Goal: Task Accomplishment & Management: Manage account settings

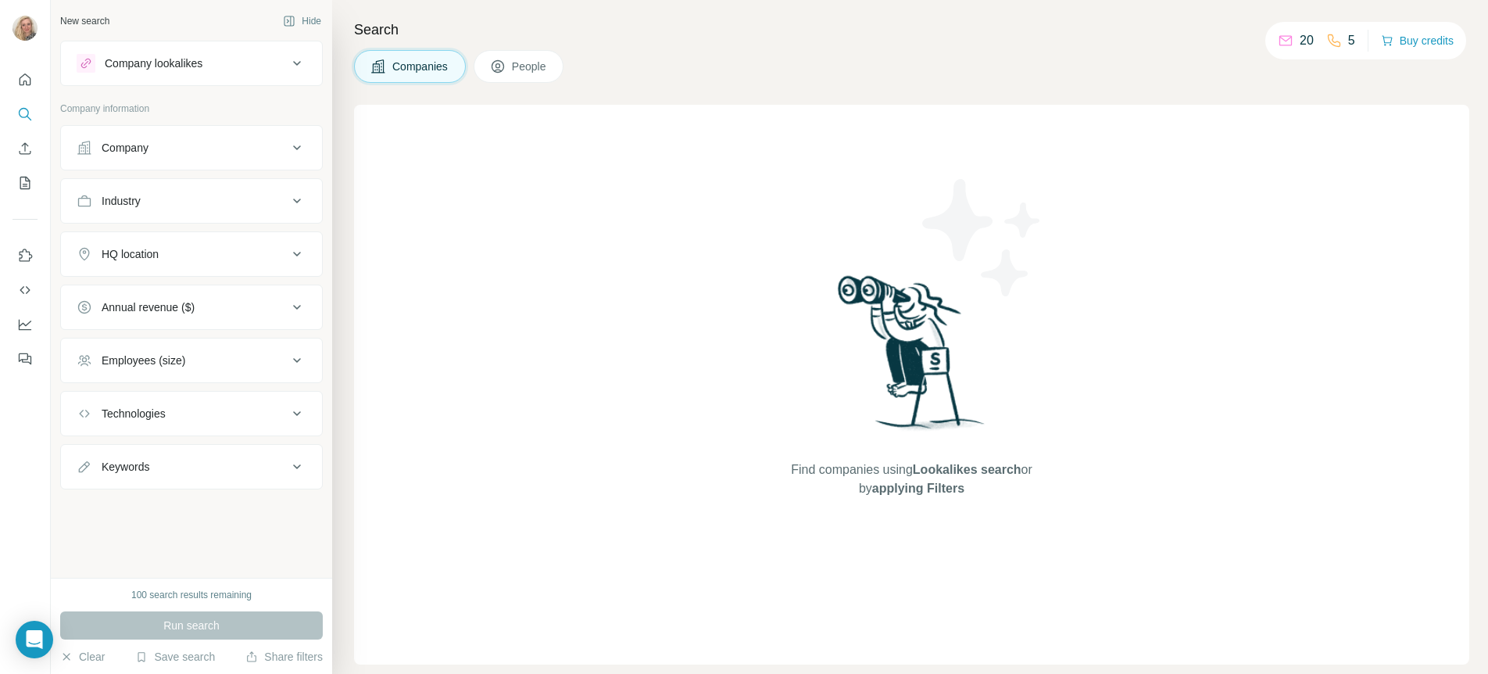
click at [138, 140] on div "Company" at bounding box center [125, 148] width 47 height 16
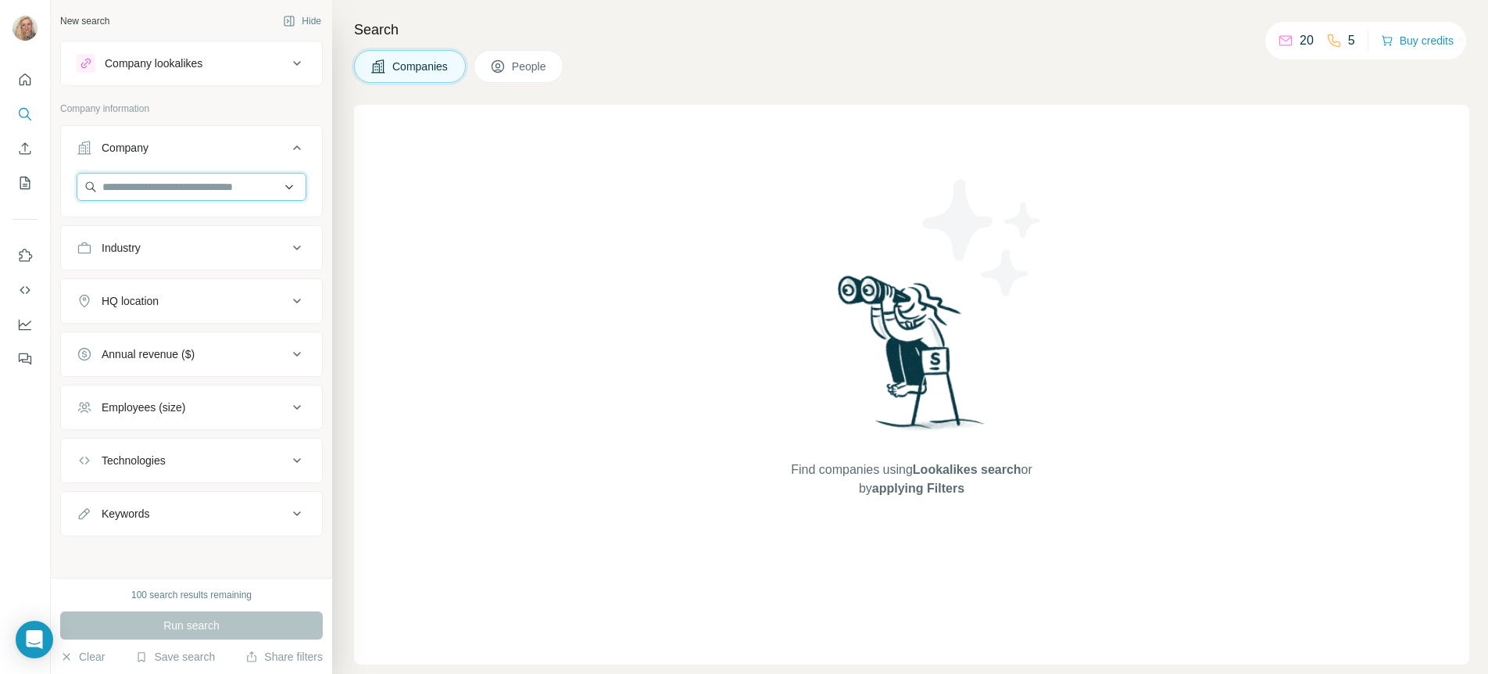
click at [158, 189] on input "text" at bounding box center [192, 187] width 230 height 28
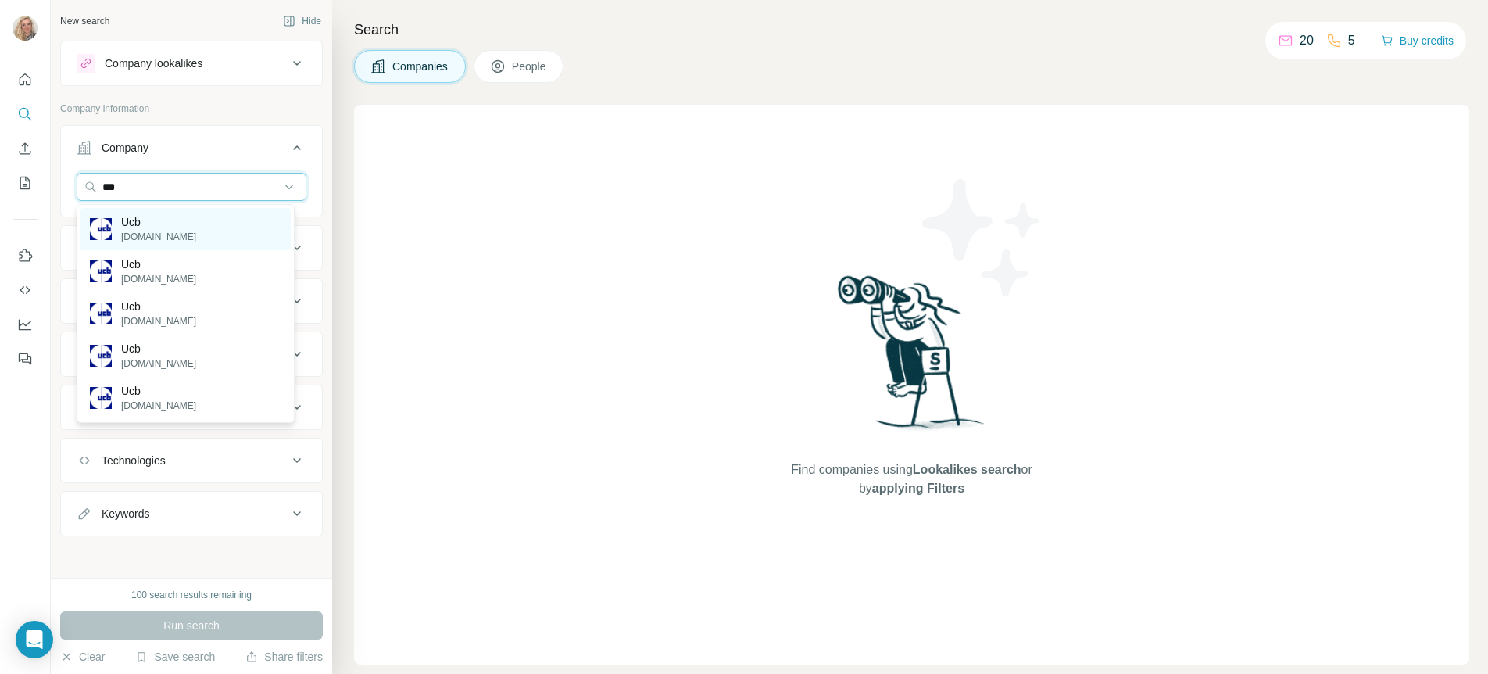
type input "***"
click at [160, 228] on div "Ucb [DOMAIN_NAME]" at bounding box center [186, 229] width 210 height 42
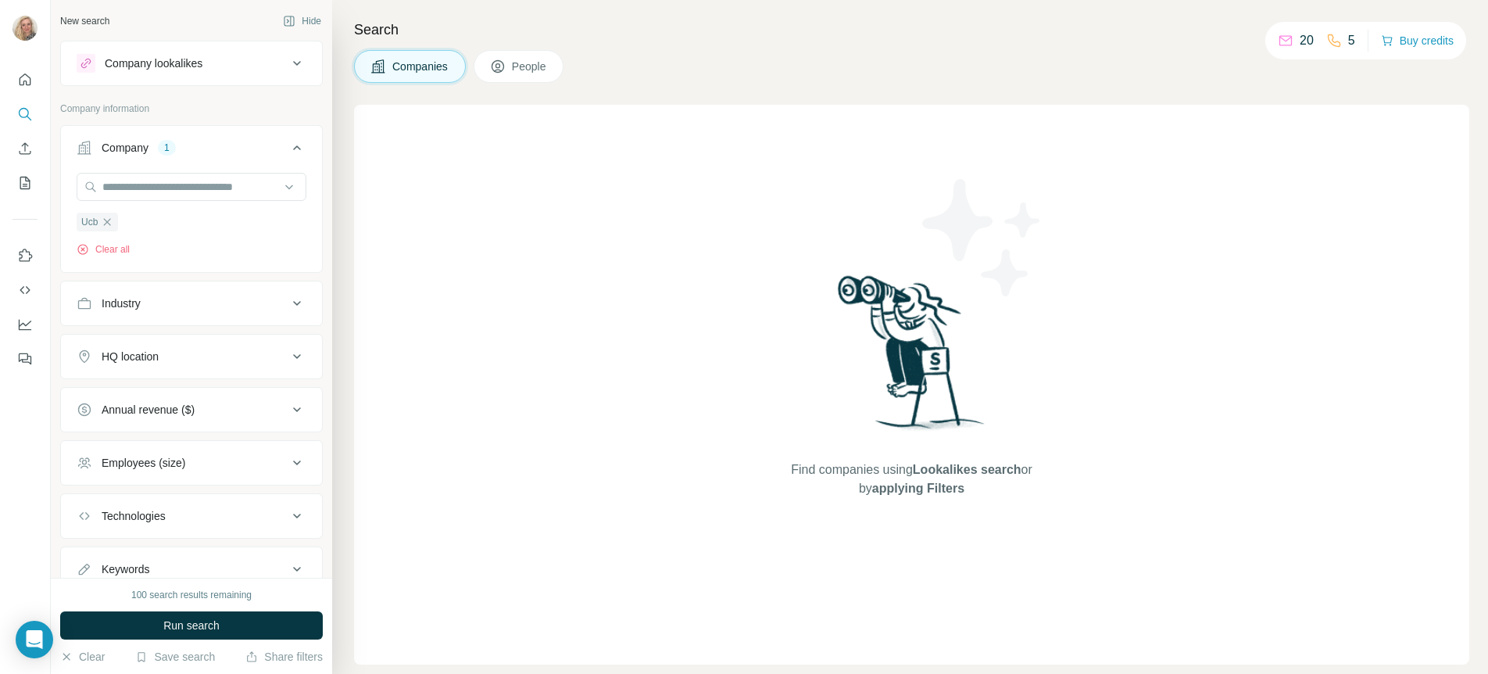
click at [176, 359] on div "HQ location" at bounding box center [182, 357] width 211 height 16
click at [175, 359] on div "HQ location" at bounding box center [182, 357] width 211 height 16
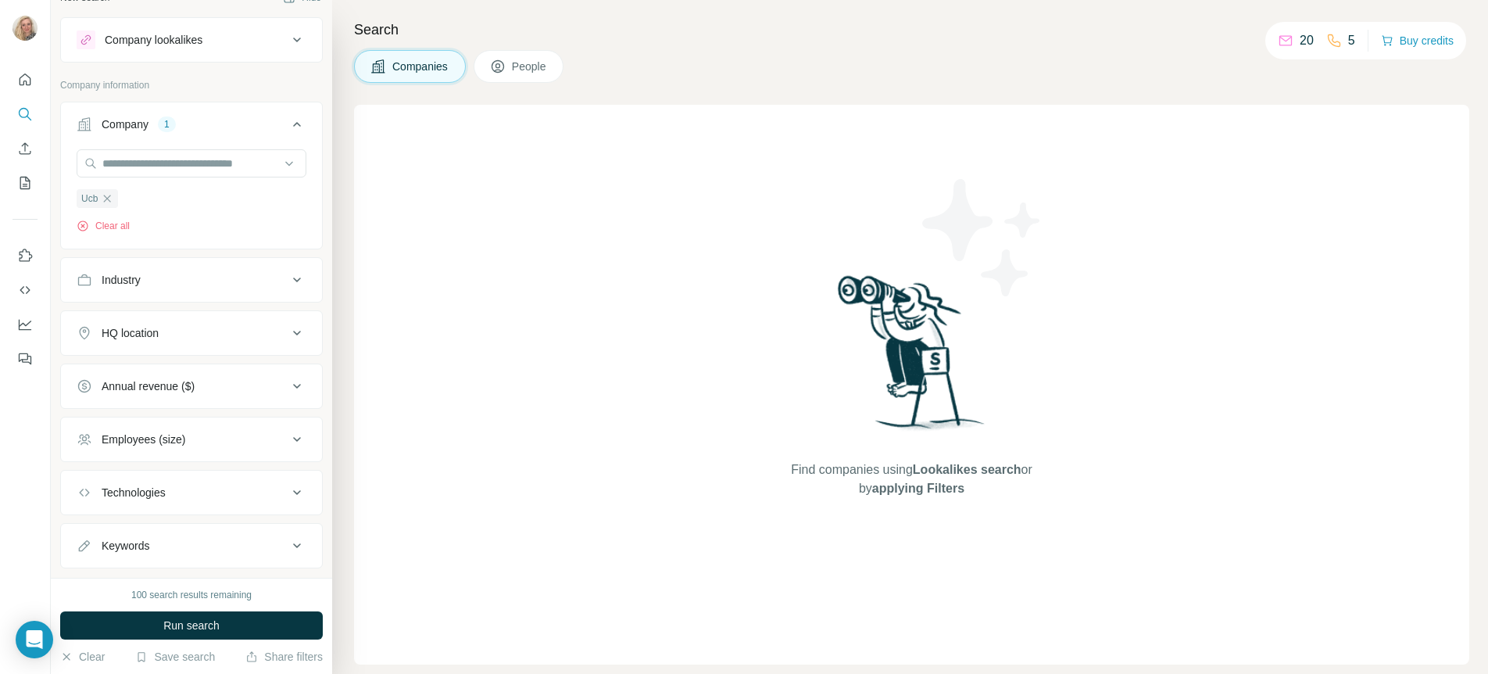
scroll to position [59, 0]
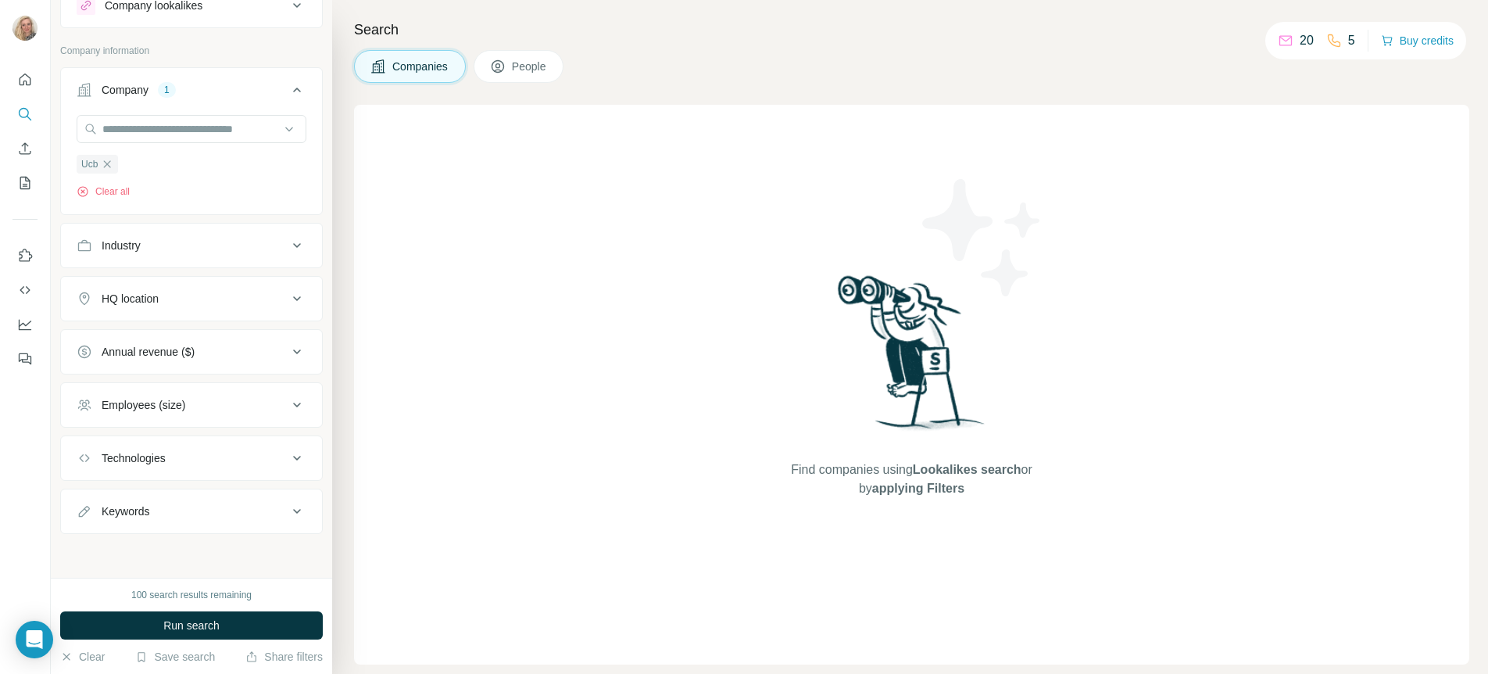
click at [180, 458] on div "Technologies" at bounding box center [182, 458] width 211 height 16
click at [180, 458] on div "Technologies" at bounding box center [182, 457] width 211 height 16
click at [171, 503] on div "Keywords" at bounding box center [182, 511] width 211 height 16
click at [149, 550] on input "text" at bounding box center [176, 549] width 199 height 28
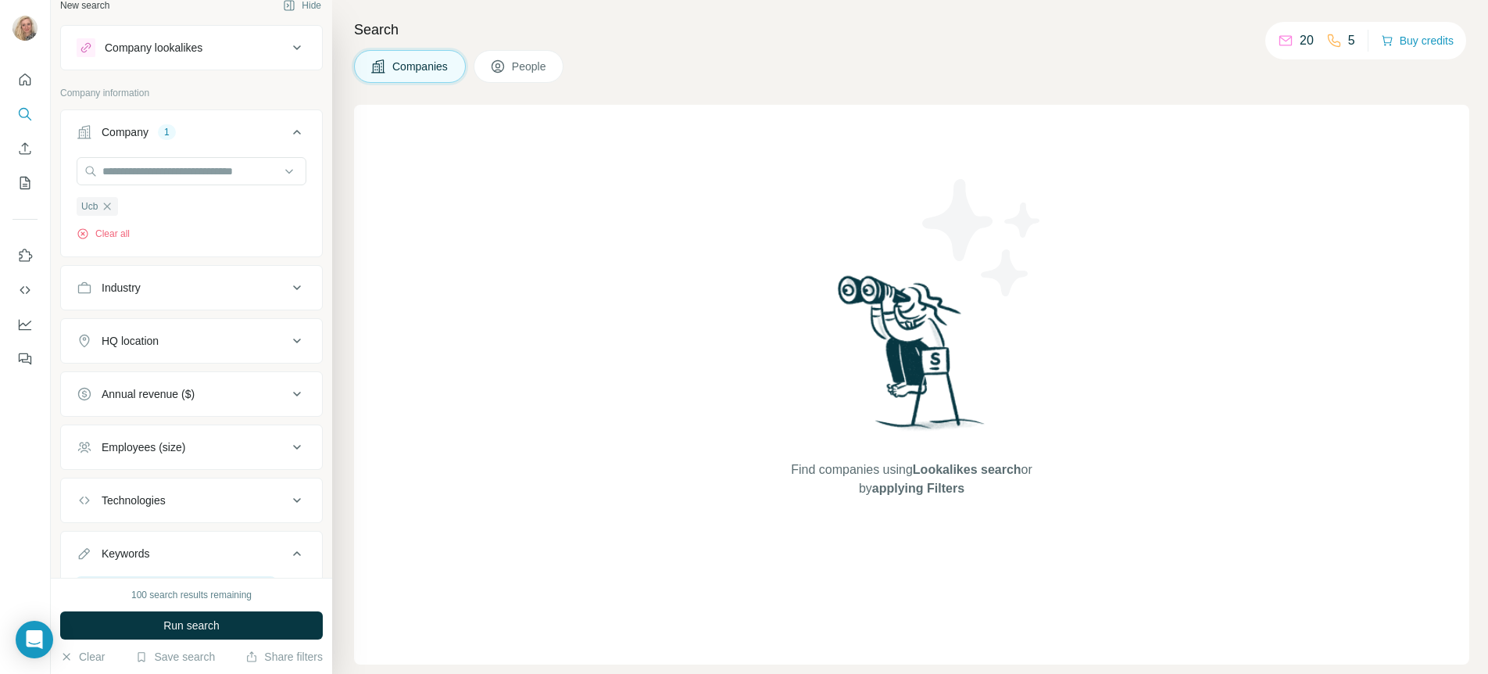
scroll to position [0, 0]
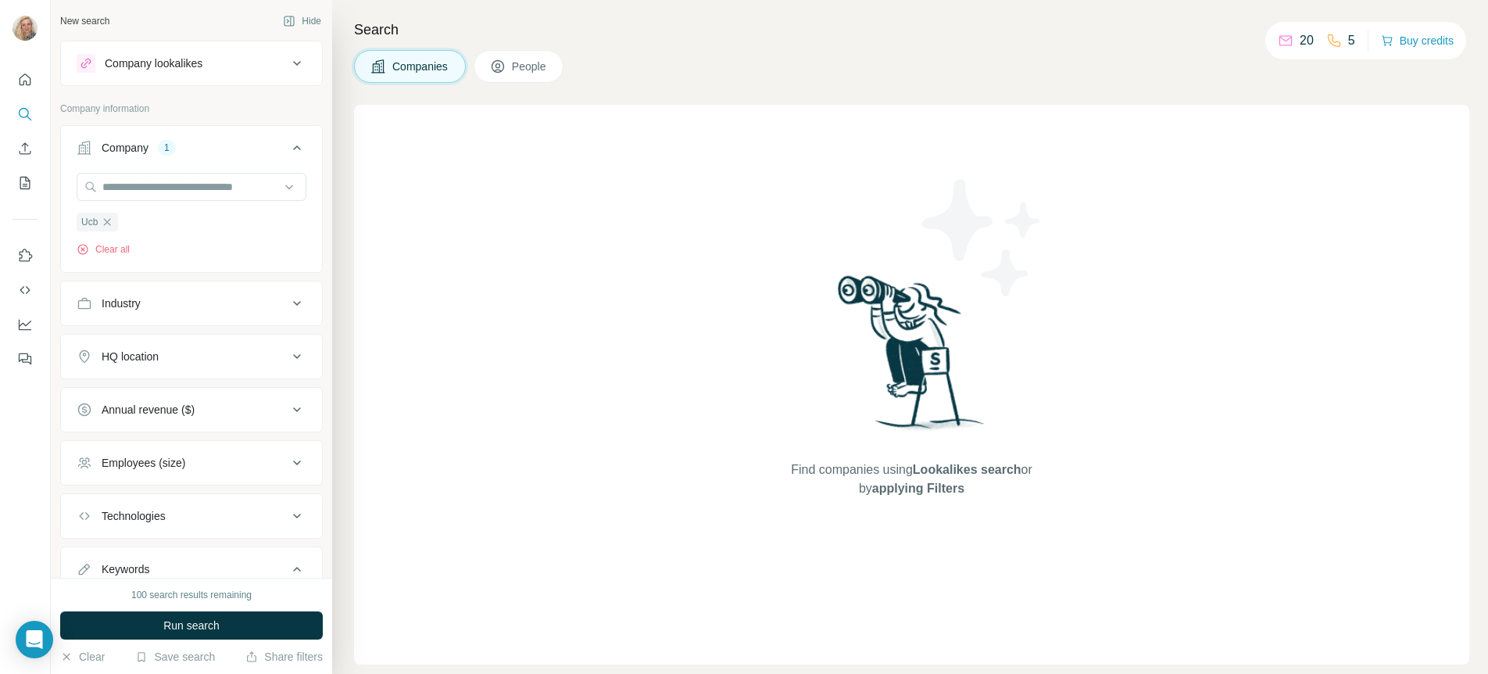
type input "**********"
click at [216, 66] on div "Company lookalikes" at bounding box center [182, 63] width 211 height 19
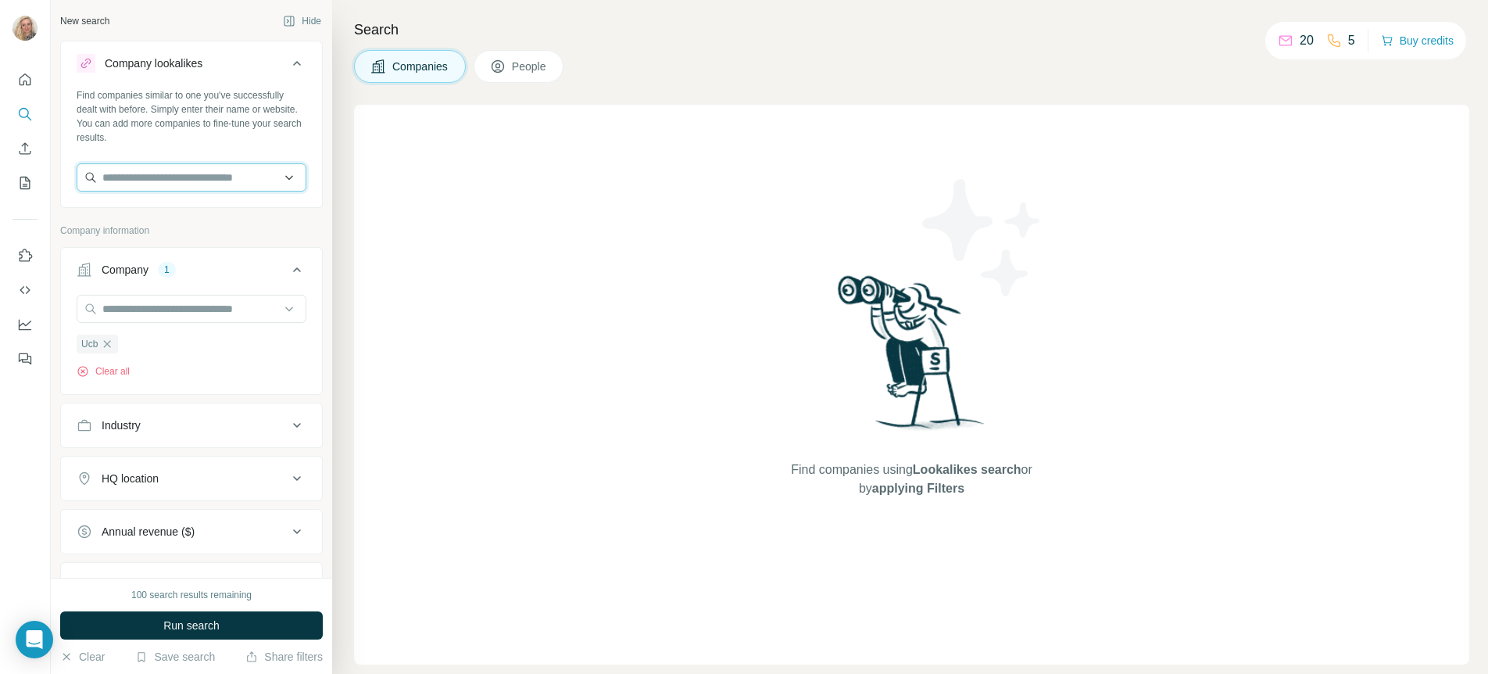
click at [186, 177] on input "text" at bounding box center [192, 177] width 230 height 28
click at [241, 119] on div "Find companies similar to one you've successfully dealt with before. Simply ent…" at bounding box center [192, 116] width 230 height 56
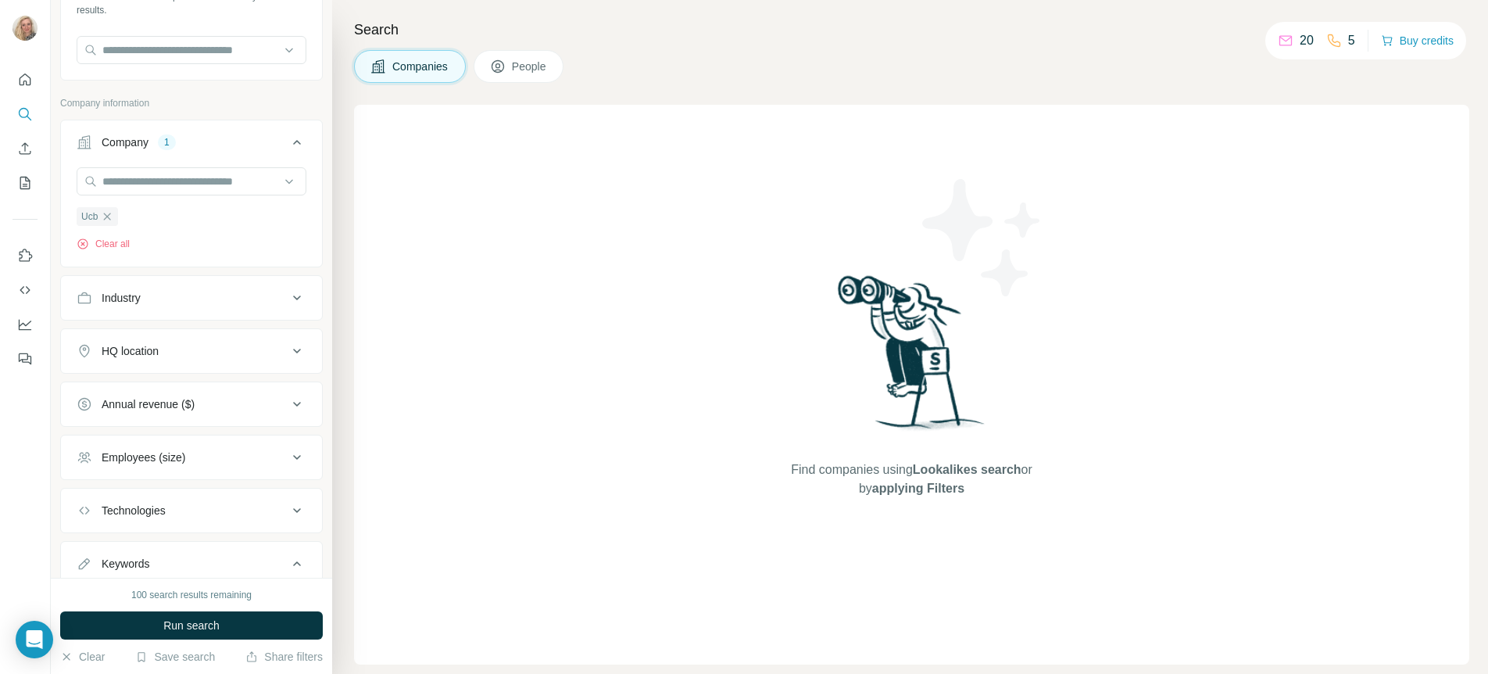
scroll to position [148, 0]
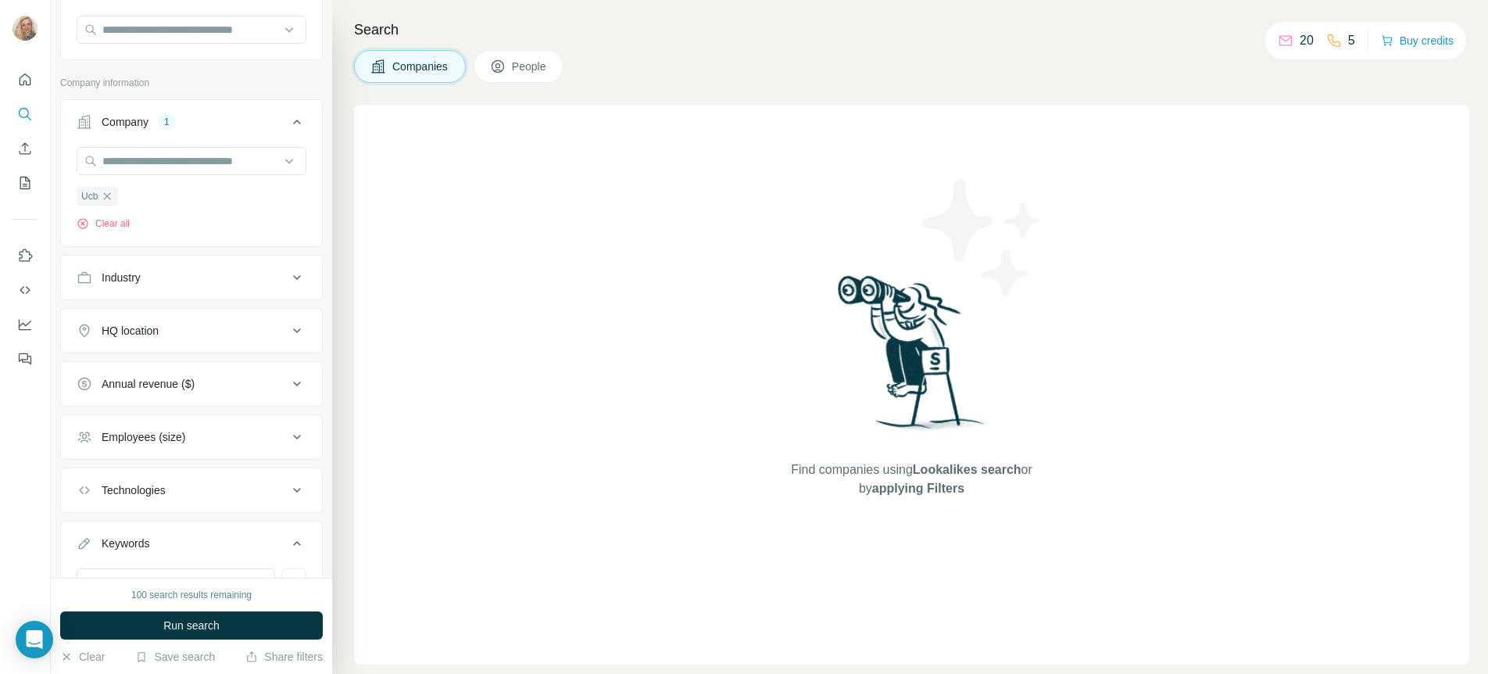
click at [196, 432] on div "Employees (size)" at bounding box center [182, 437] width 211 height 16
click at [210, 433] on div "Employees (size)" at bounding box center [182, 437] width 211 height 16
click at [205, 625] on span "Run search" at bounding box center [191, 625] width 56 height 16
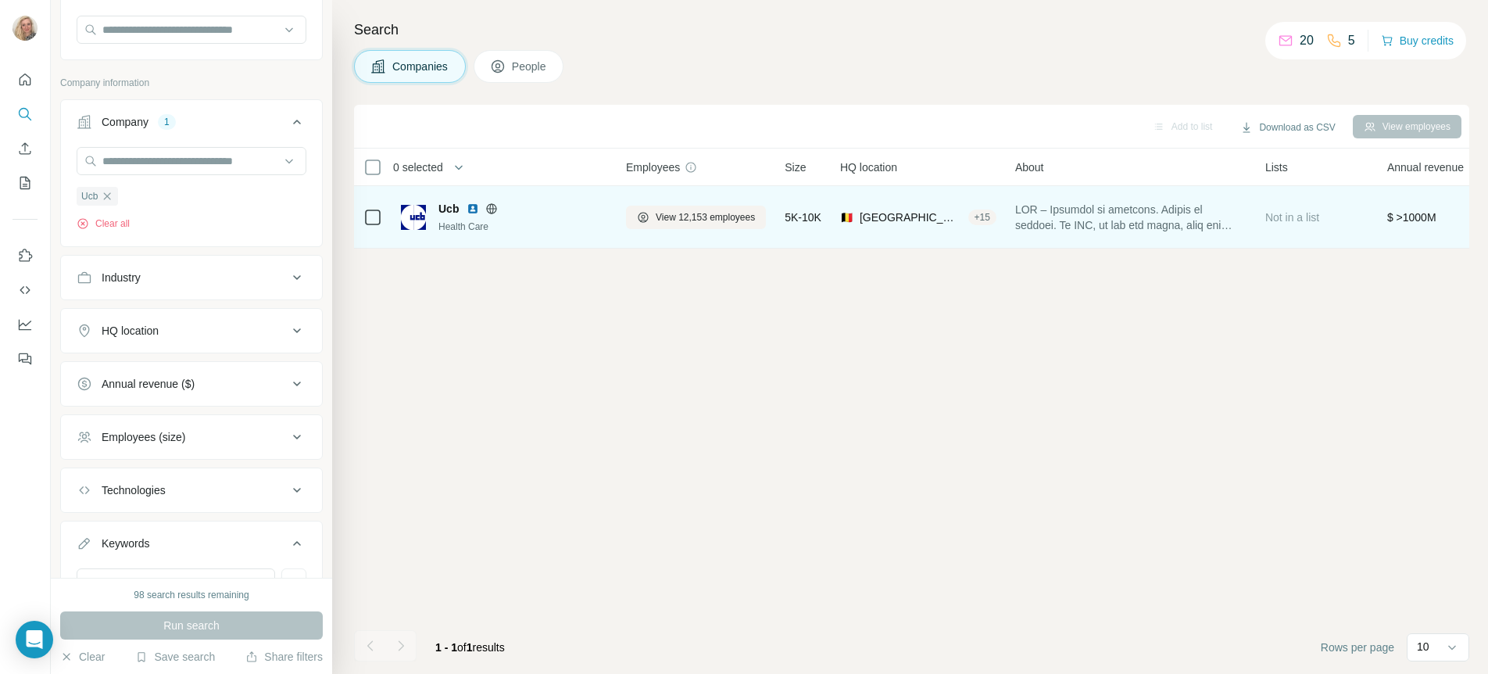
click at [448, 211] on span "Ucb" at bounding box center [448, 209] width 20 height 16
click at [424, 215] on img at bounding box center [413, 217] width 25 height 25
click at [698, 224] on span "View 12,153 employees" at bounding box center [705, 217] width 99 height 14
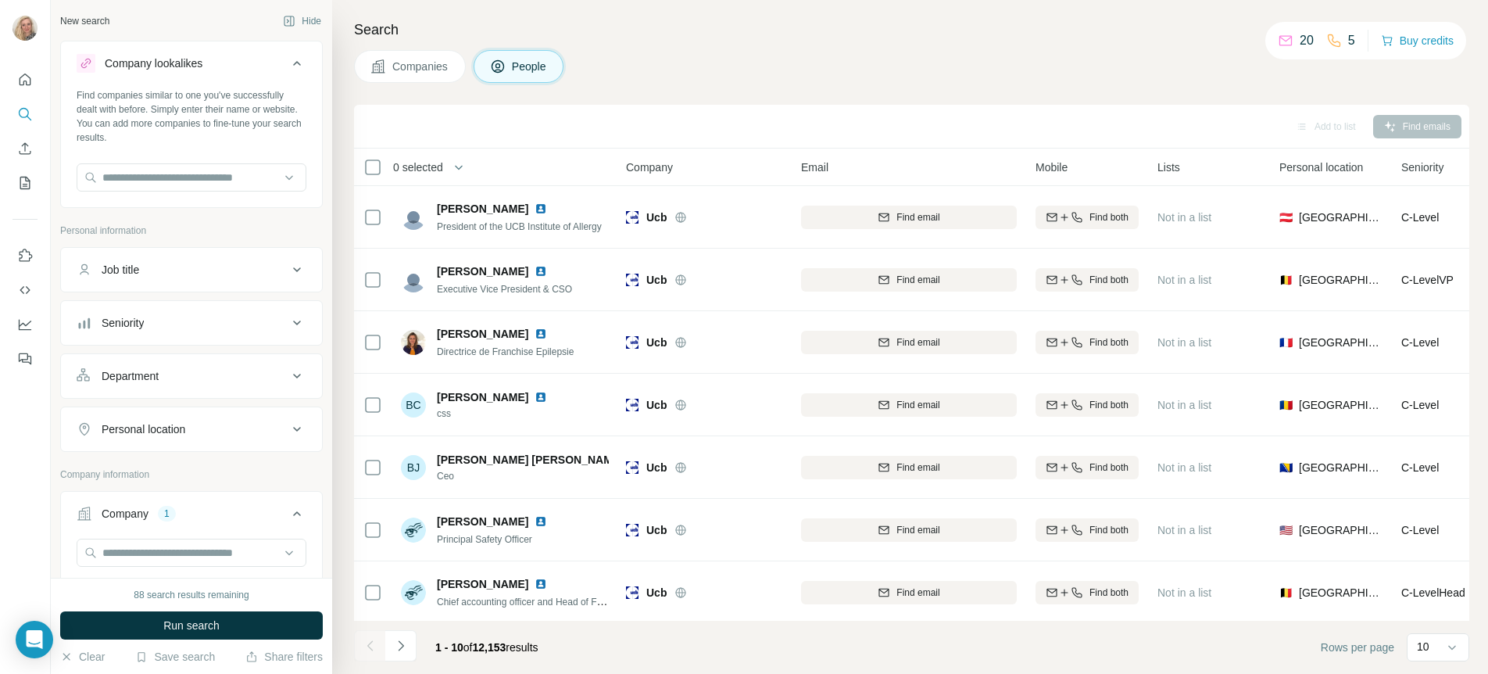
click at [179, 265] on div "Job title" at bounding box center [182, 270] width 211 height 16
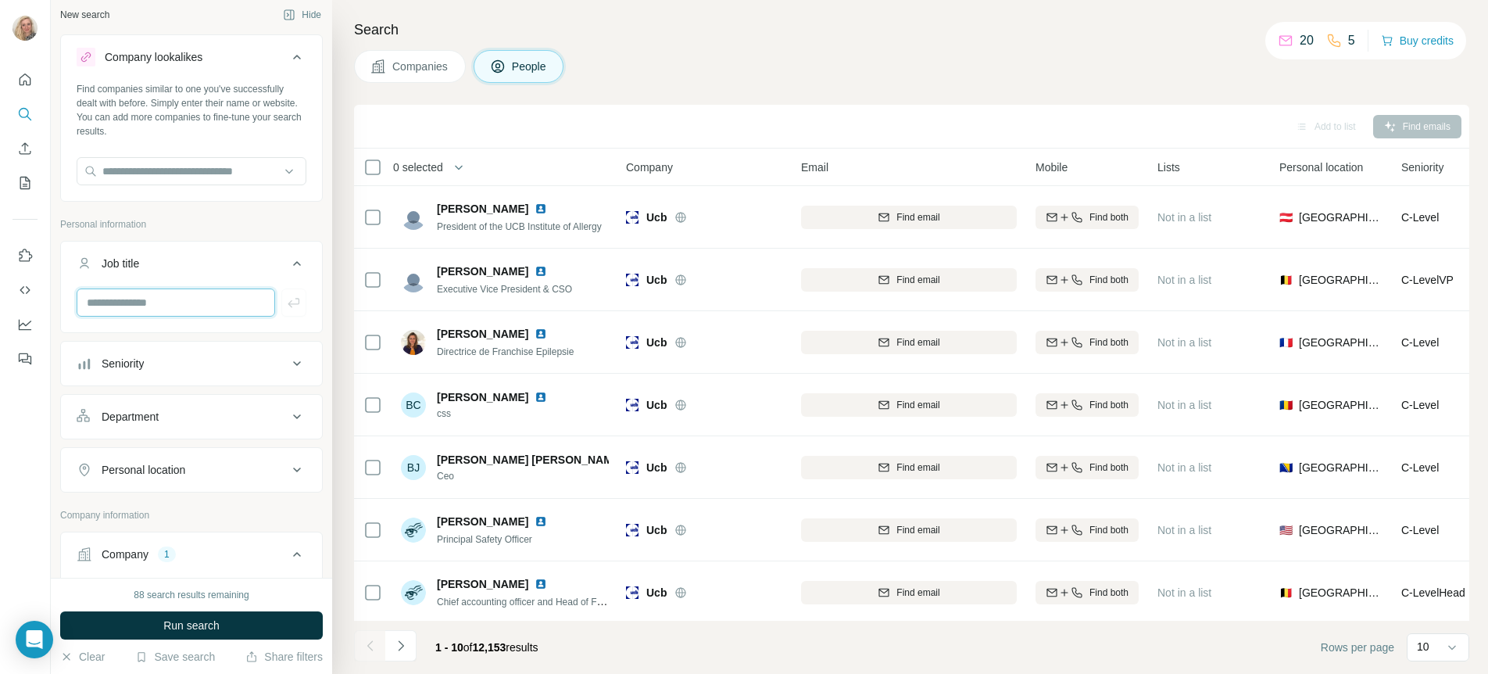
click at [154, 307] on input "text" at bounding box center [176, 302] width 199 height 28
type input "*********"
click at [286, 302] on icon "button" at bounding box center [294, 303] width 16 height 16
click at [147, 306] on input "text" at bounding box center [176, 302] width 199 height 28
type input "*******"
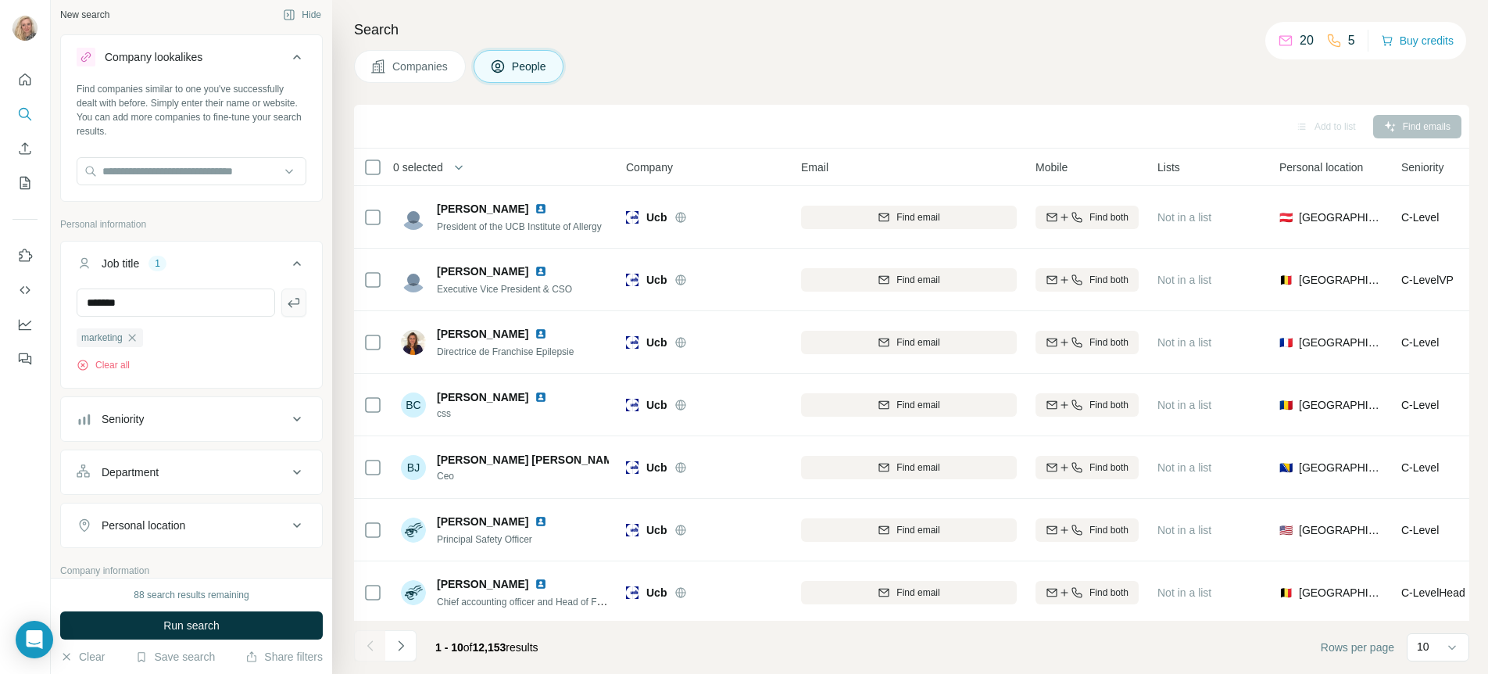
click at [286, 301] on icon "button" at bounding box center [294, 303] width 16 height 16
click at [145, 302] on input "text" at bounding box center [176, 302] width 199 height 28
type input "**********"
click at [286, 299] on icon "button" at bounding box center [294, 303] width 16 height 16
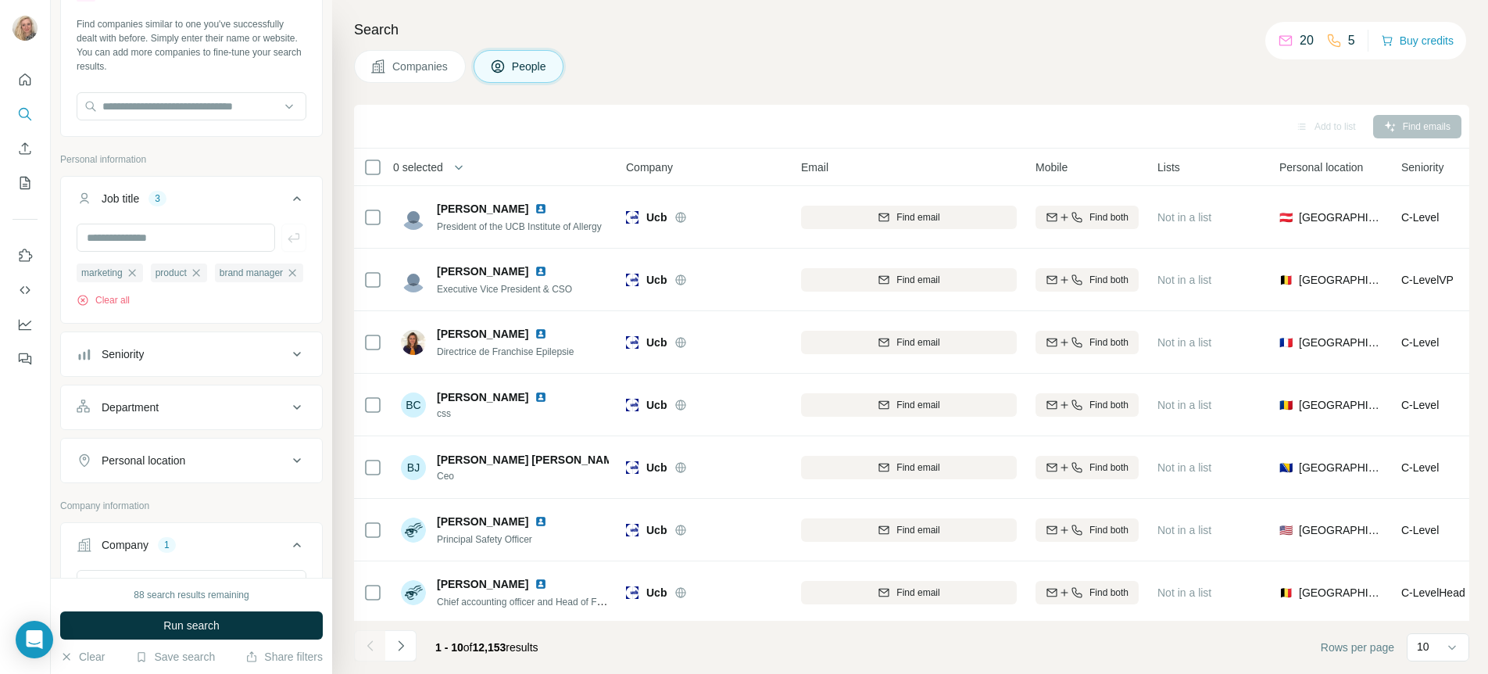
scroll to position [74, 0]
click at [190, 465] on div "Personal location" at bounding box center [182, 457] width 211 height 16
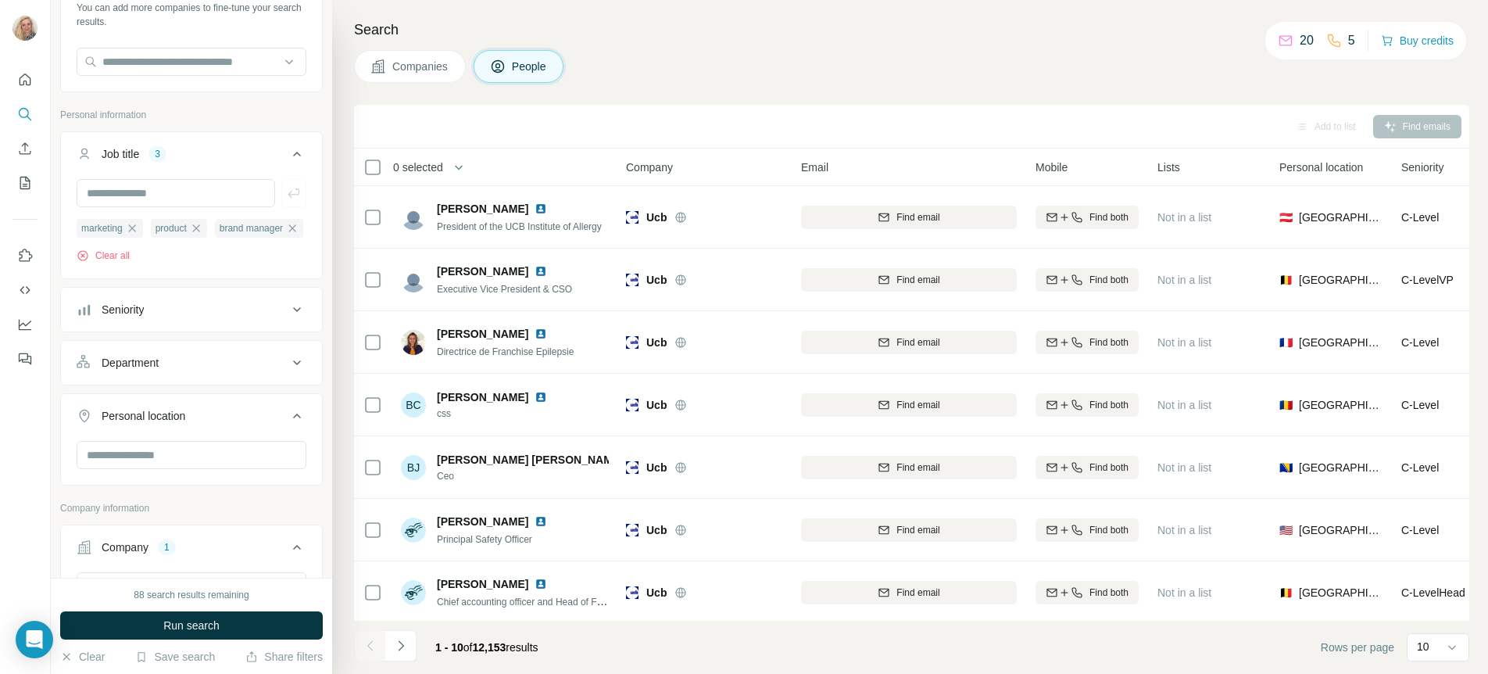
scroll to position [124, 0]
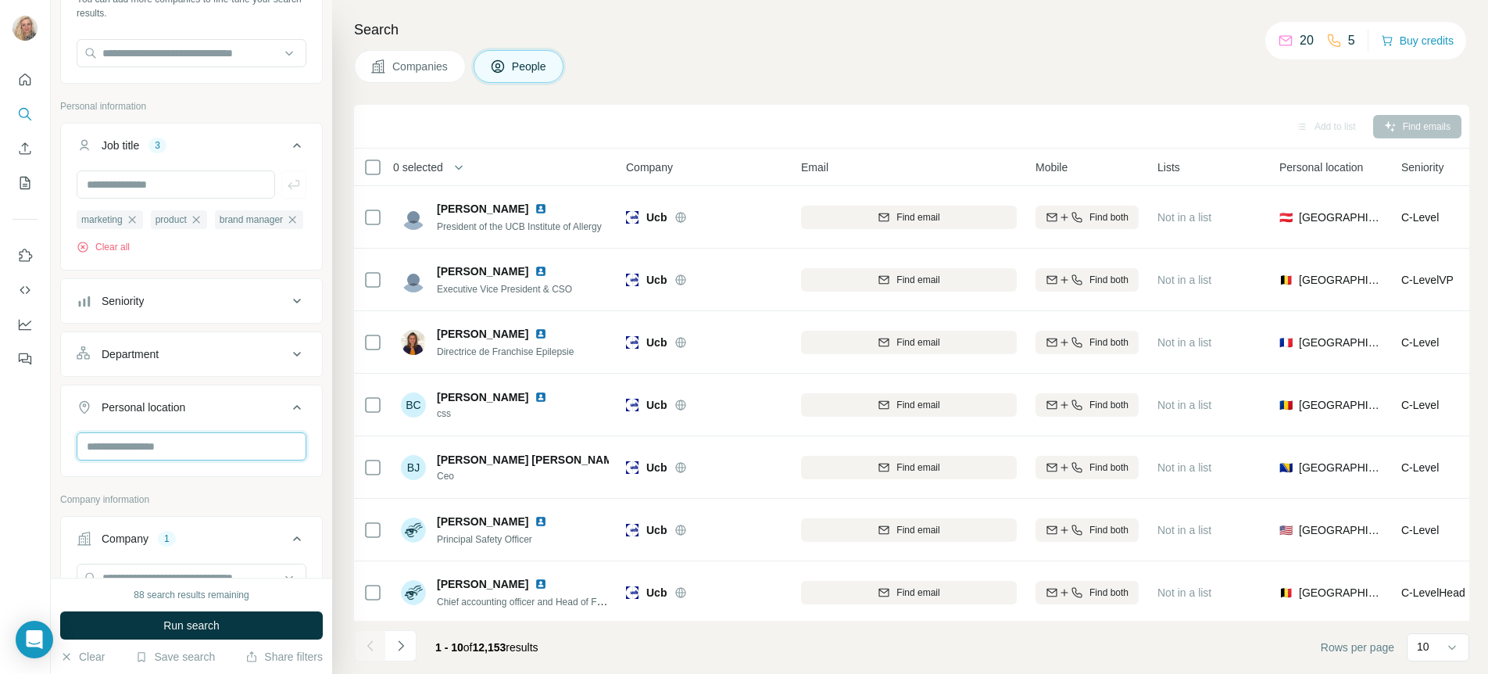
click at [183, 460] on input "text" at bounding box center [192, 446] width 230 height 28
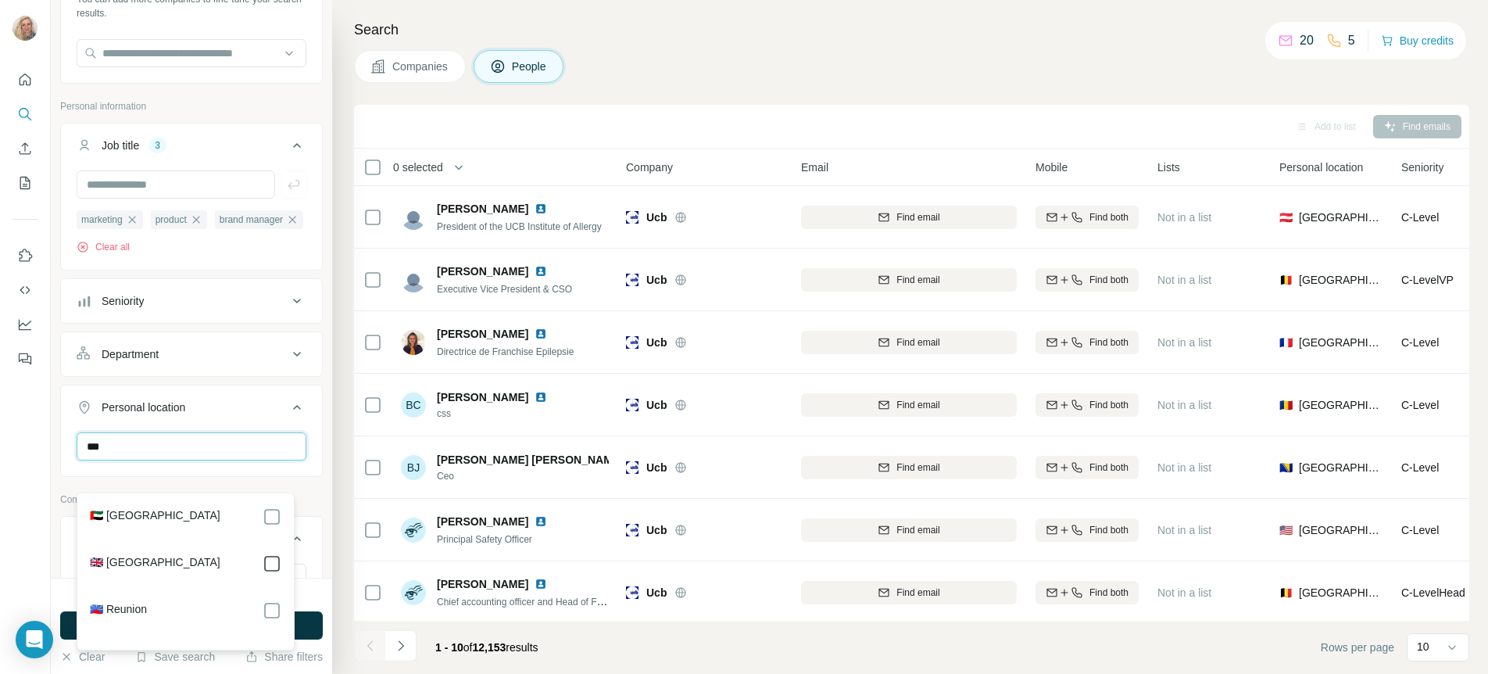
type input "***"
click at [312, 497] on div "**********" at bounding box center [191, 289] width 281 height 578
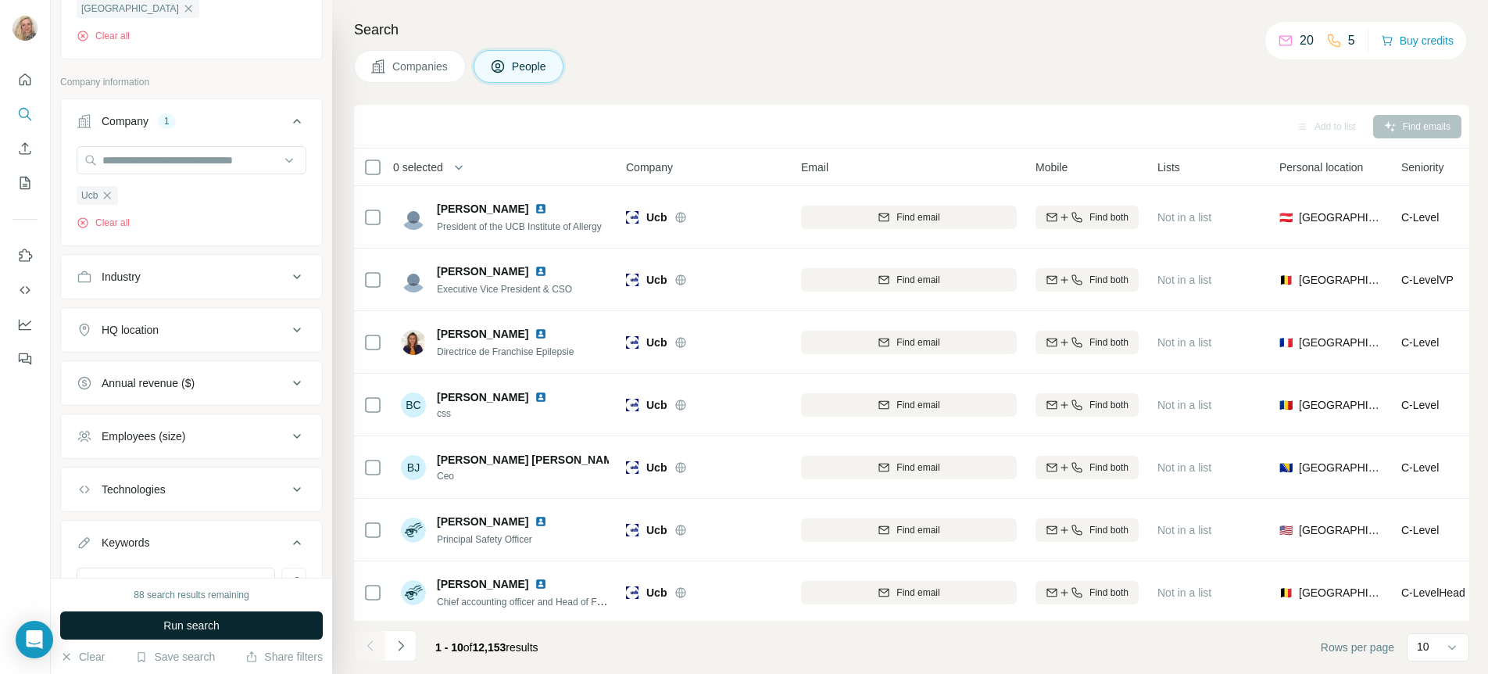
scroll to position [604, 0]
click at [185, 624] on span "Run search" at bounding box center [191, 625] width 56 height 16
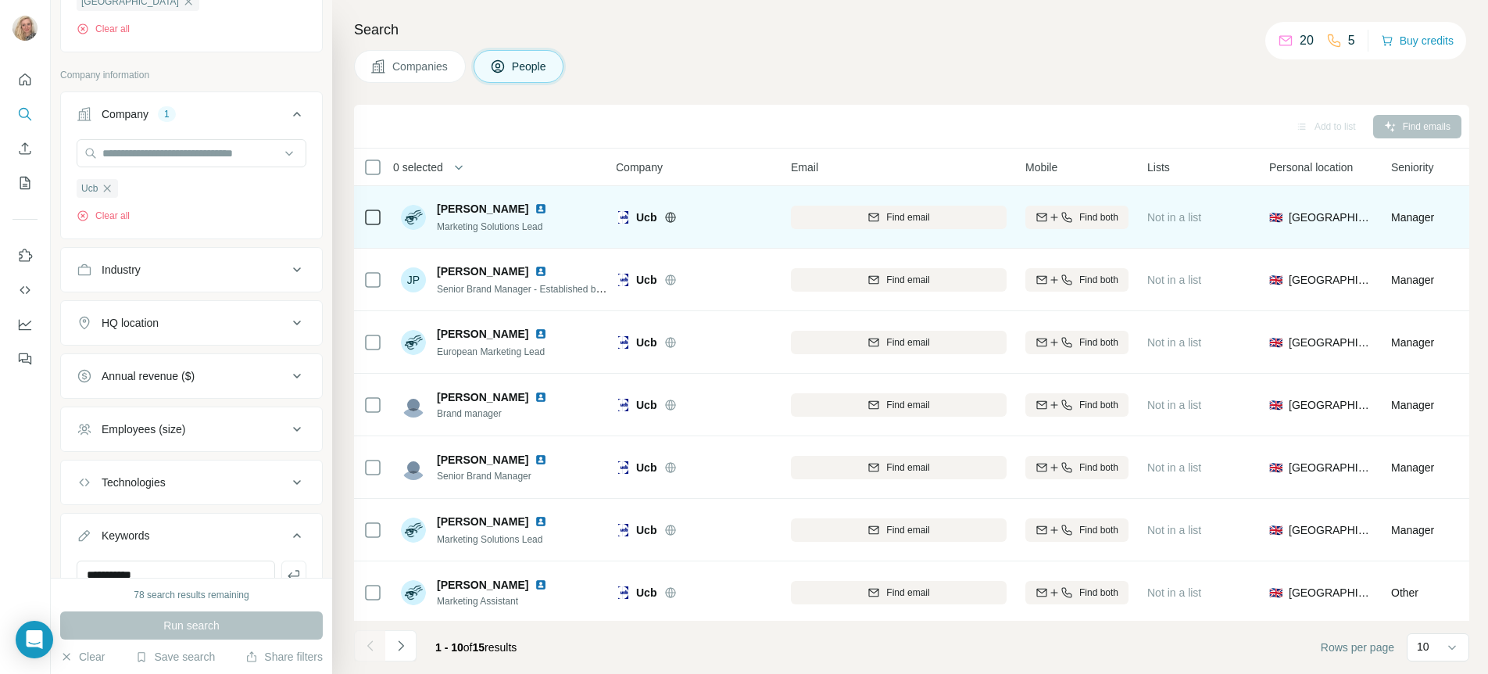
scroll to position [0, 0]
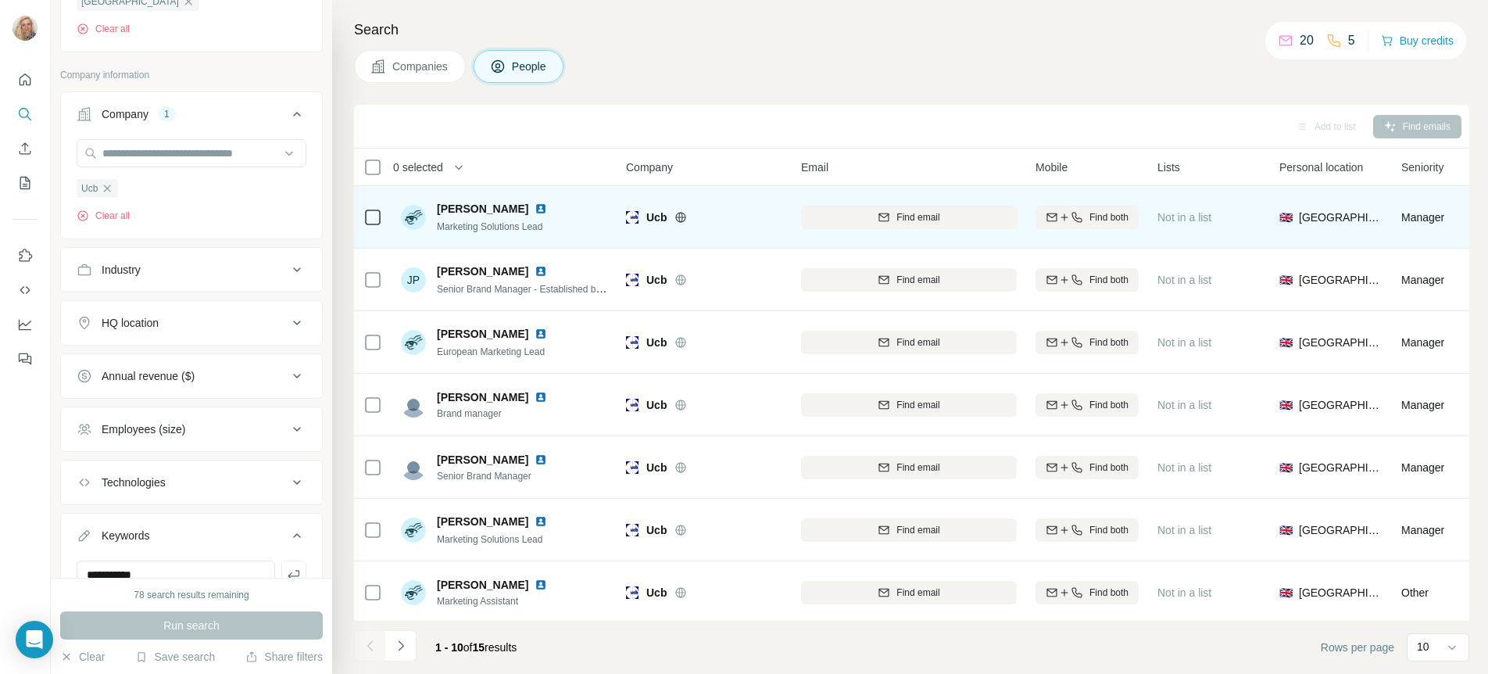
click at [535, 206] on img at bounding box center [541, 208] width 13 height 13
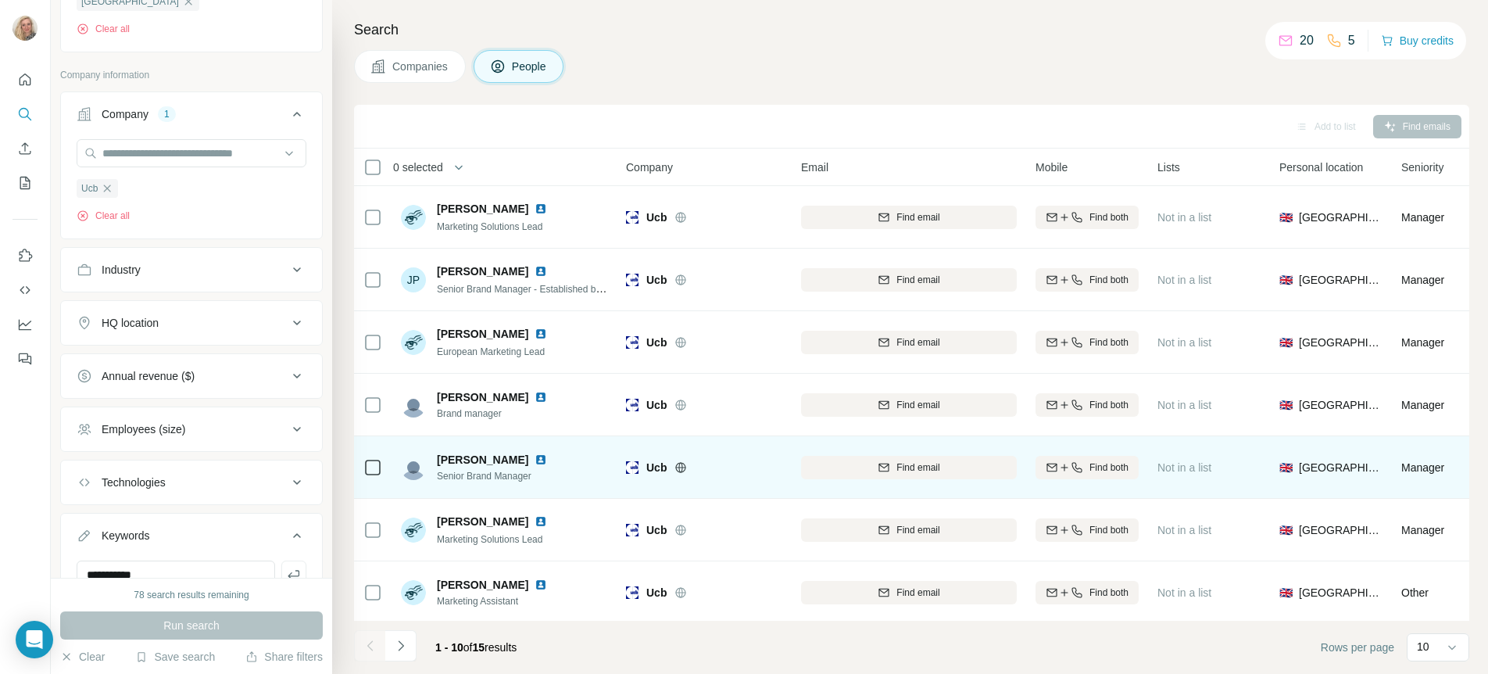
click at [535, 460] on img at bounding box center [541, 459] width 13 height 13
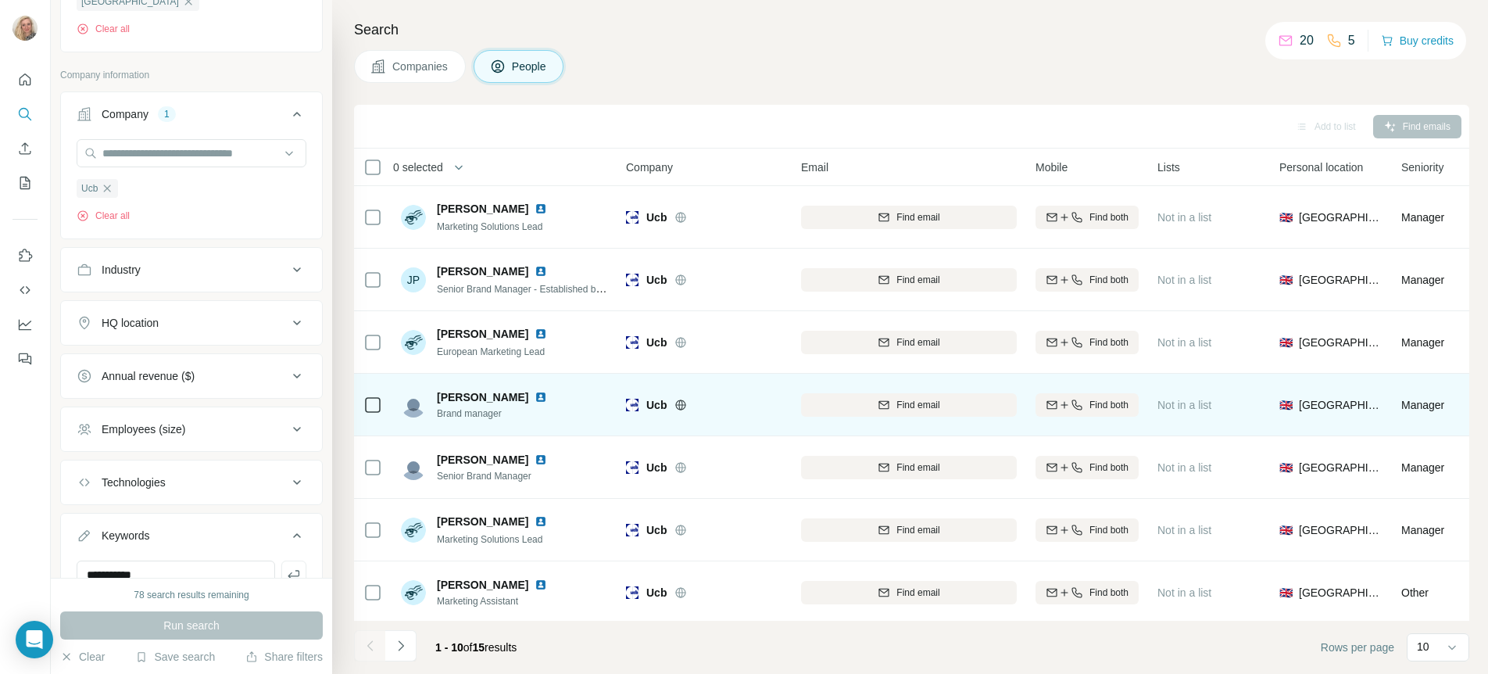
click at [535, 394] on img at bounding box center [541, 397] width 13 height 13
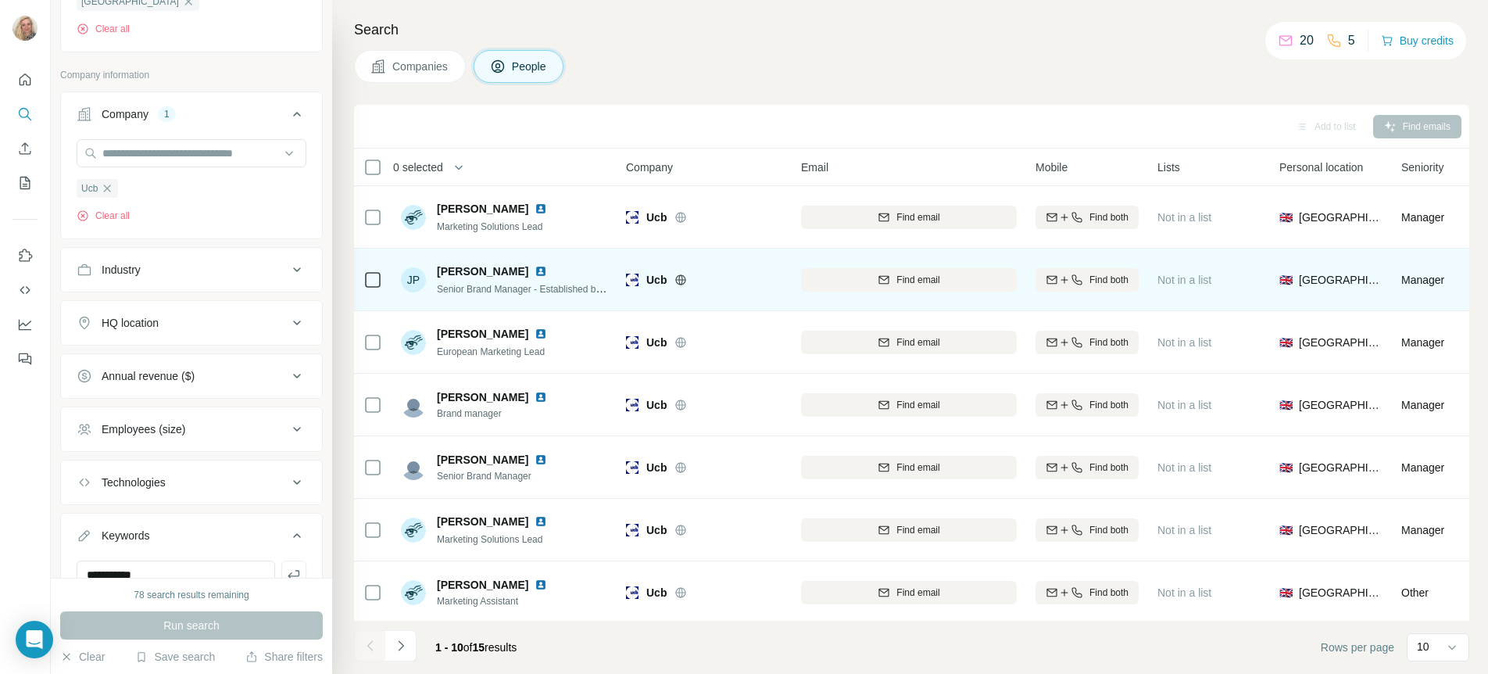
click at [535, 273] on img at bounding box center [541, 271] width 13 height 13
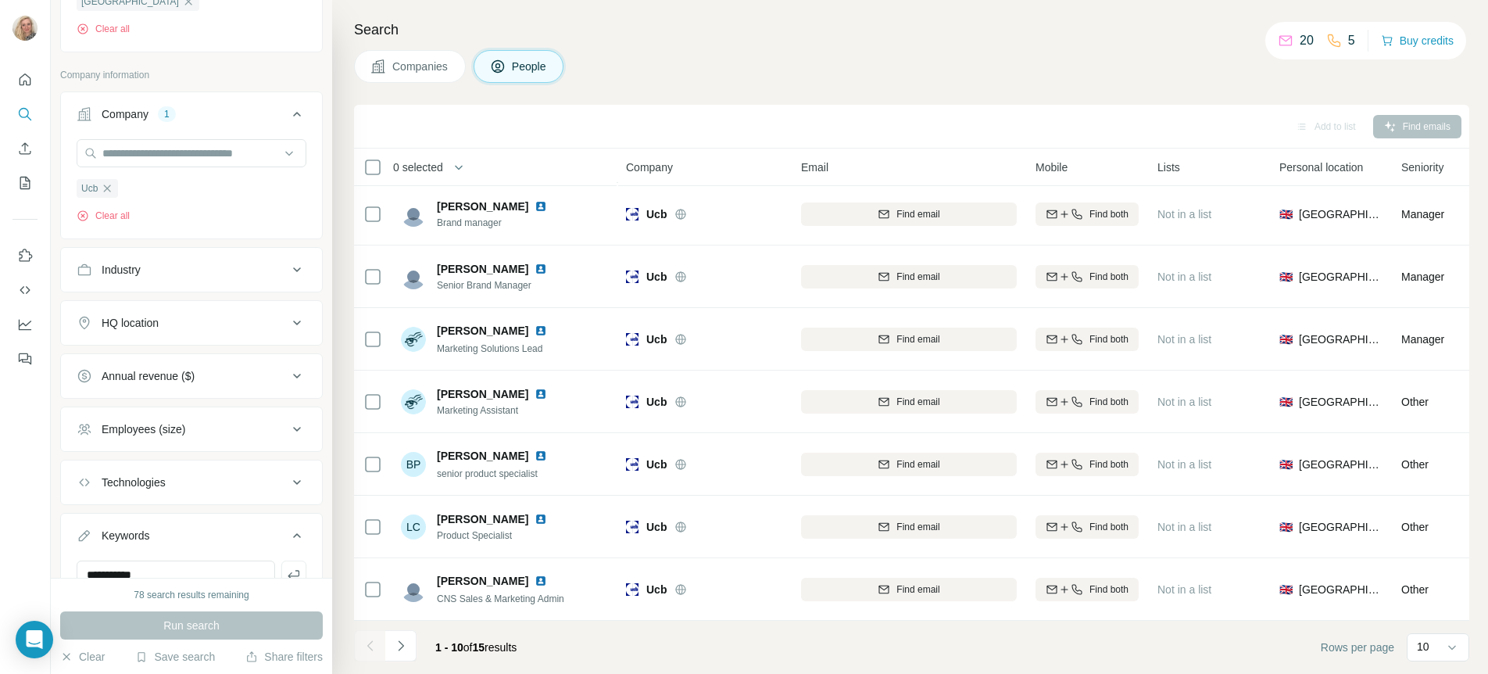
scroll to position [706, 0]
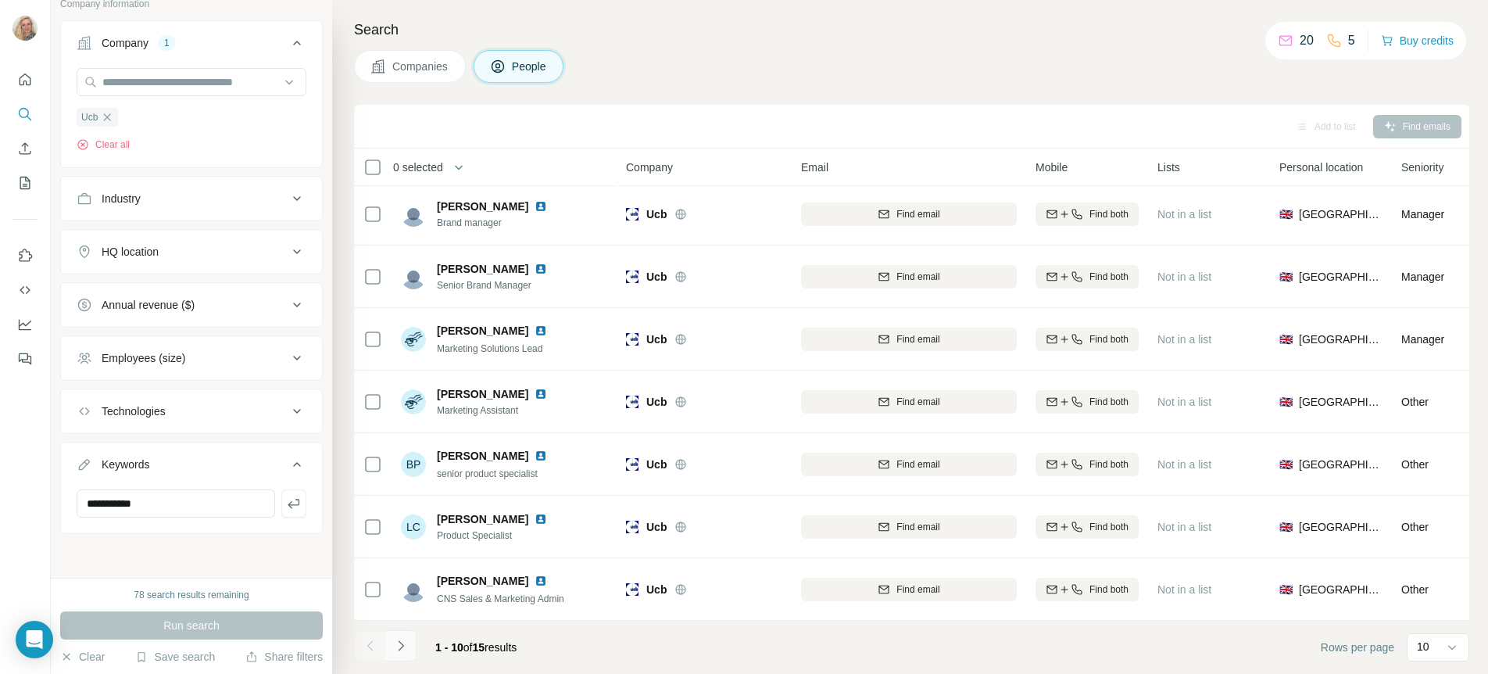
click at [403, 652] on icon "Navigate to next page" at bounding box center [401, 646] width 16 height 16
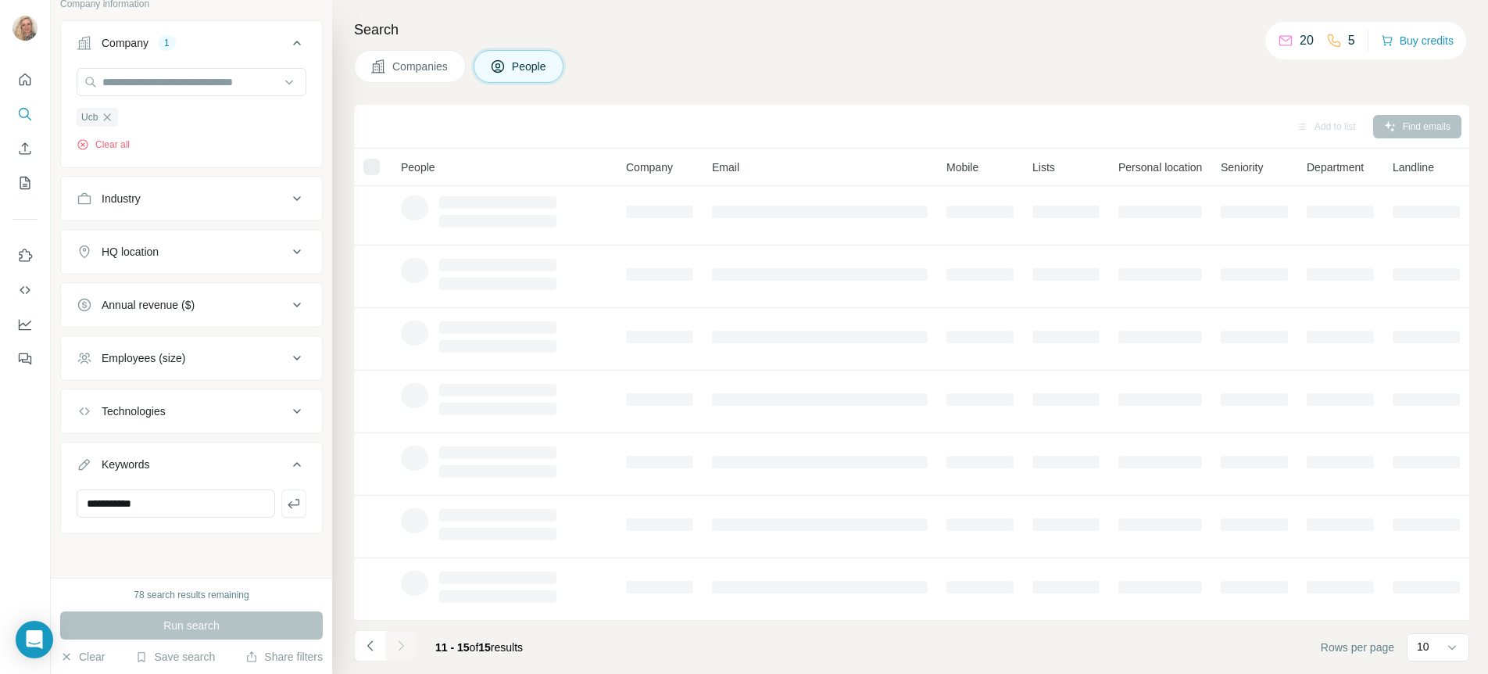
scroll to position [0, 0]
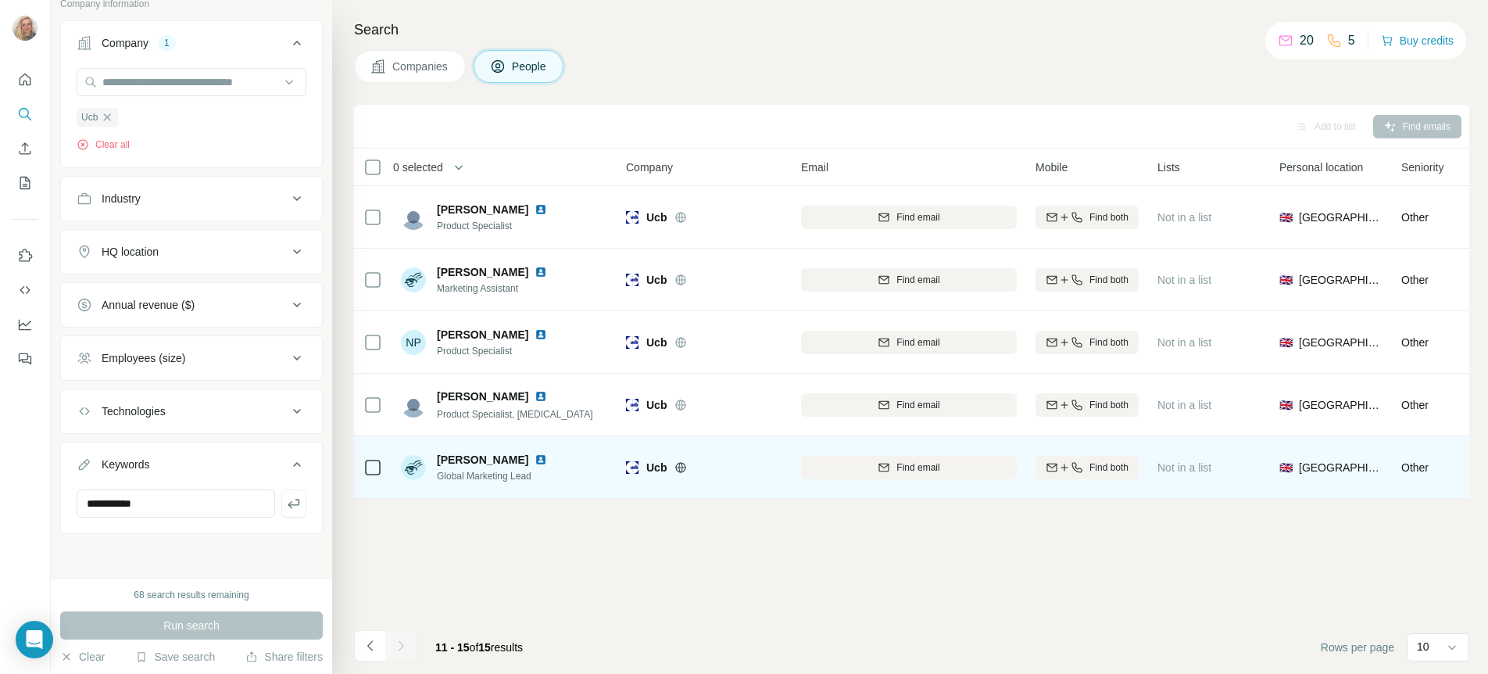
click at [547, 456] on img at bounding box center [541, 459] width 13 height 13
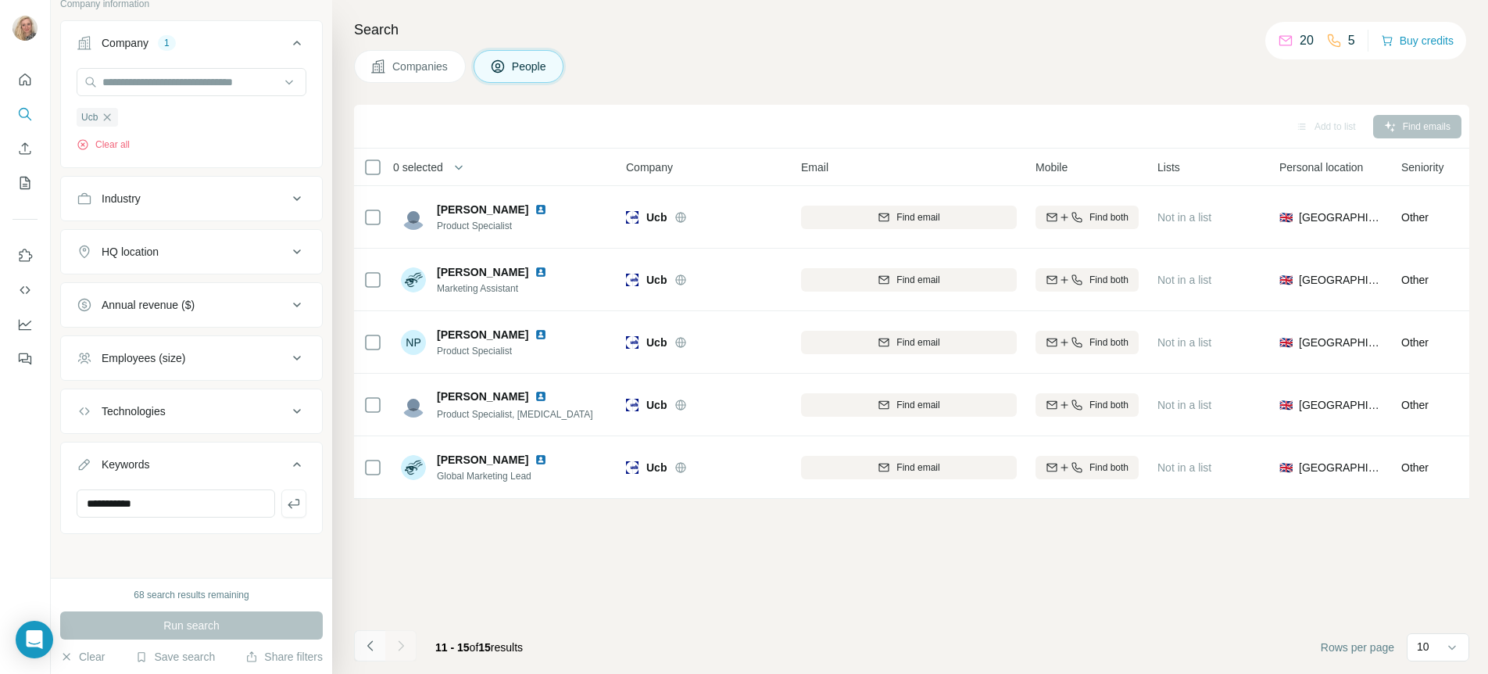
click at [363, 644] on icon "Navigate to previous page" at bounding box center [371, 646] width 16 height 16
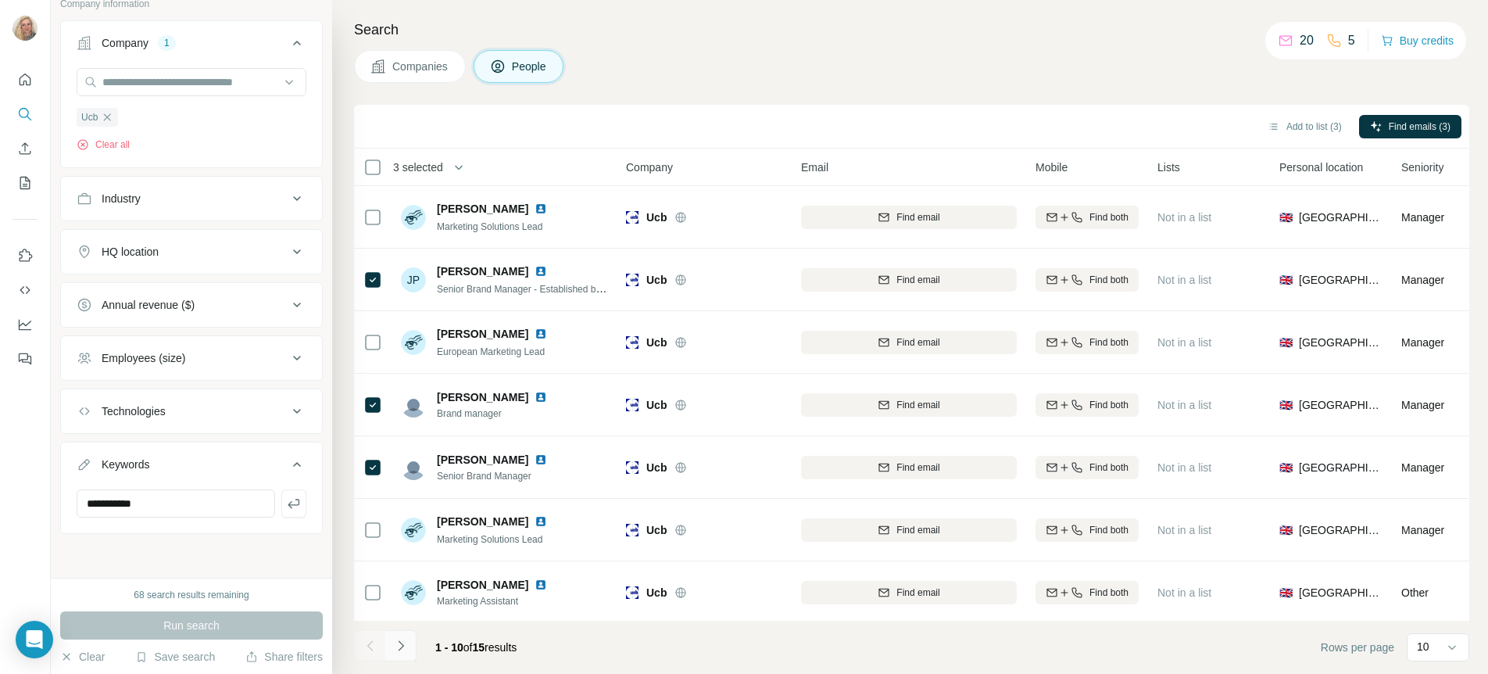
click at [402, 640] on icon "Navigate to next page" at bounding box center [401, 646] width 16 height 16
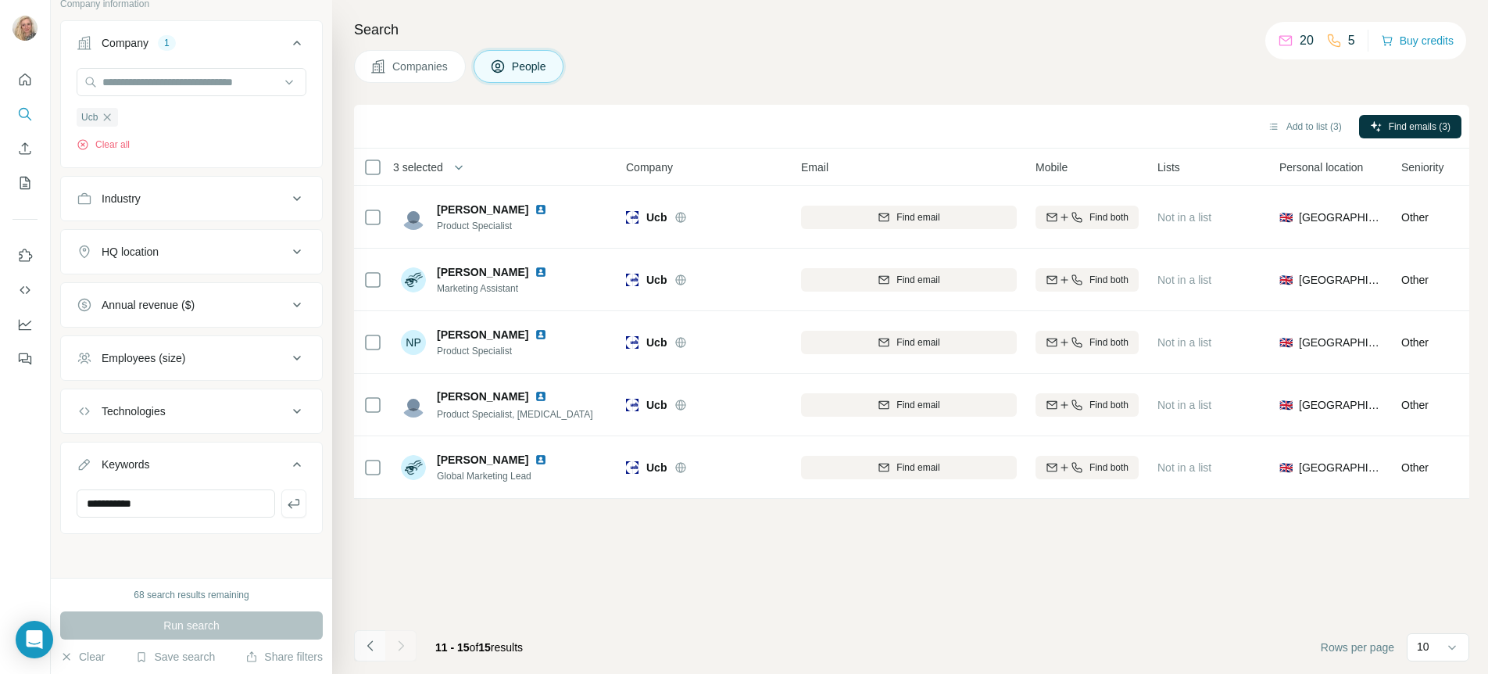
click at [372, 646] on icon "Navigate to previous page" at bounding box center [371, 646] width 16 height 16
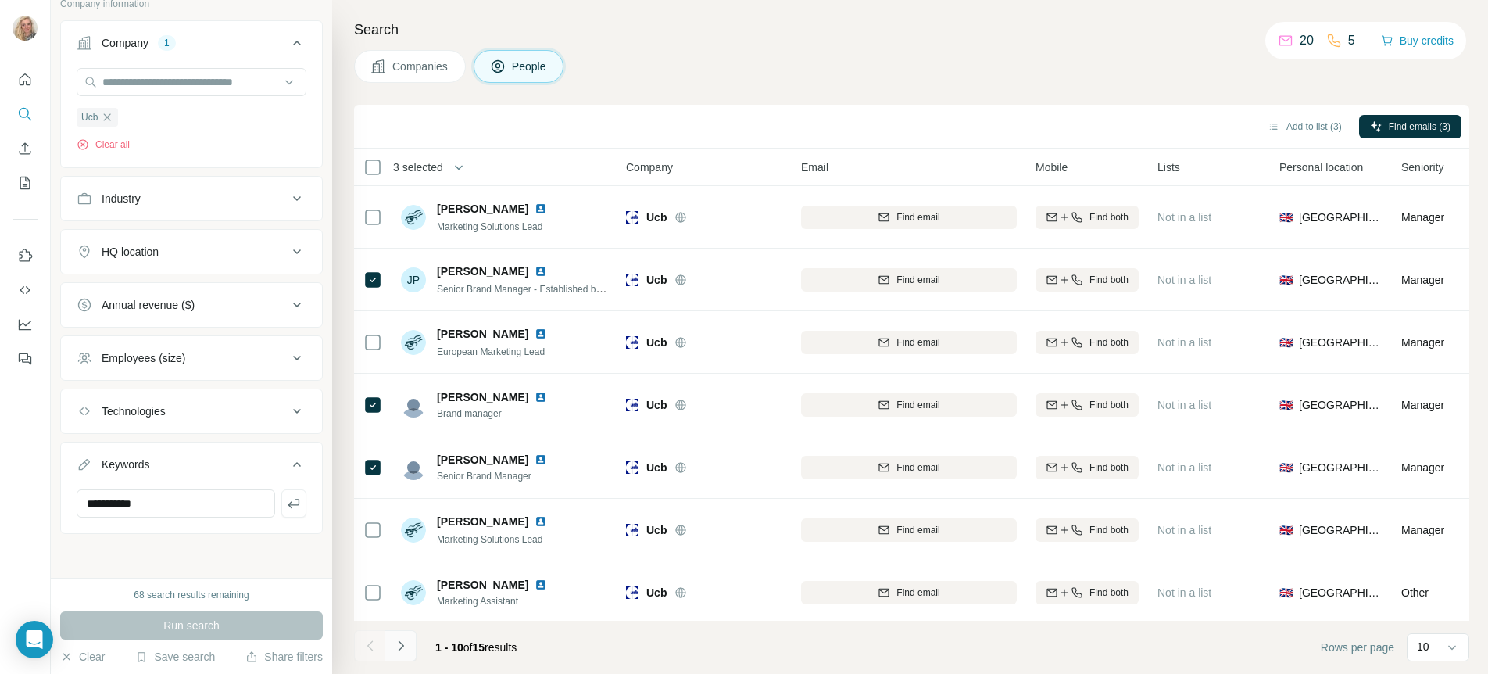
click at [394, 643] on icon "Navigate to next page" at bounding box center [401, 646] width 16 height 16
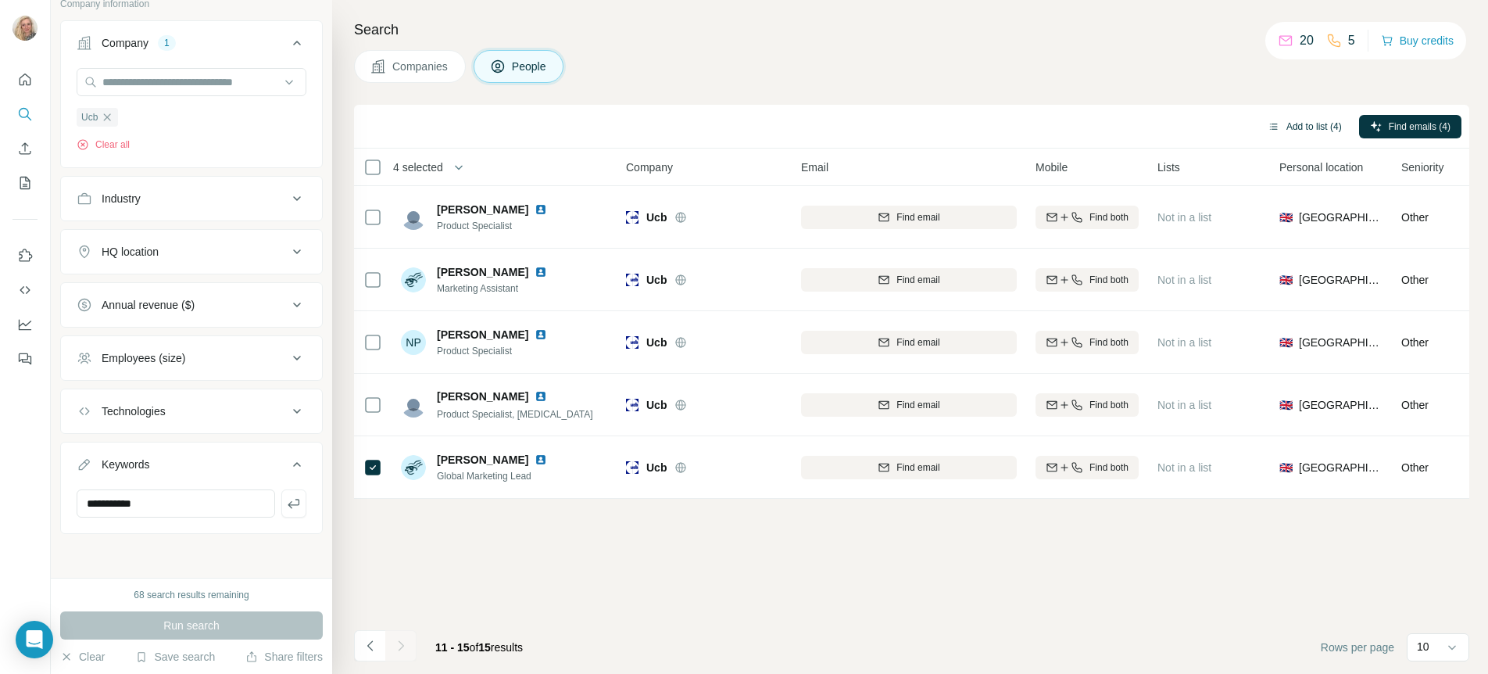
click at [1276, 125] on button "Add to list (4)" at bounding box center [1305, 126] width 96 height 23
click at [1317, 127] on button "Add to list (4)" at bounding box center [1305, 126] width 96 height 23
click at [1285, 123] on button "Add to list (4)" at bounding box center [1305, 126] width 96 height 23
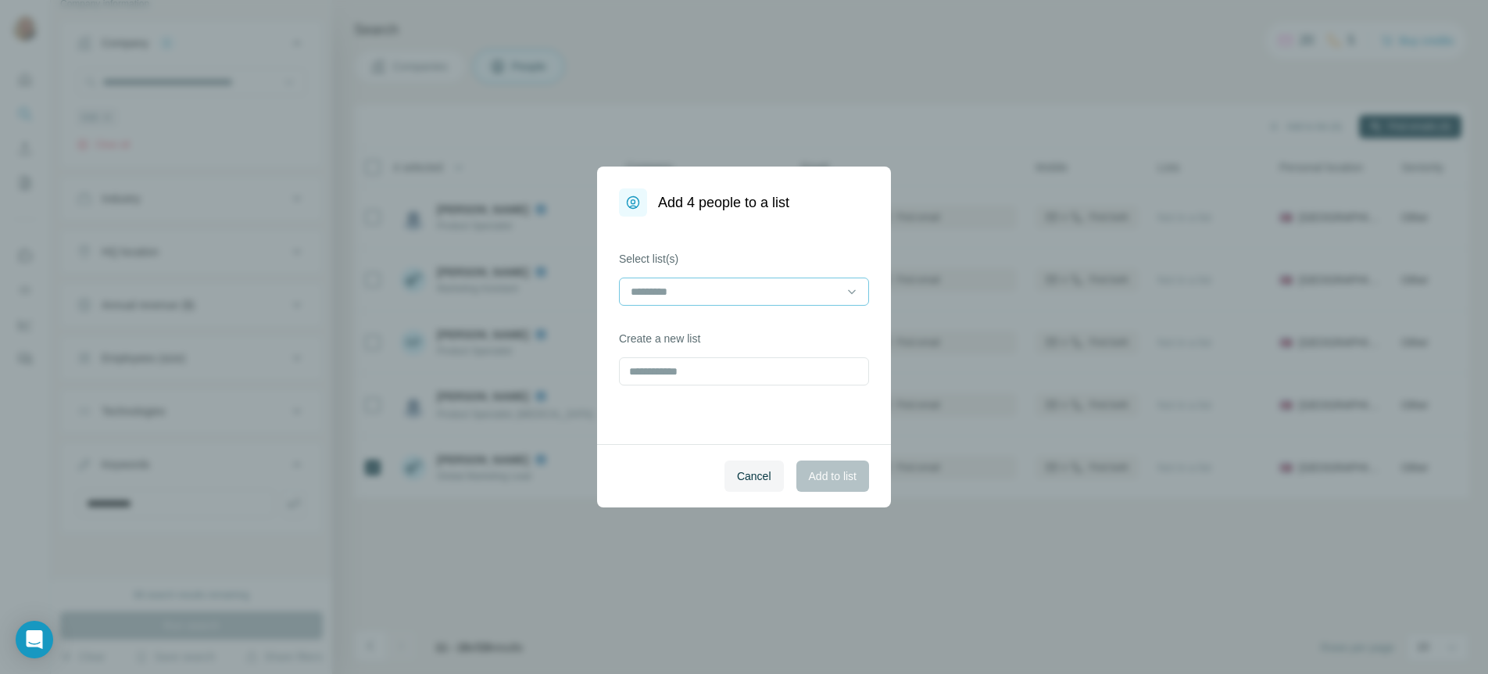
click at [759, 287] on input at bounding box center [734, 291] width 211 height 17
click at [764, 232] on div "Select list(s) Create a new list" at bounding box center [744, 329] width 294 height 227
click at [666, 374] on input "text" at bounding box center [744, 371] width 250 height 28
type input "****"
click at [825, 471] on span "Add to list" at bounding box center [833, 476] width 48 height 16
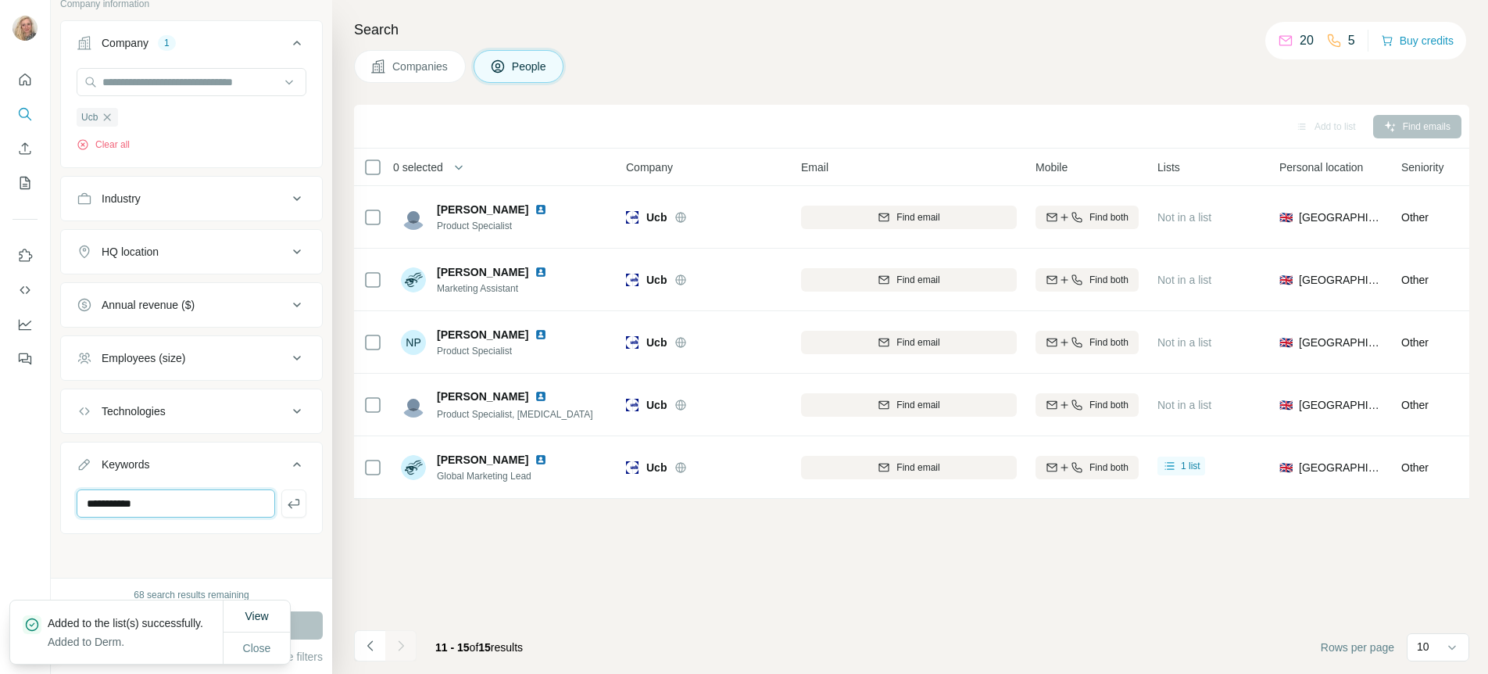
drag, startPoint x: 228, startPoint y: 496, endPoint x: -73, endPoint y: 472, distance: 301.8
click at [0, 472] on html "**********" at bounding box center [744, 337] width 1488 height 674
click at [286, 502] on icon "button" at bounding box center [294, 504] width 16 height 16
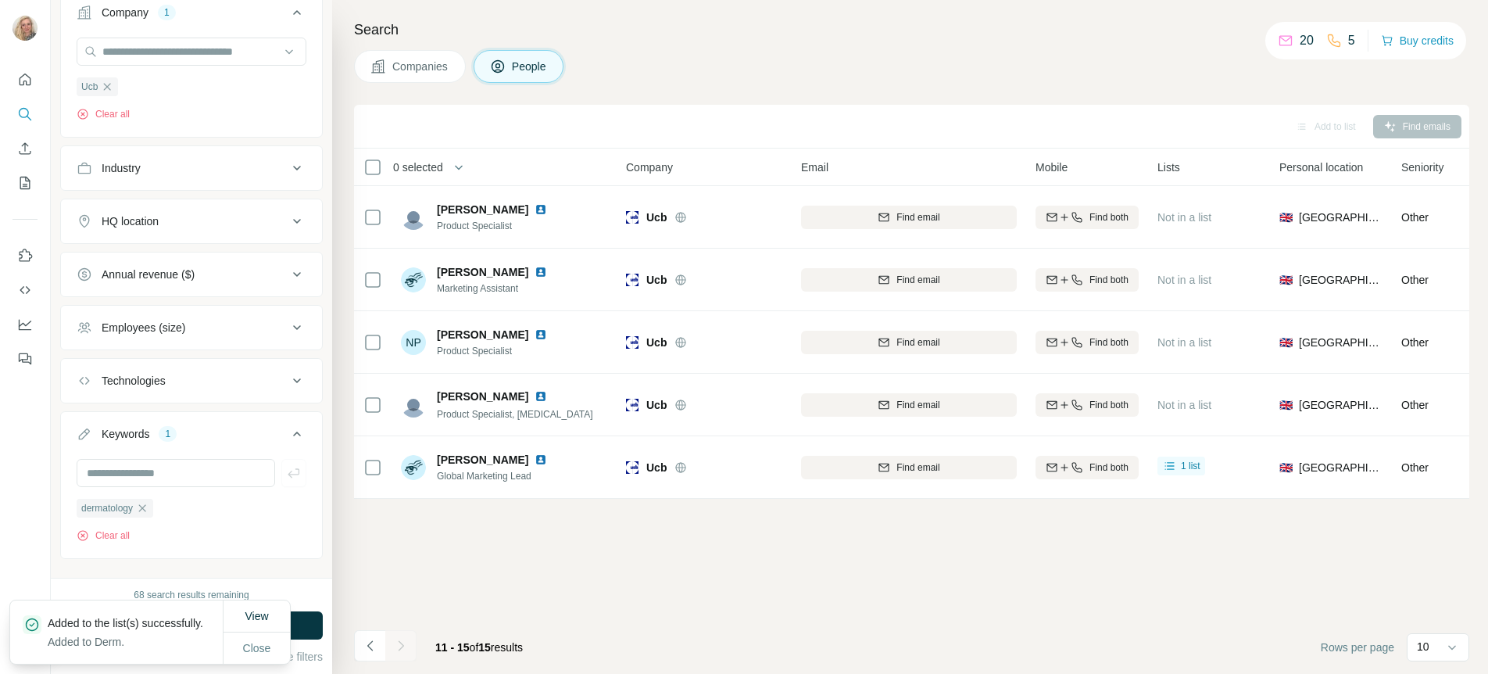
scroll to position [762, 0]
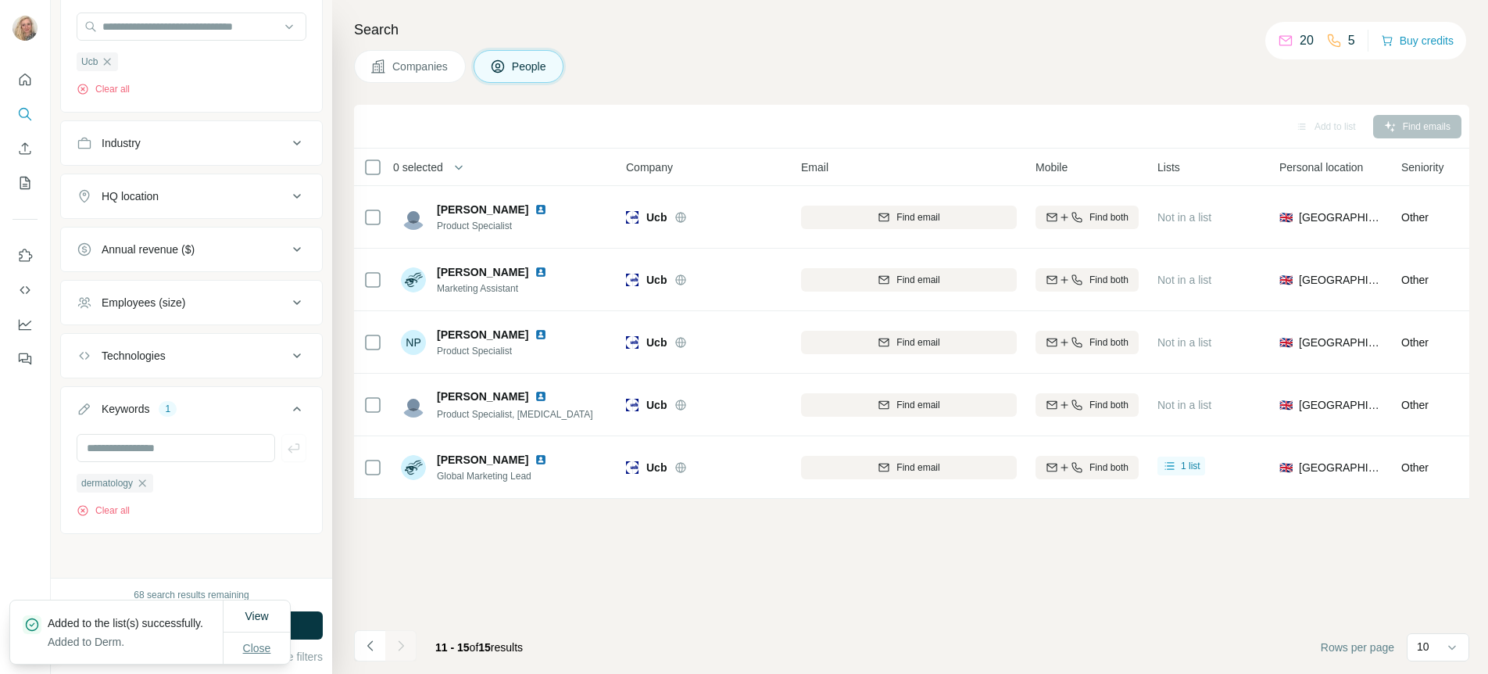
click at [263, 657] on button "Close" at bounding box center [257, 648] width 50 height 28
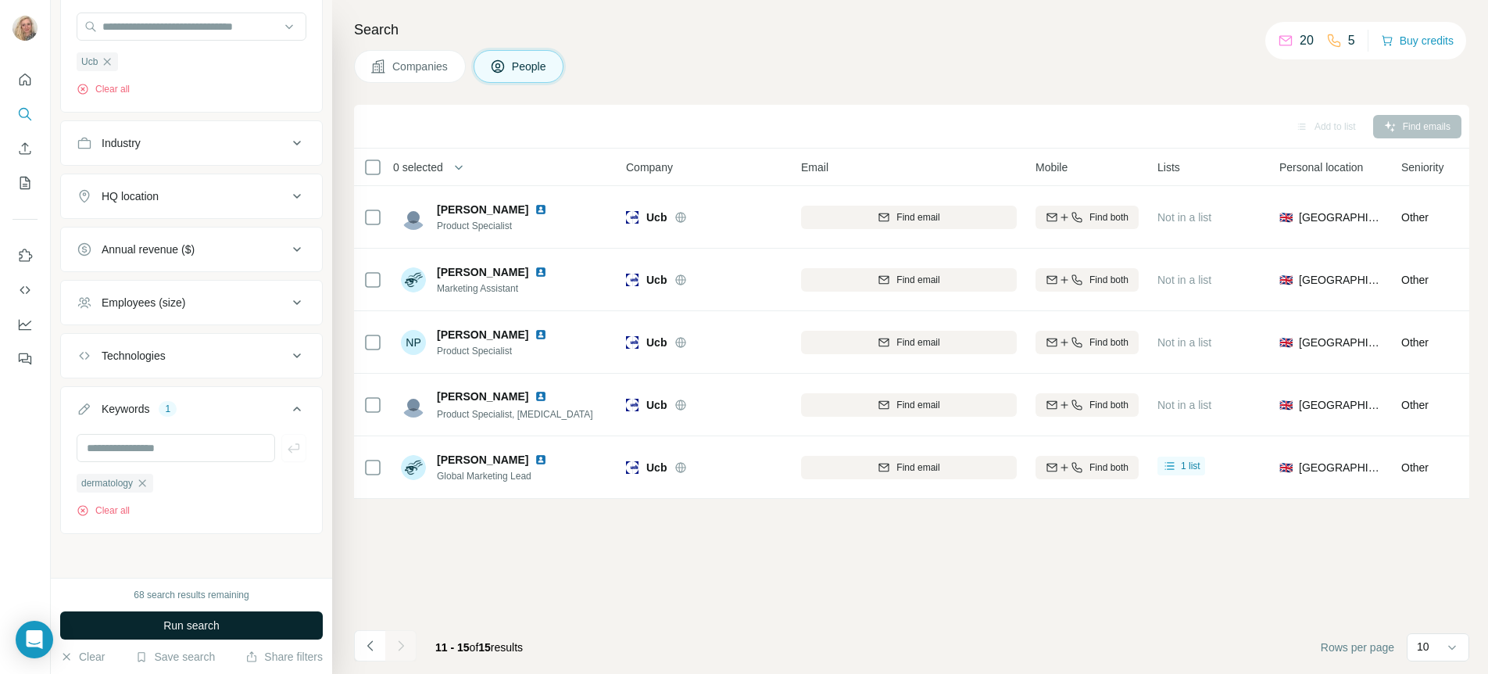
click at [193, 623] on span "Run search" at bounding box center [191, 625] width 56 height 16
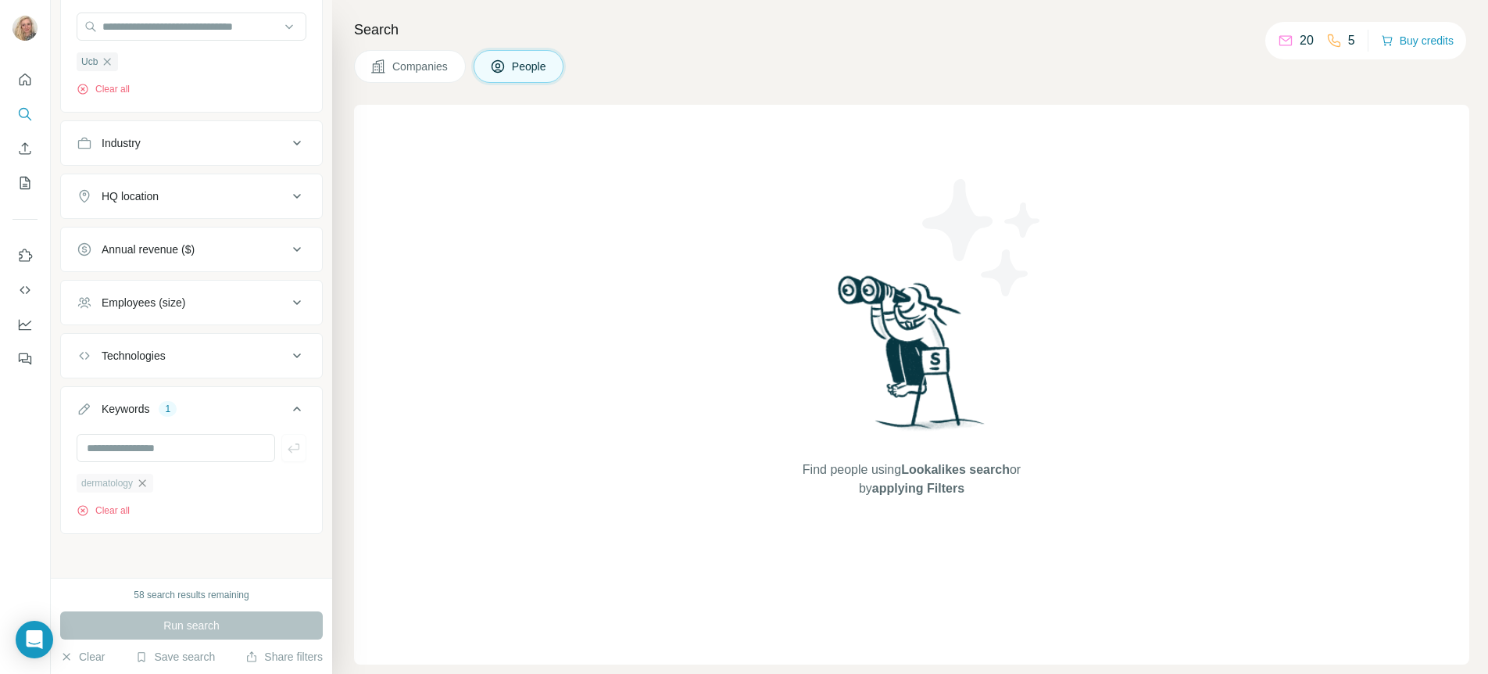
click at [145, 485] on icon "button" at bounding box center [142, 483] width 13 height 13
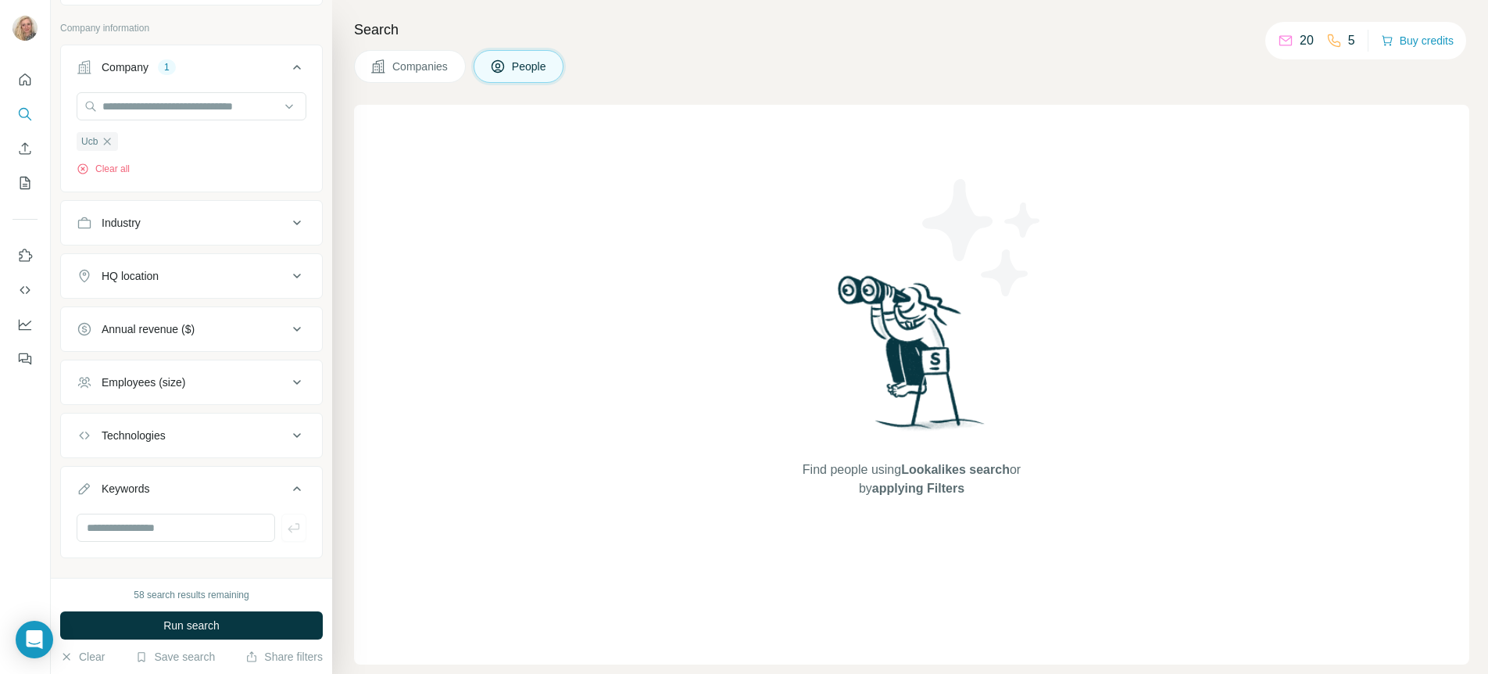
scroll to position [617, 0]
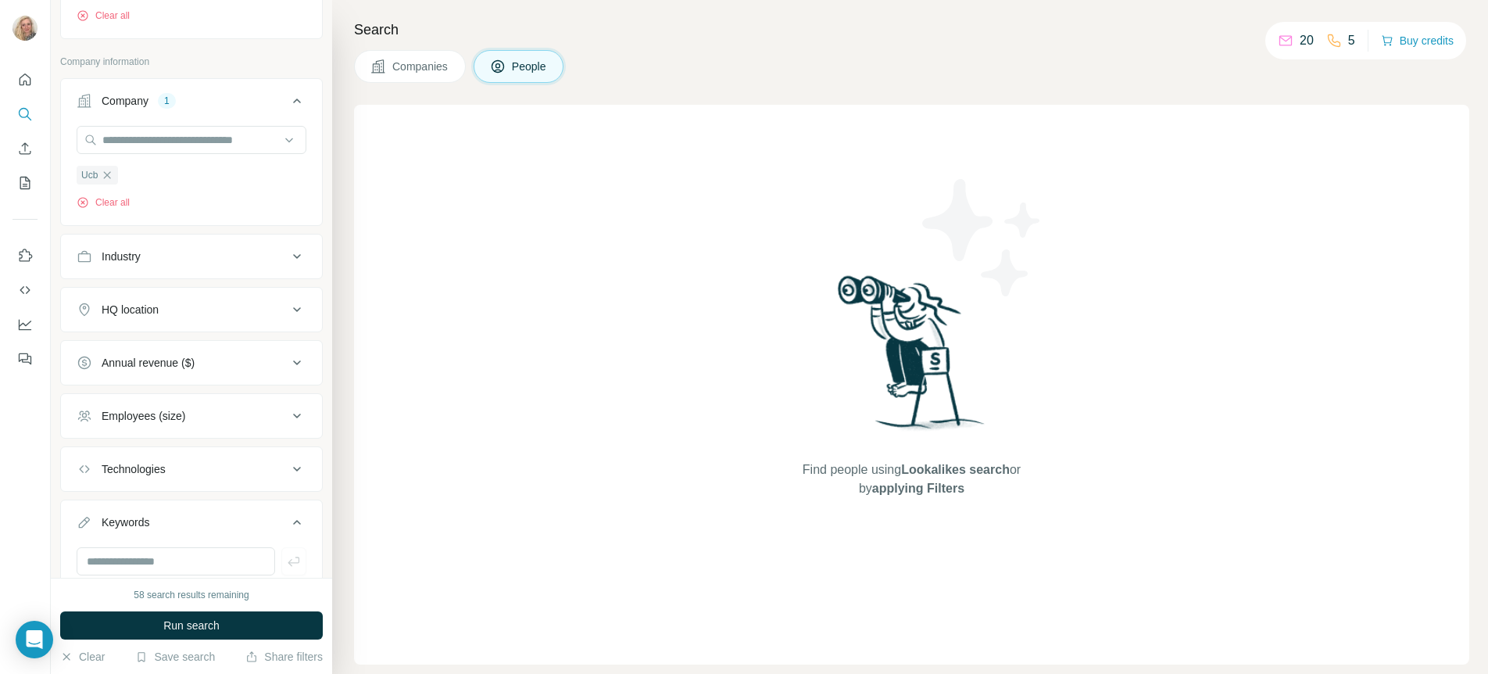
drag, startPoint x: 104, startPoint y: 206, endPoint x: 123, endPoint y: 187, distance: 27.1
click at [104, 181] on icon "button" at bounding box center [107, 175] width 13 height 13
click at [131, 154] on input "text" at bounding box center [192, 140] width 230 height 28
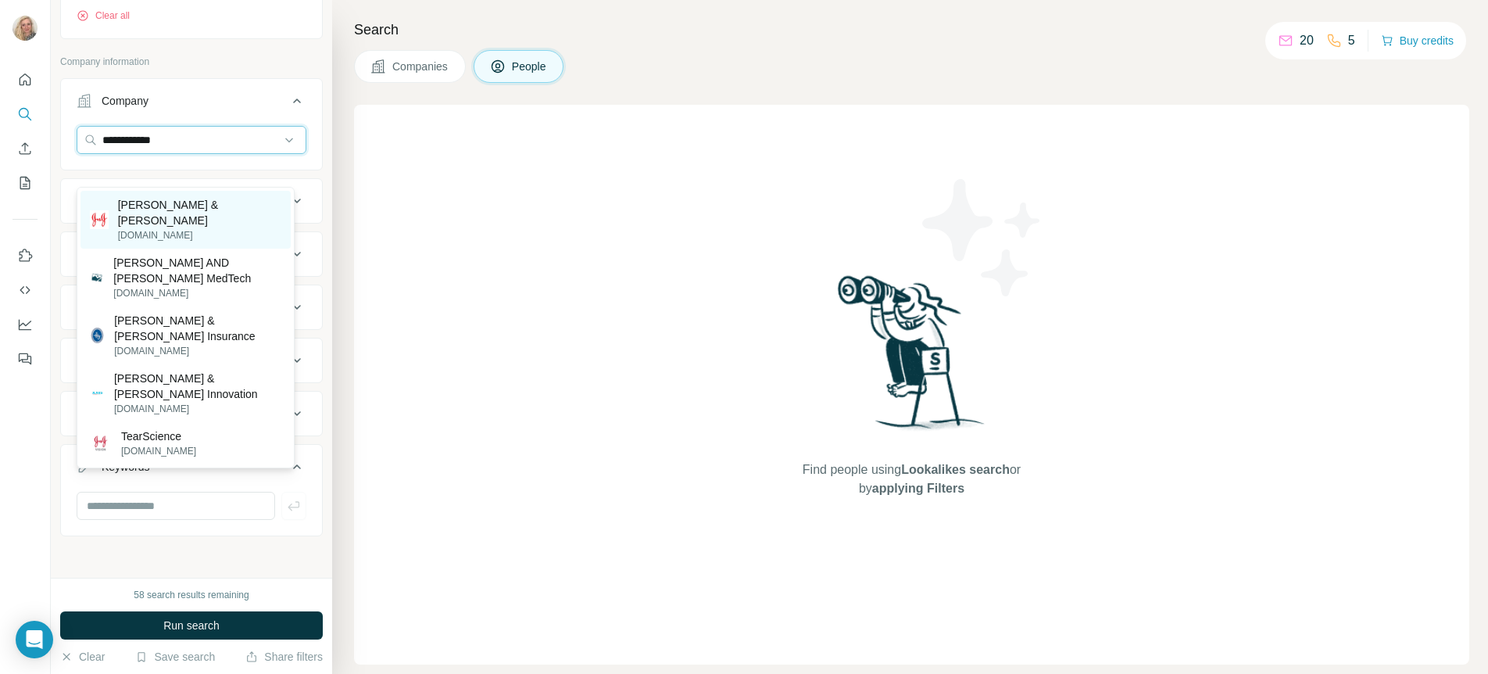
type input "**********"
click at [192, 209] on p "[PERSON_NAME] & [PERSON_NAME]" at bounding box center [199, 212] width 163 height 31
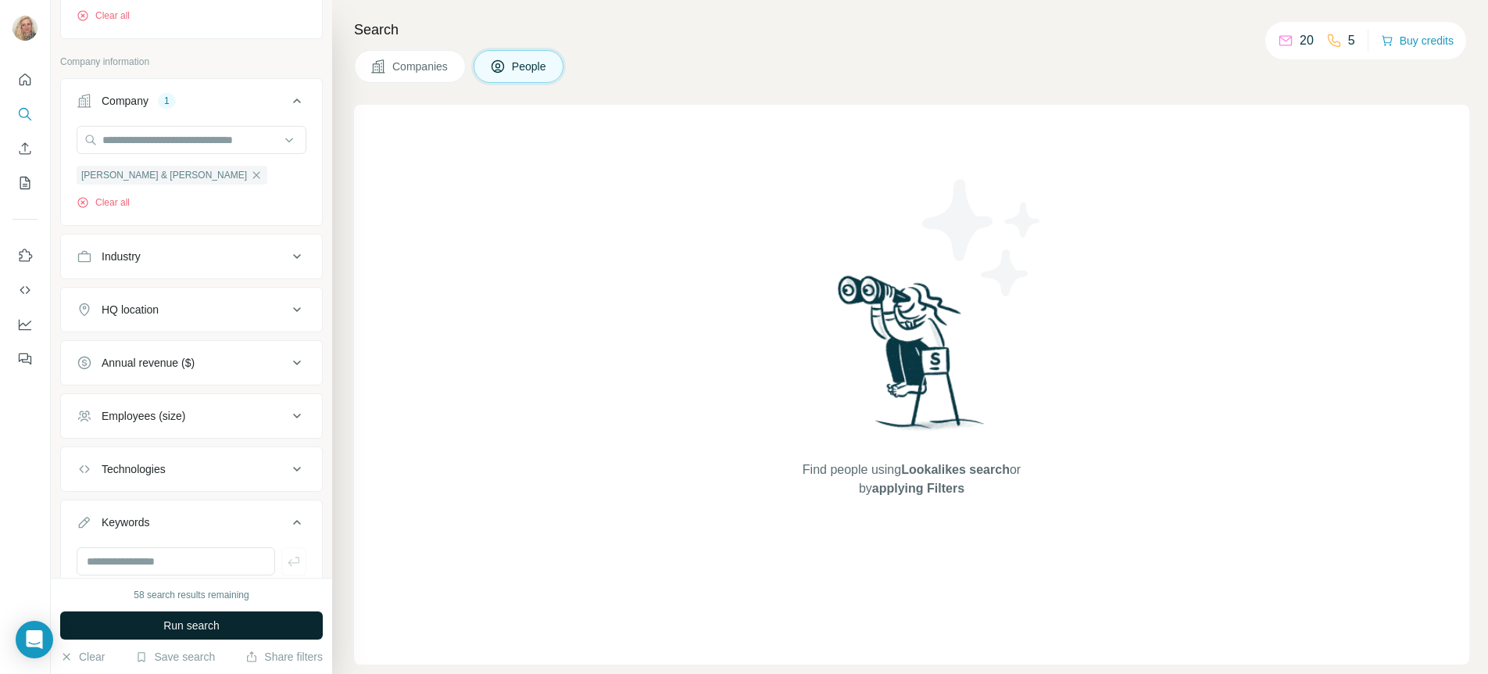
click at [215, 635] on button "Run search" at bounding box center [191, 625] width 263 height 28
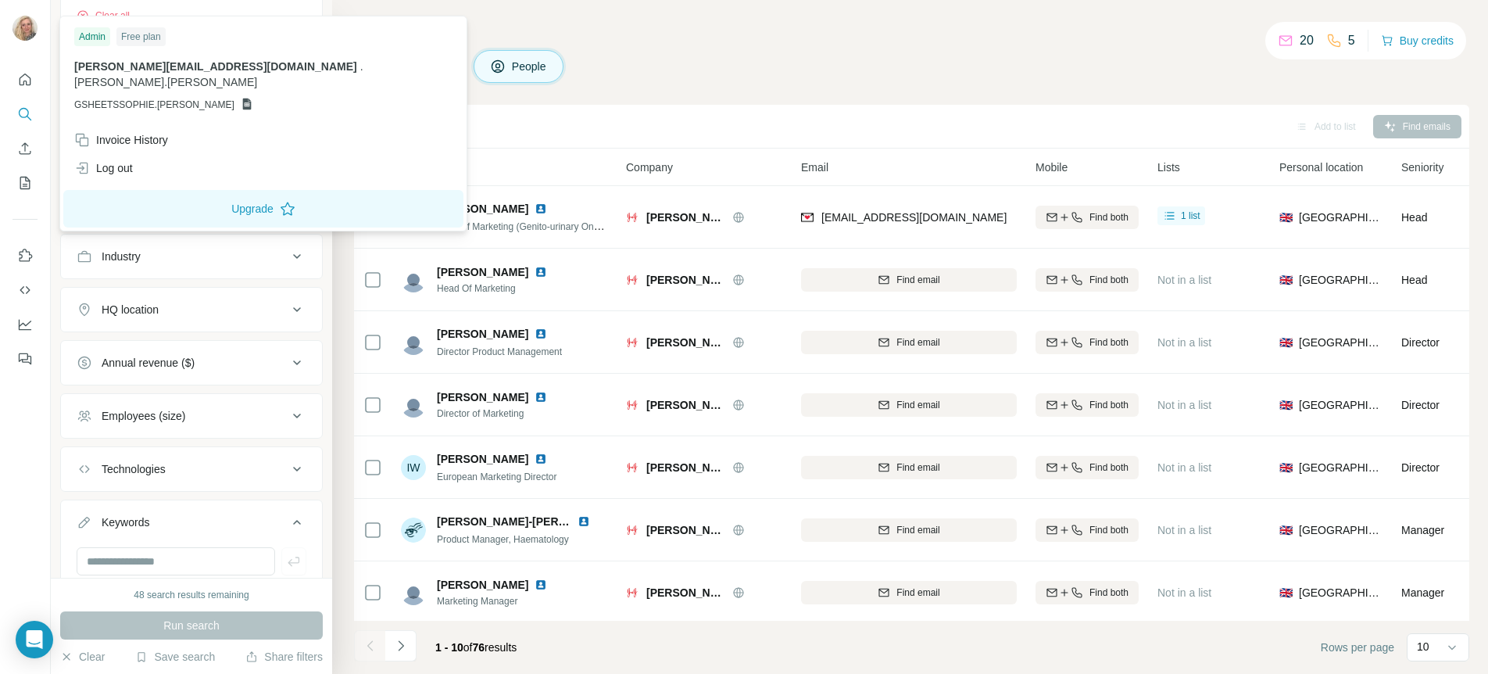
click at [682, 41] on div "Search Companies People Add to list Find emails 0 selected People Company Email…" at bounding box center [910, 337] width 1156 height 674
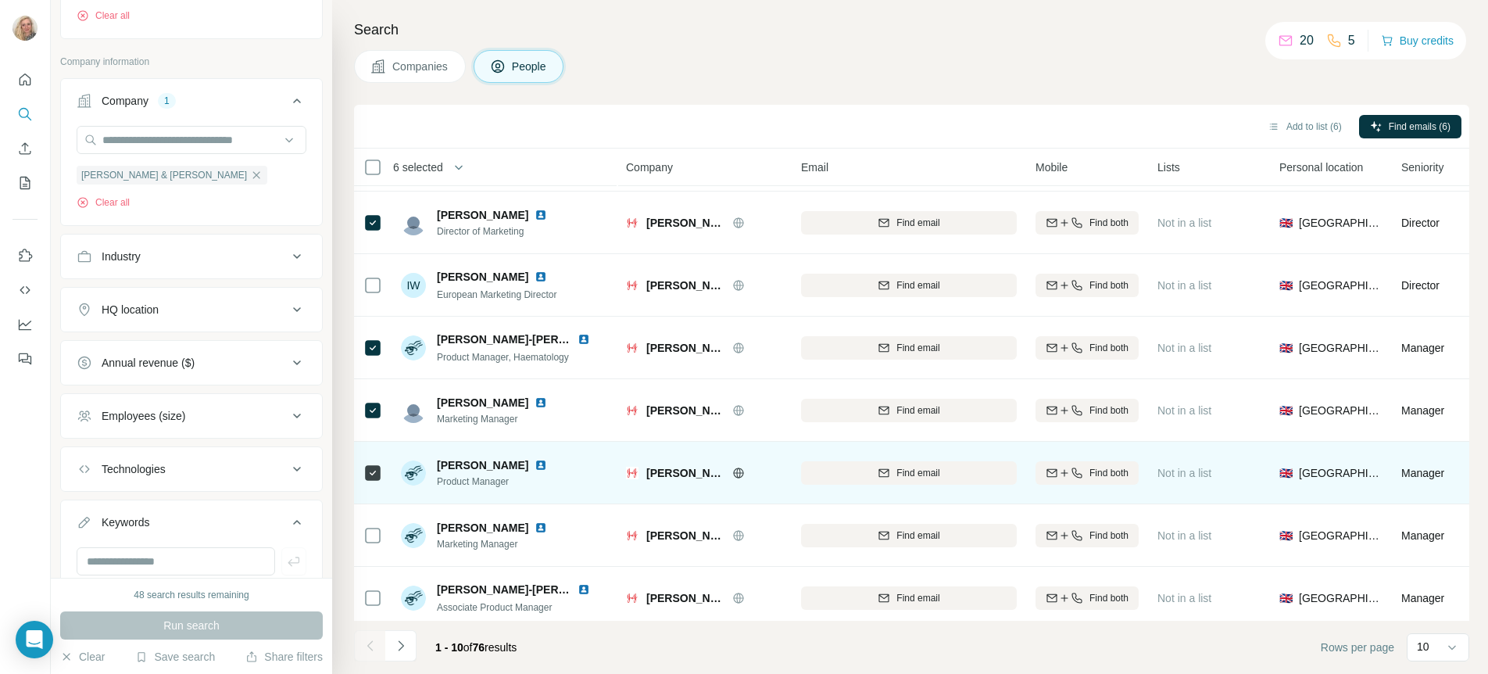
scroll to position [199, 0]
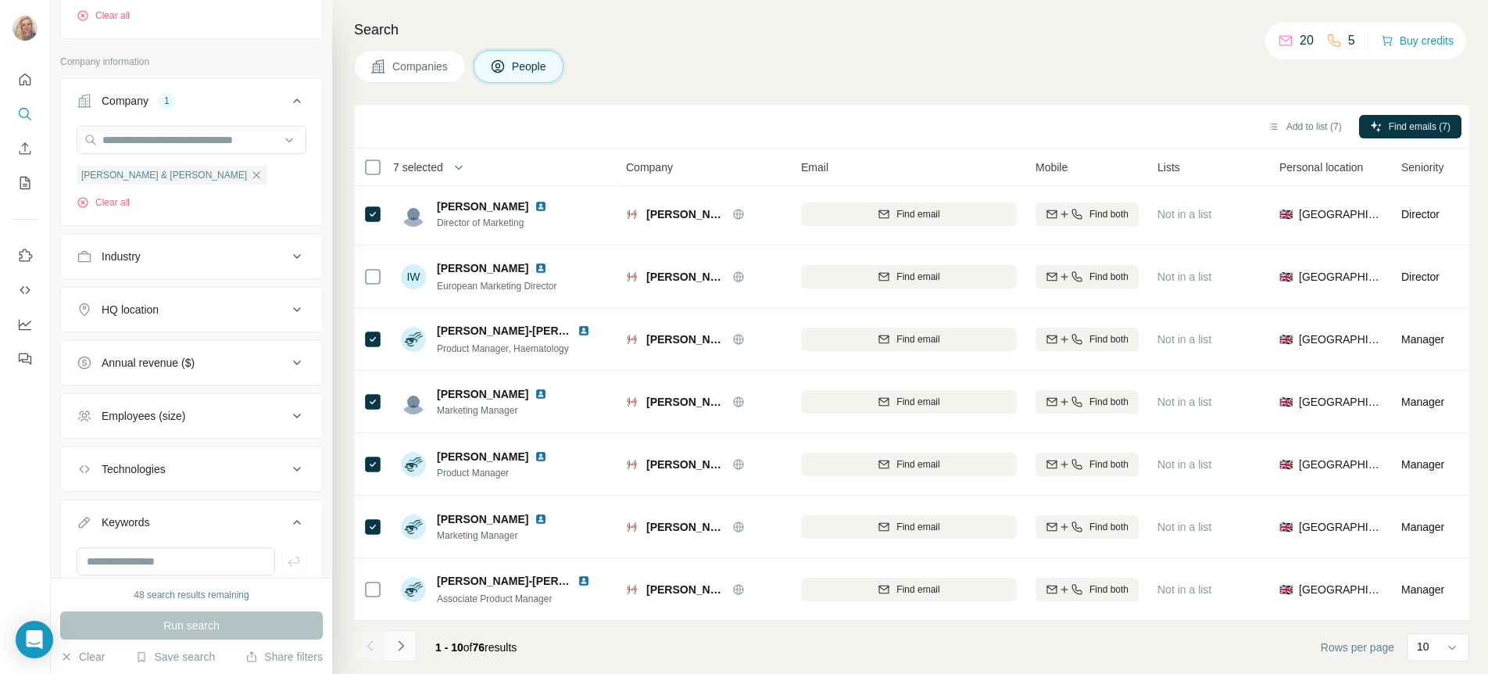
click at [406, 642] on icon "Navigate to next page" at bounding box center [401, 646] width 16 height 16
click at [397, 644] on icon "Navigate to next page" at bounding box center [401, 646] width 16 height 16
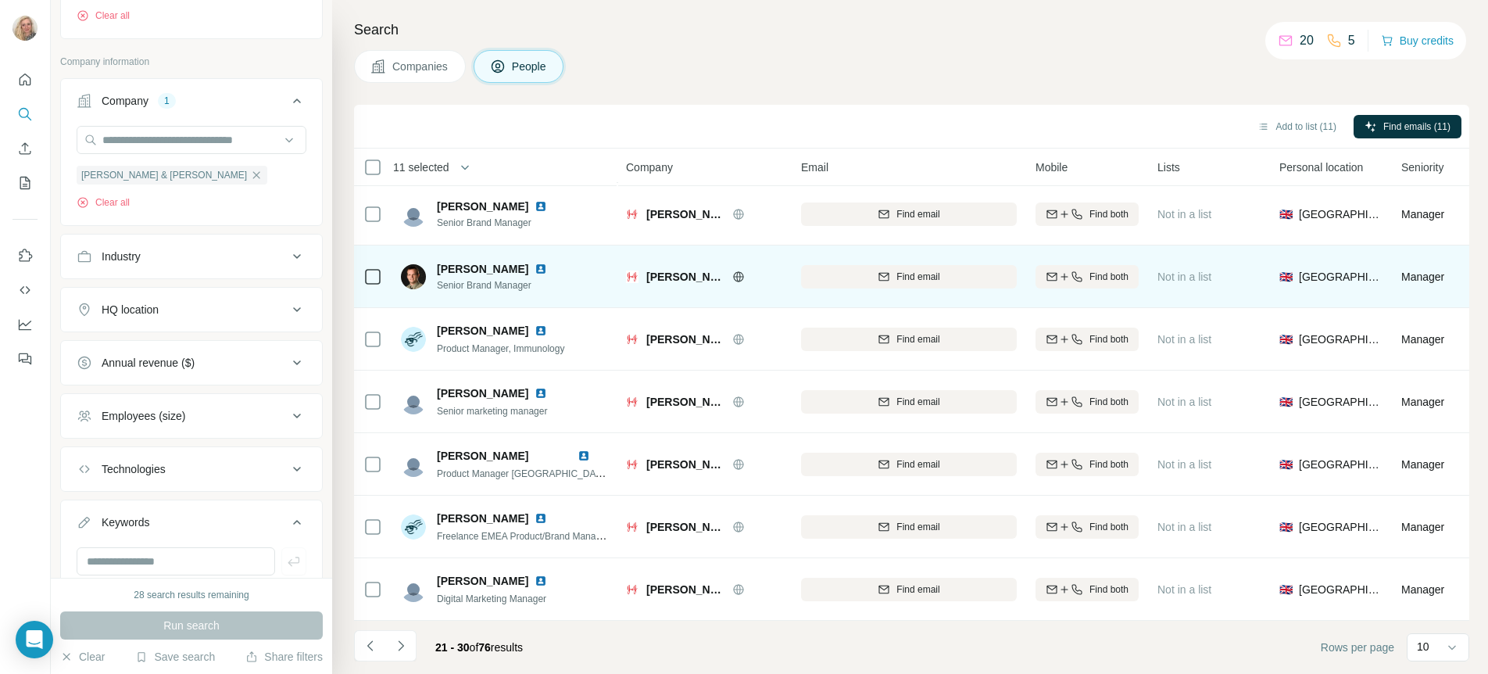
click at [362, 269] on td at bounding box center [373, 276] width 38 height 63
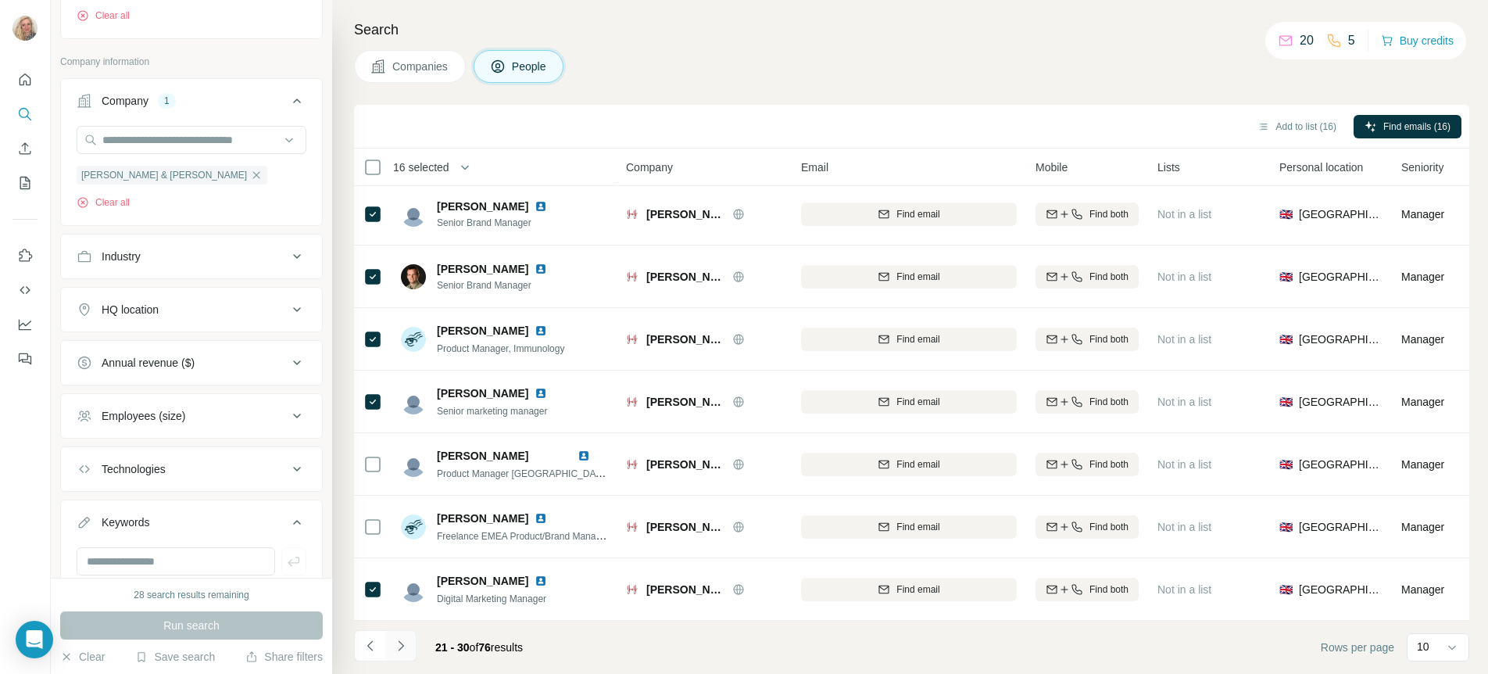
click at [403, 639] on icon "Navigate to next page" at bounding box center [401, 646] width 16 height 16
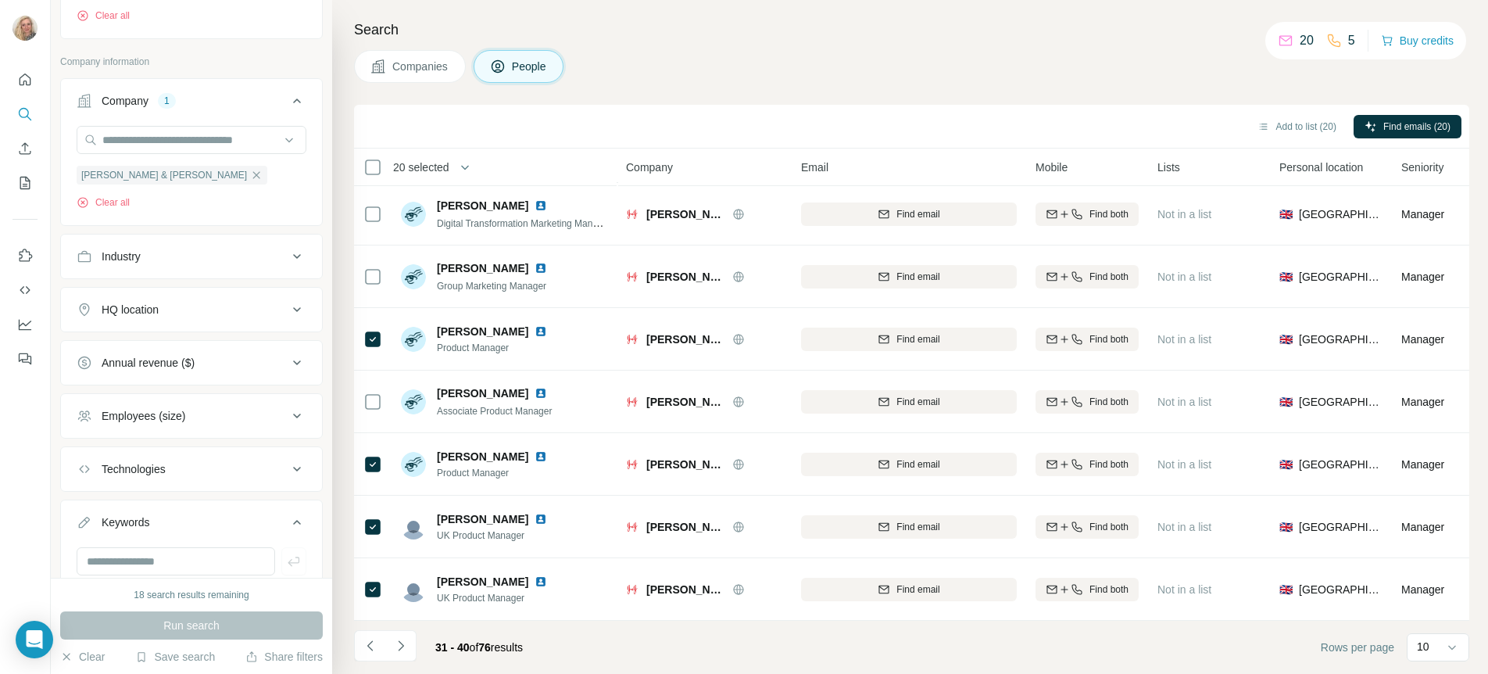
click at [406, 650] on icon "Navigate to next page" at bounding box center [401, 646] width 16 height 16
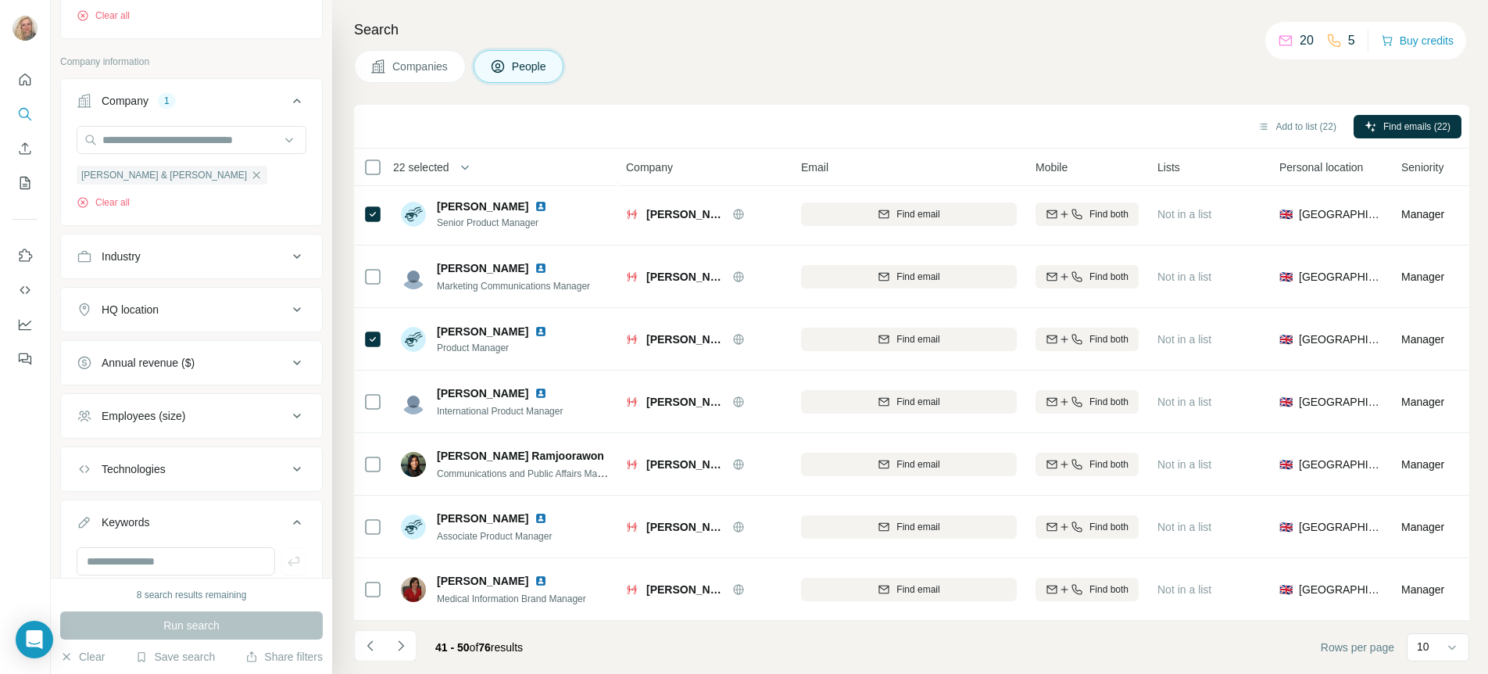
click at [405, 648] on icon "Navigate to next page" at bounding box center [401, 646] width 16 height 16
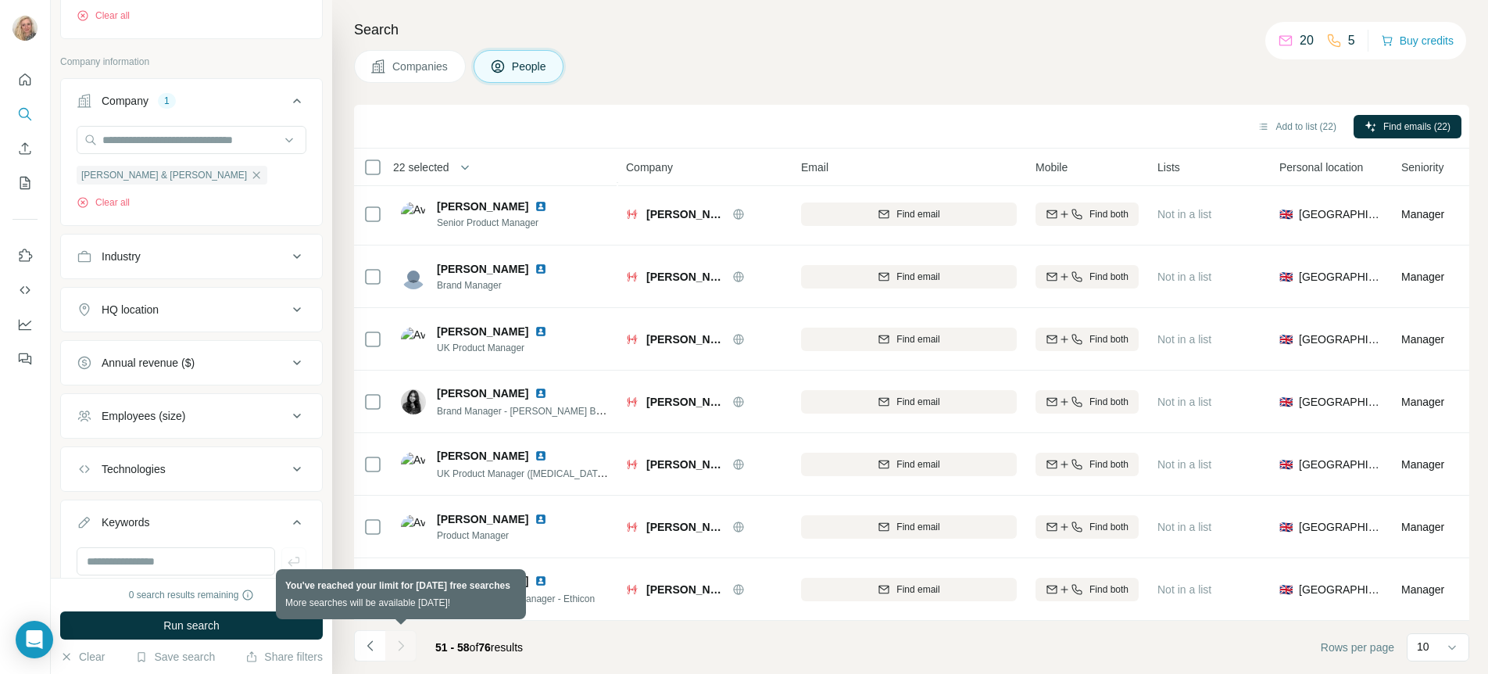
scroll to position [74, 0]
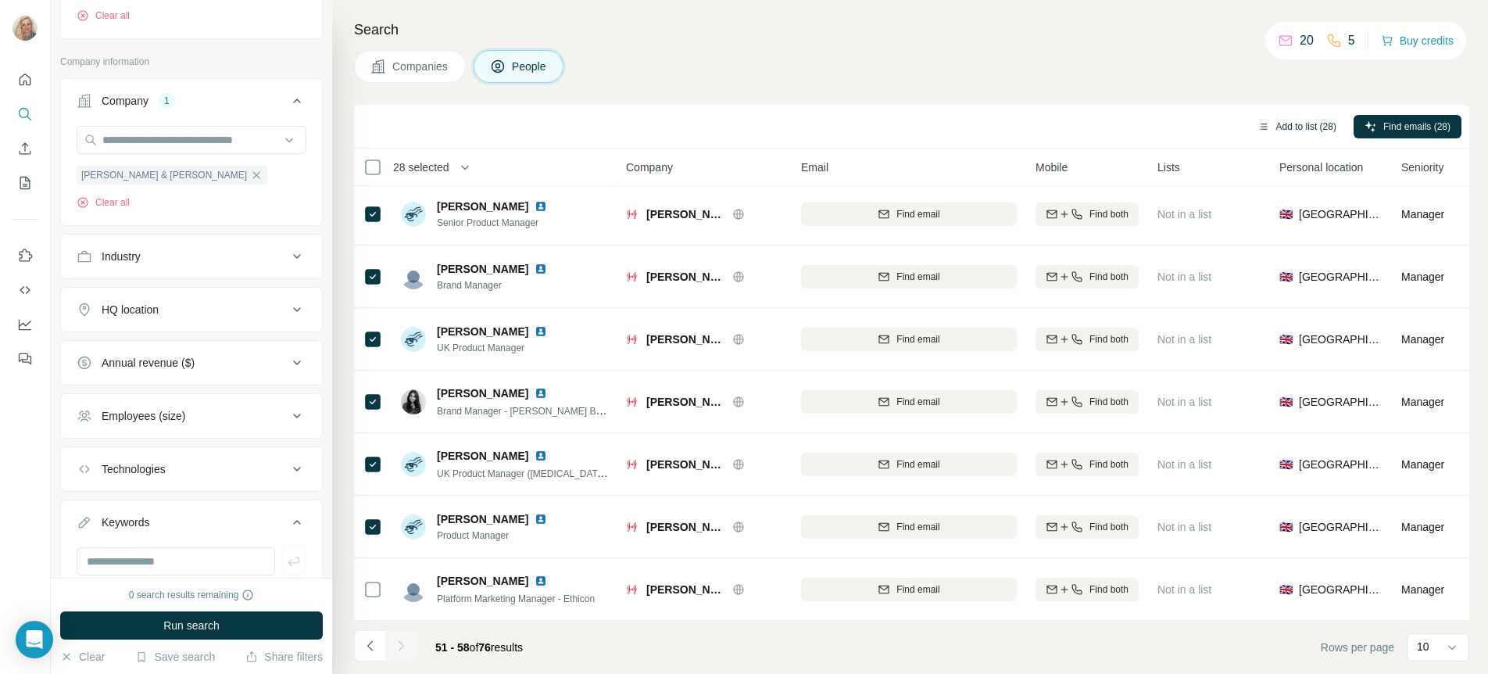
click at [1279, 121] on button "Add to list (28)" at bounding box center [1297, 126] width 101 height 23
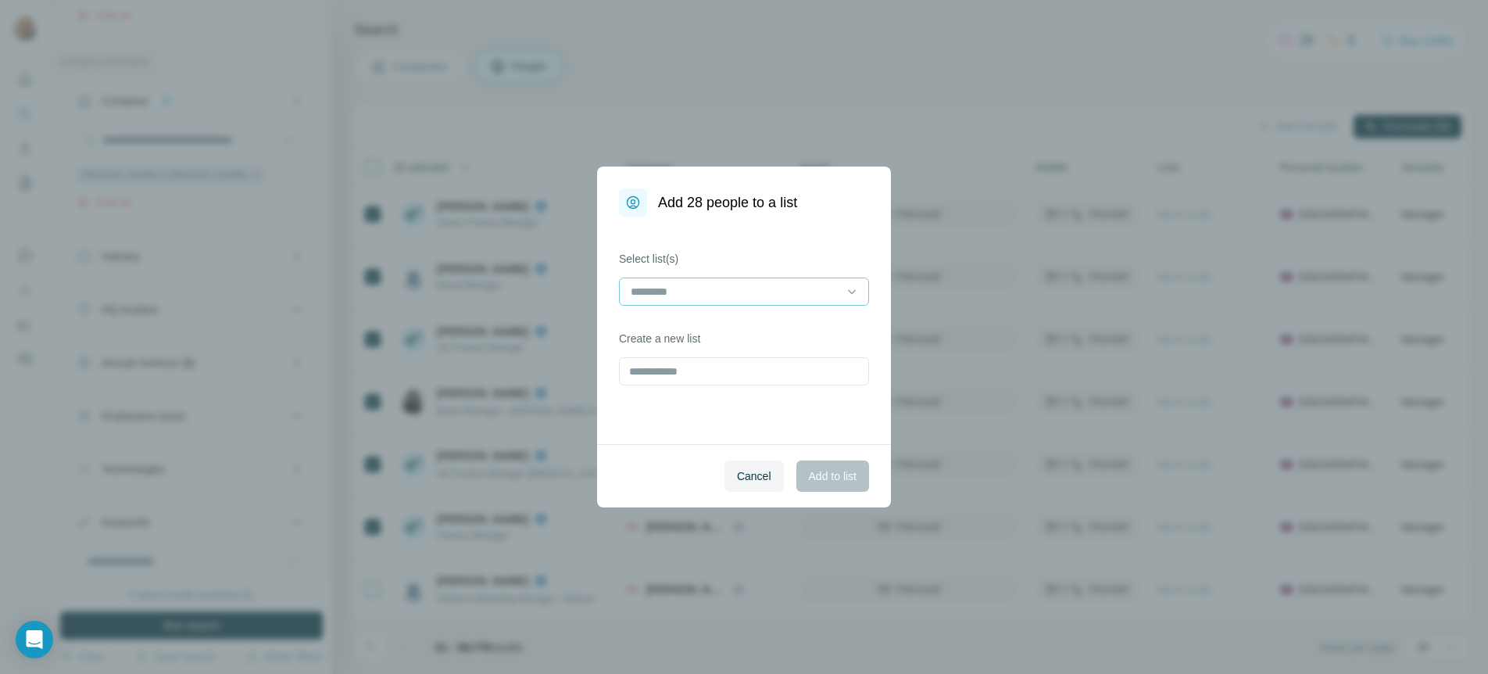
click at [727, 292] on input at bounding box center [734, 291] width 211 height 17
click at [661, 323] on div "Derm" at bounding box center [744, 327] width 224 height 16
drag, startPoint x: 831, startPoint y: 470, endPoint x: 814, endPoint y: 470, distance: 16.4
click at [820, 470] on span "Add to list" at bounding box center [833, 476] width 48 height 16
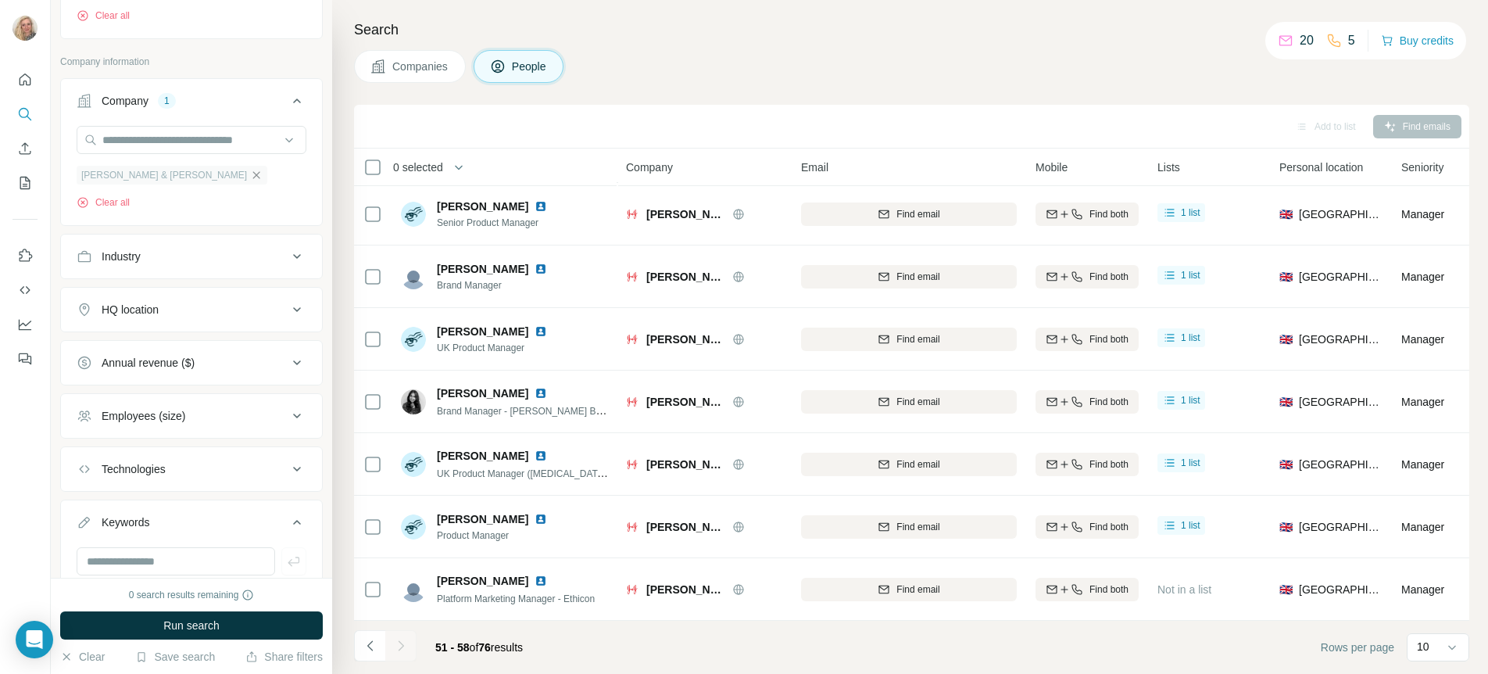
click at [250, 181] on icon "button" at bounding box center [256, 175] width 13 height 13
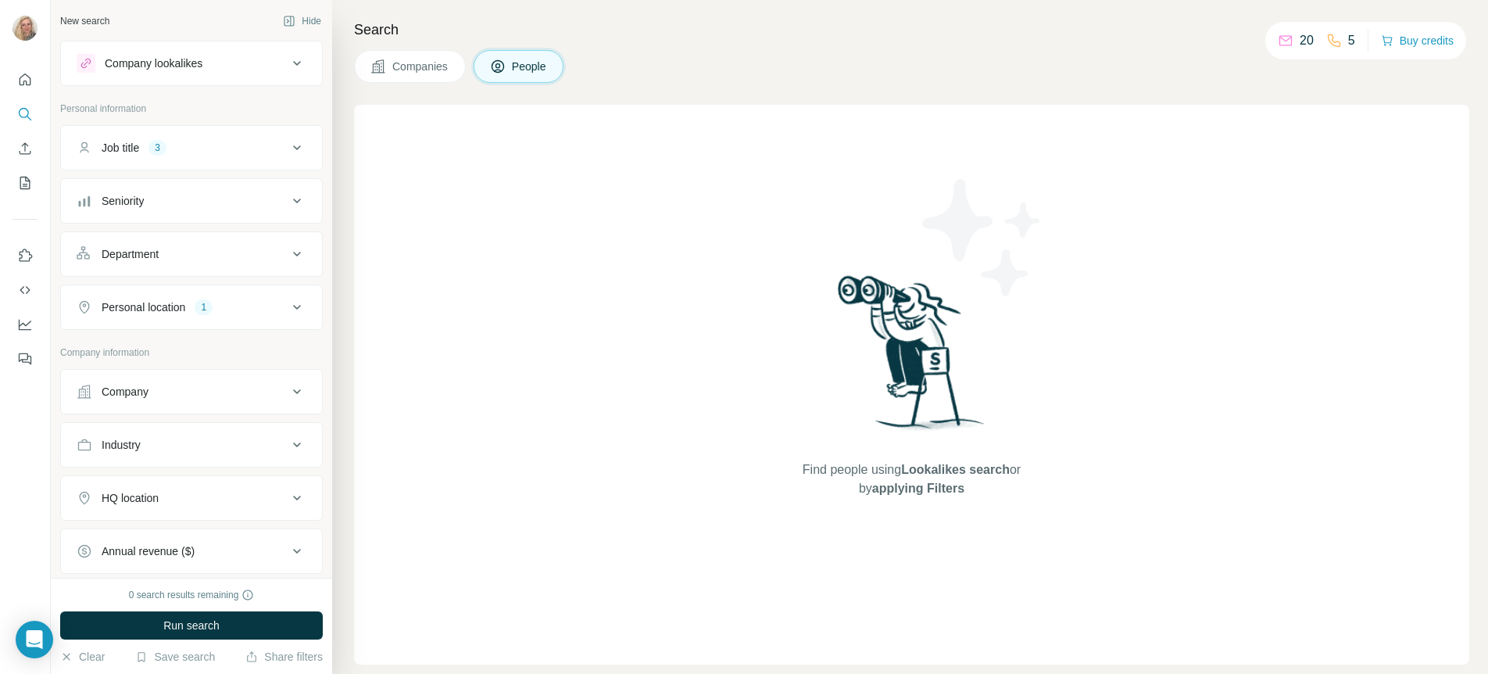
click at [146, 377] on button "Company" at bounding box center [191, 392] width 261 height 38
click at [141, 423] on input "text" at bounding box center [192, 431] width 230 height 28
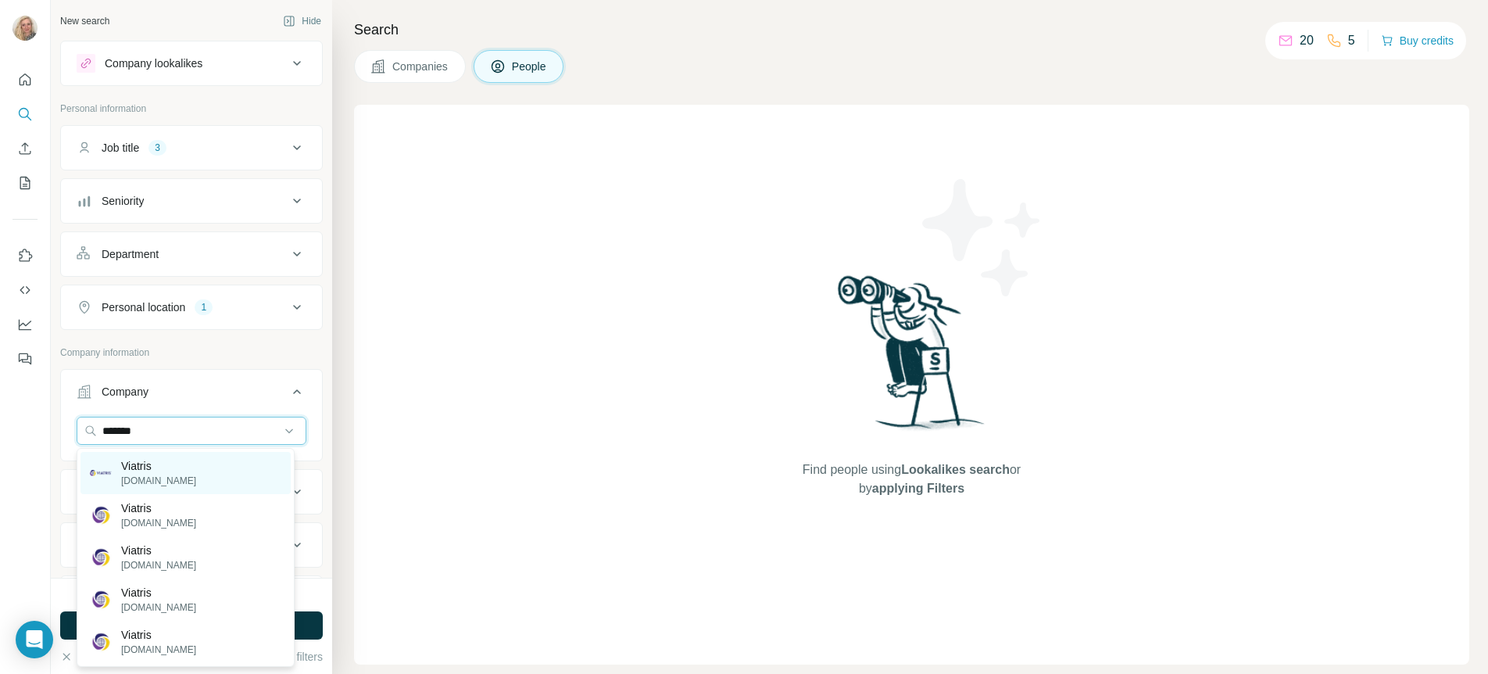
type input "*******"
click at [145, 464] on p "Viatris" at bounding box center [158, 466] width 75 height 16
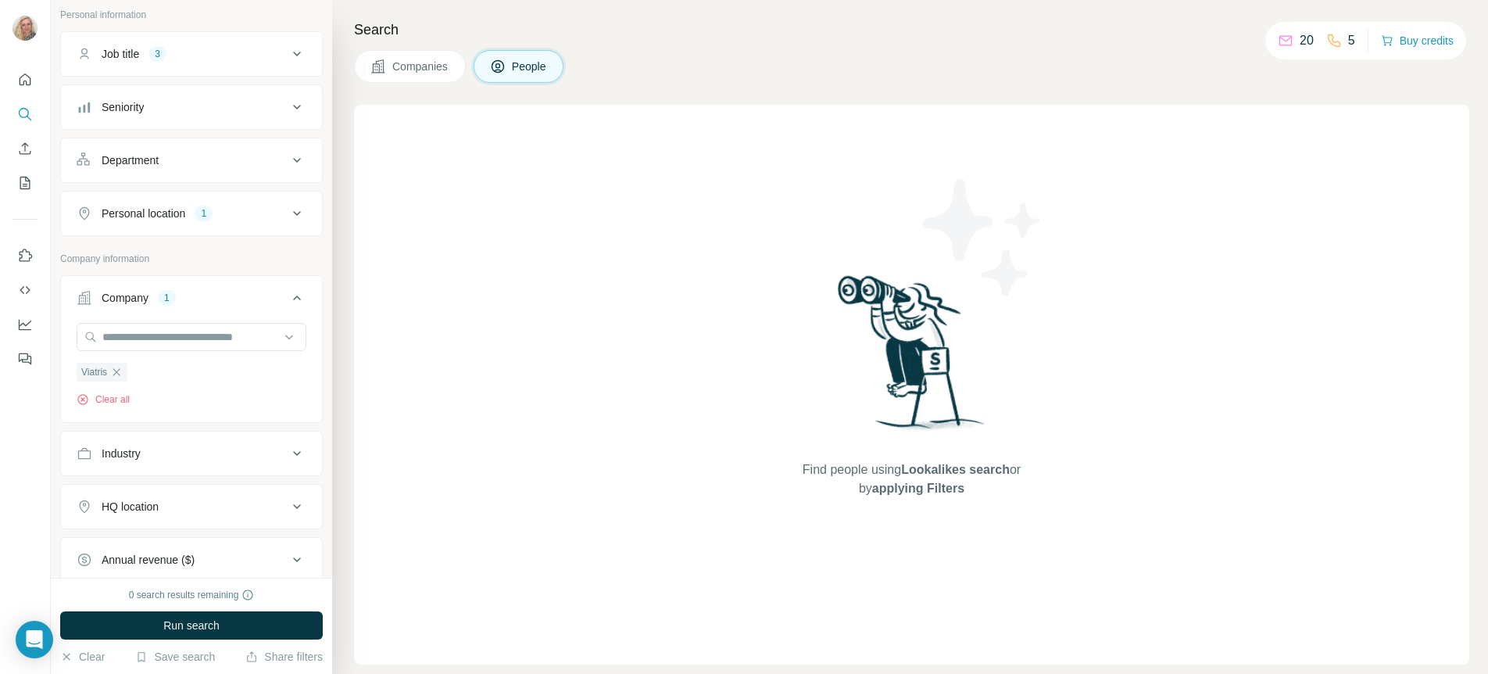
scroll to position [95, 0]
click at [194, 628] on span "Run search" at bounding box center [191, 625] width 56 height 16
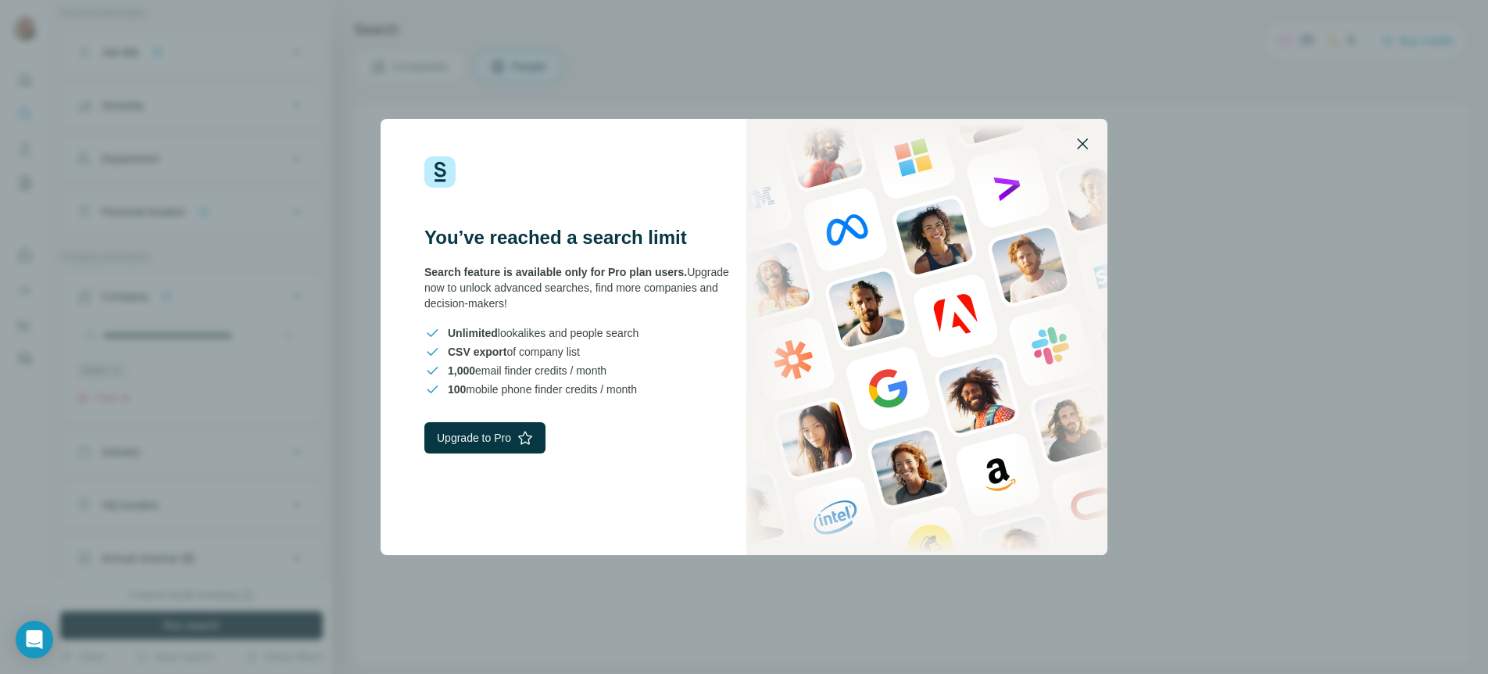
click at [1082, 140] on icon "button" at bounding box center [1082, 143] width 19 height 19
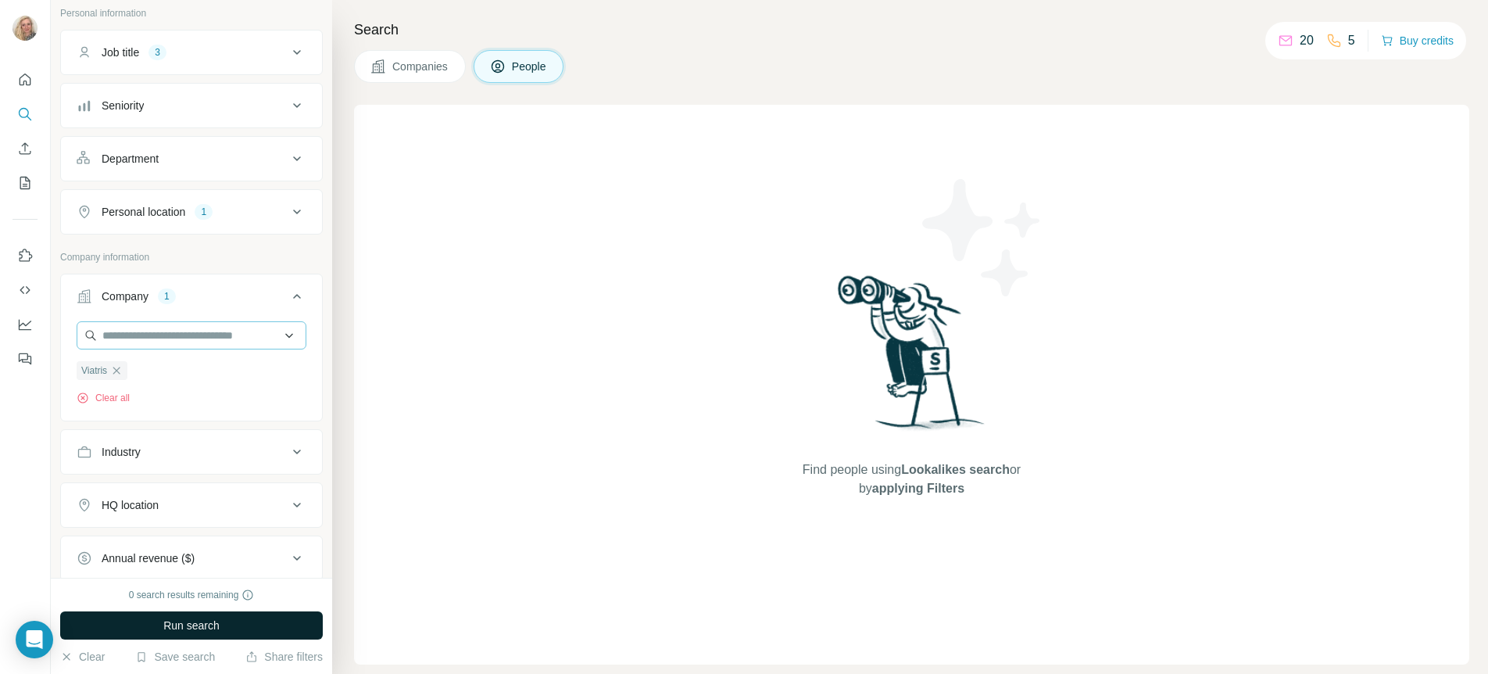
scroll to position [302, 0]
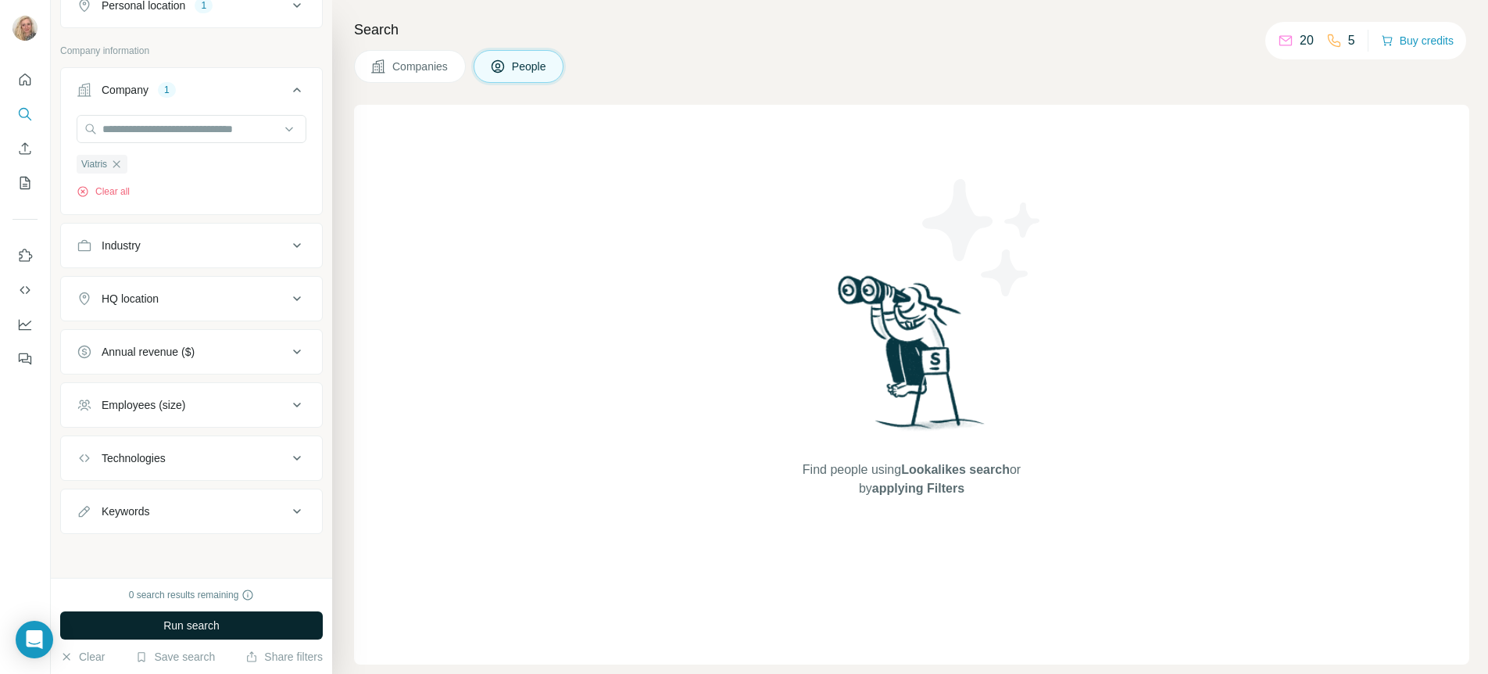
click at [211, 625] on span "Run search" at bounding box center [191, 625] width 56 height 16
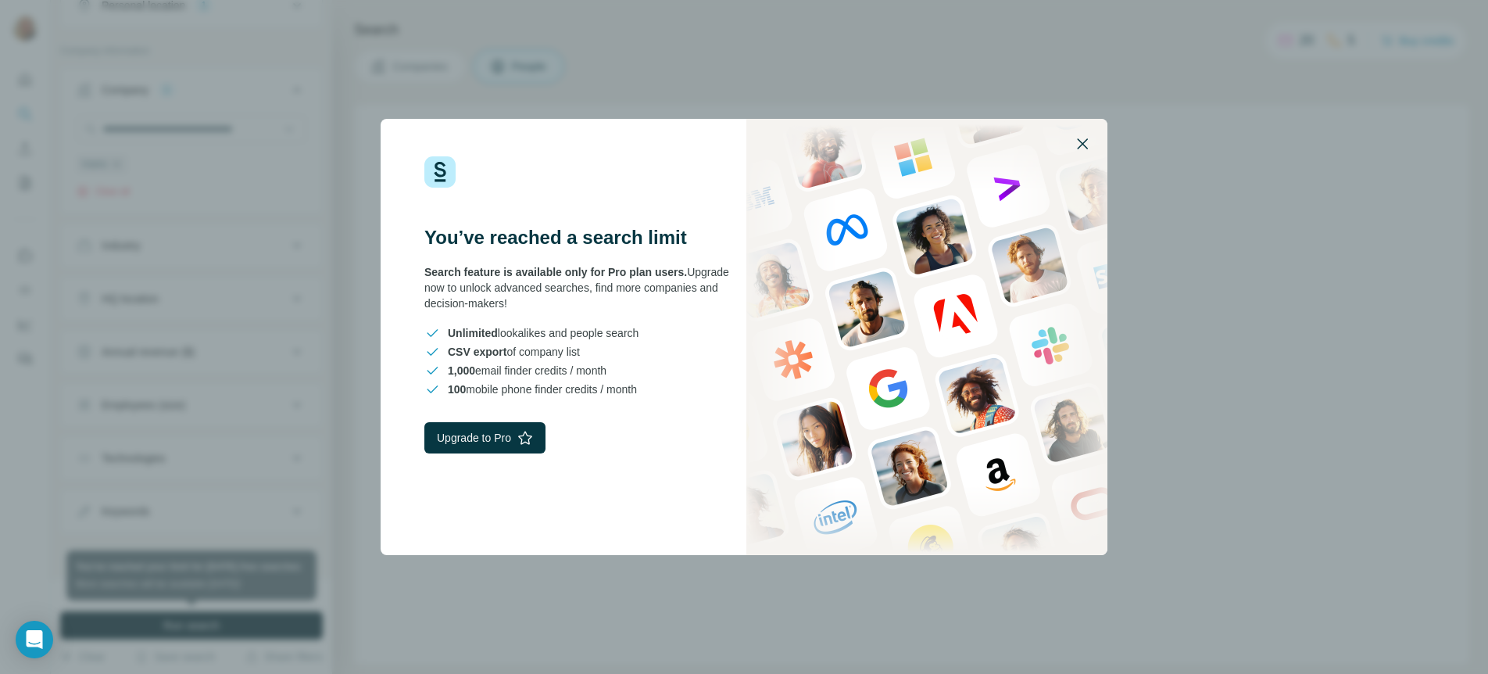
click at [1082, 145] on icon "button" at bounding box center [1082, 143] width 19 height 19
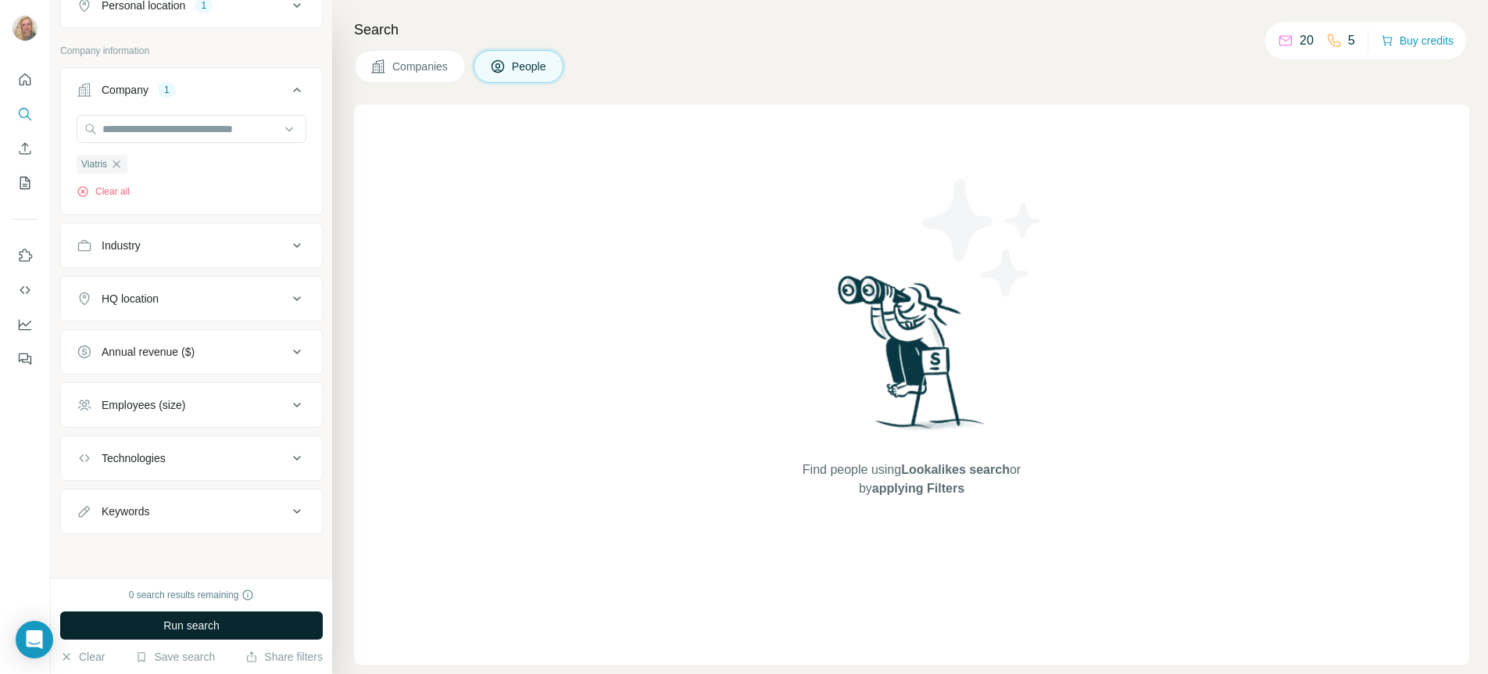
scroll to position [0, 0]
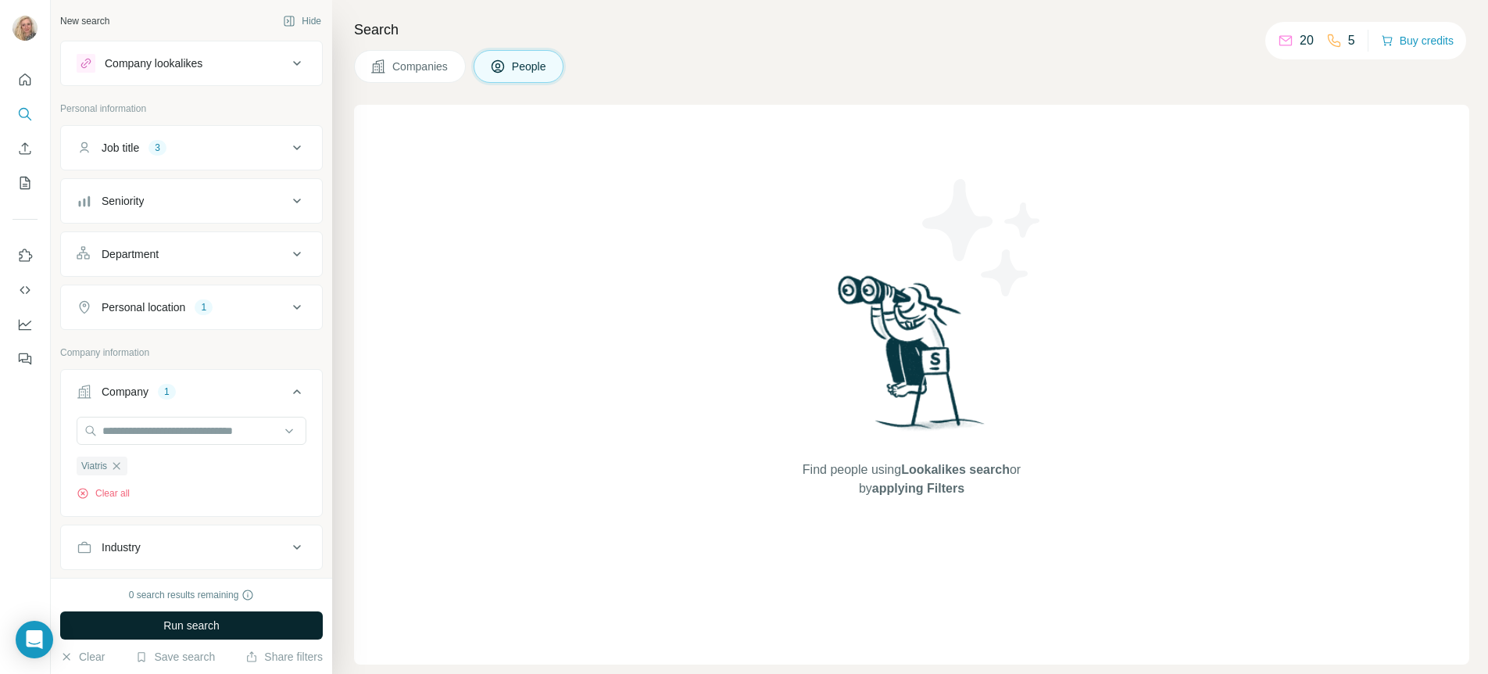
click at [238, 303] on div "Personal location 1" at bounding box center [182, 307] width 211 height 16
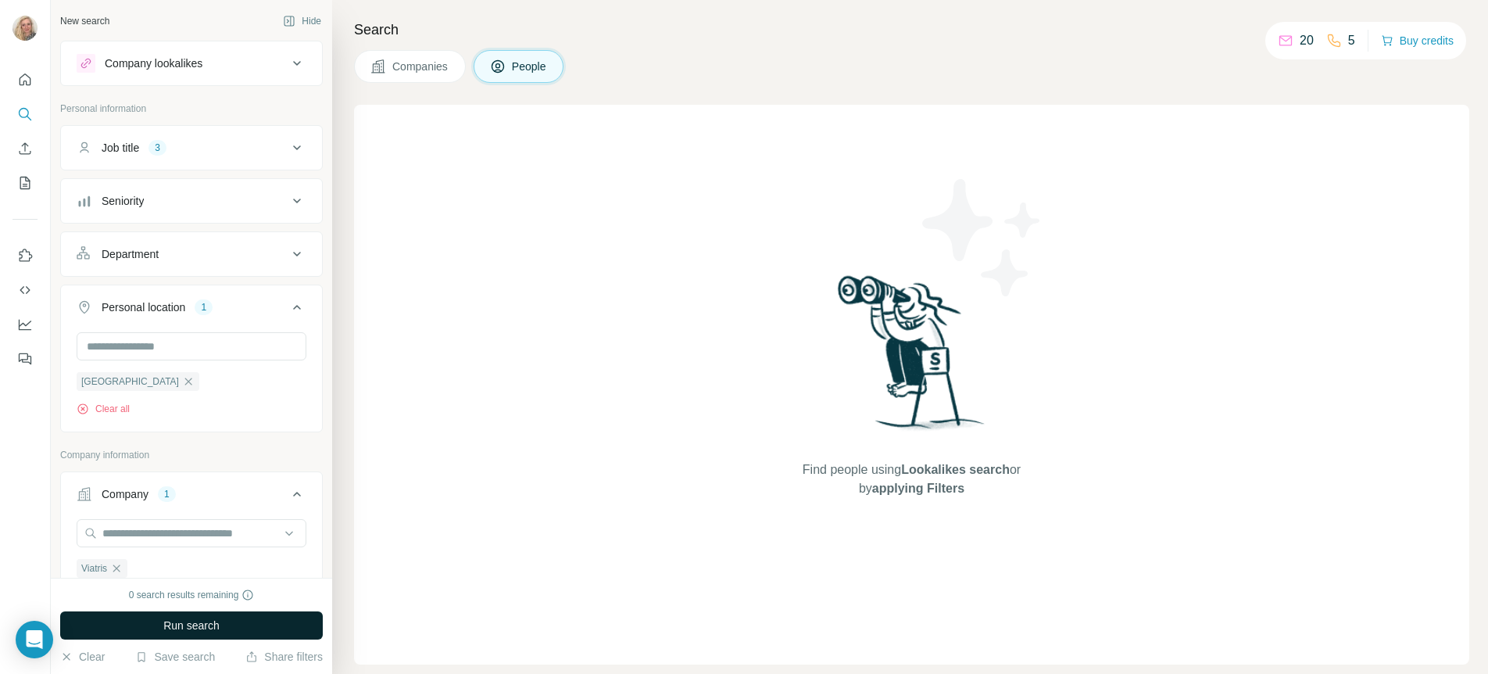
click at [238, 303] on div "Personal location 1" at bounding box center [182, 307] width 211 height 16
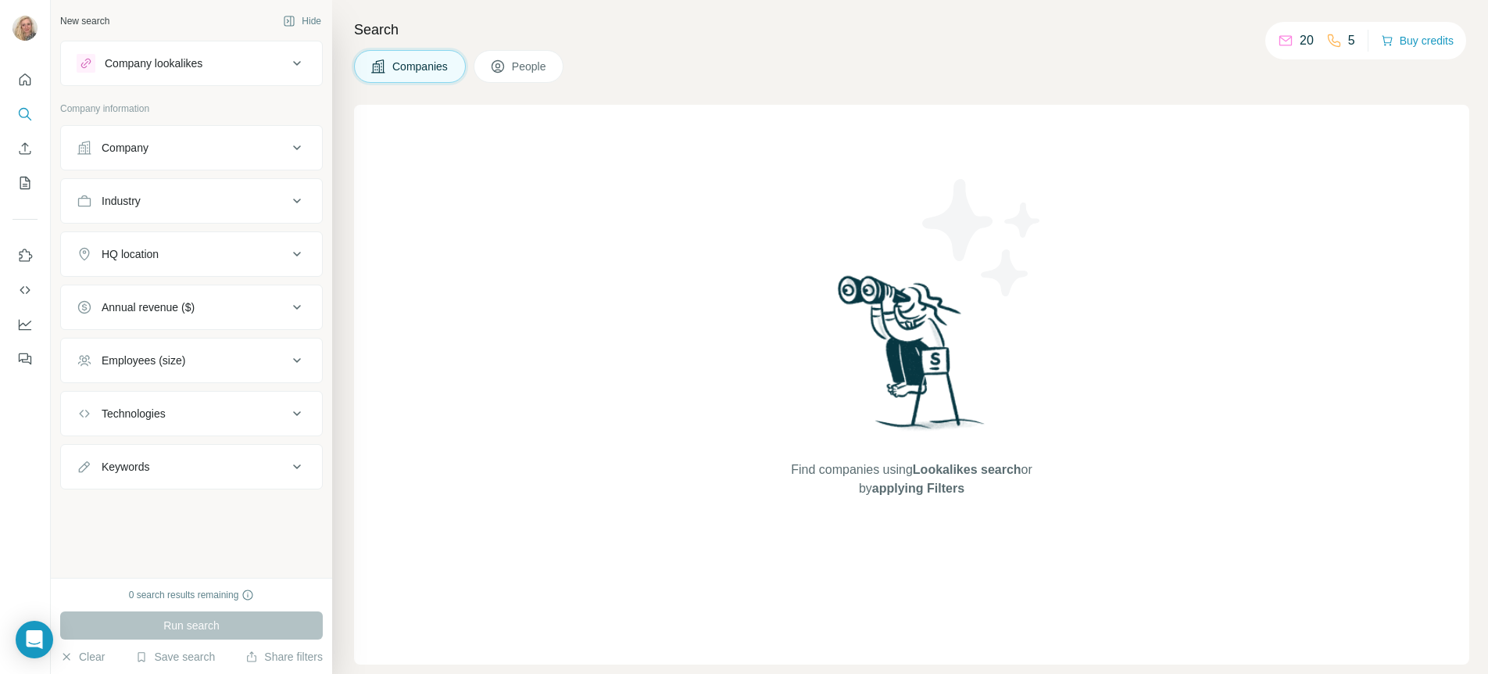
click at [144, 137] on button "Company" at bounding box center [191, 148] width 261 height 38
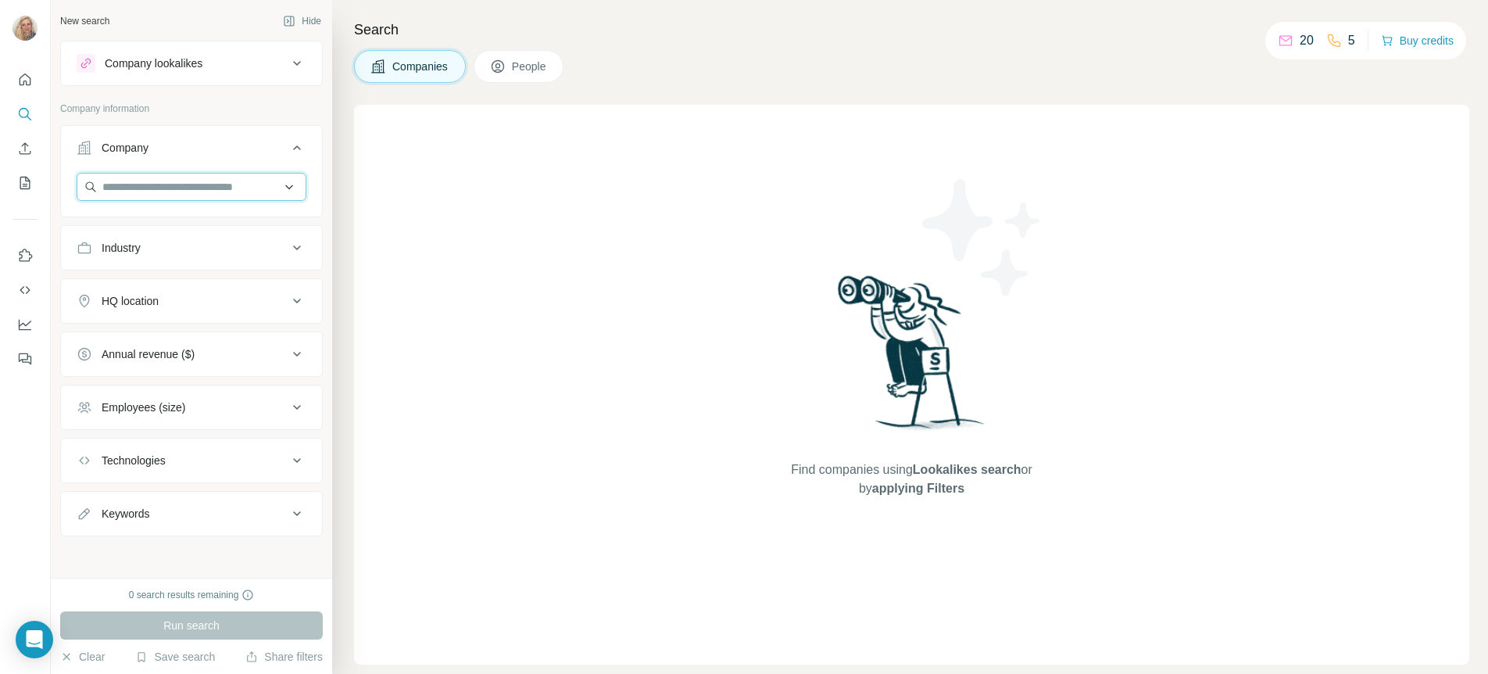
click at [167, 188] on input "text" at bounding box center [192, 187] width 230 height 28
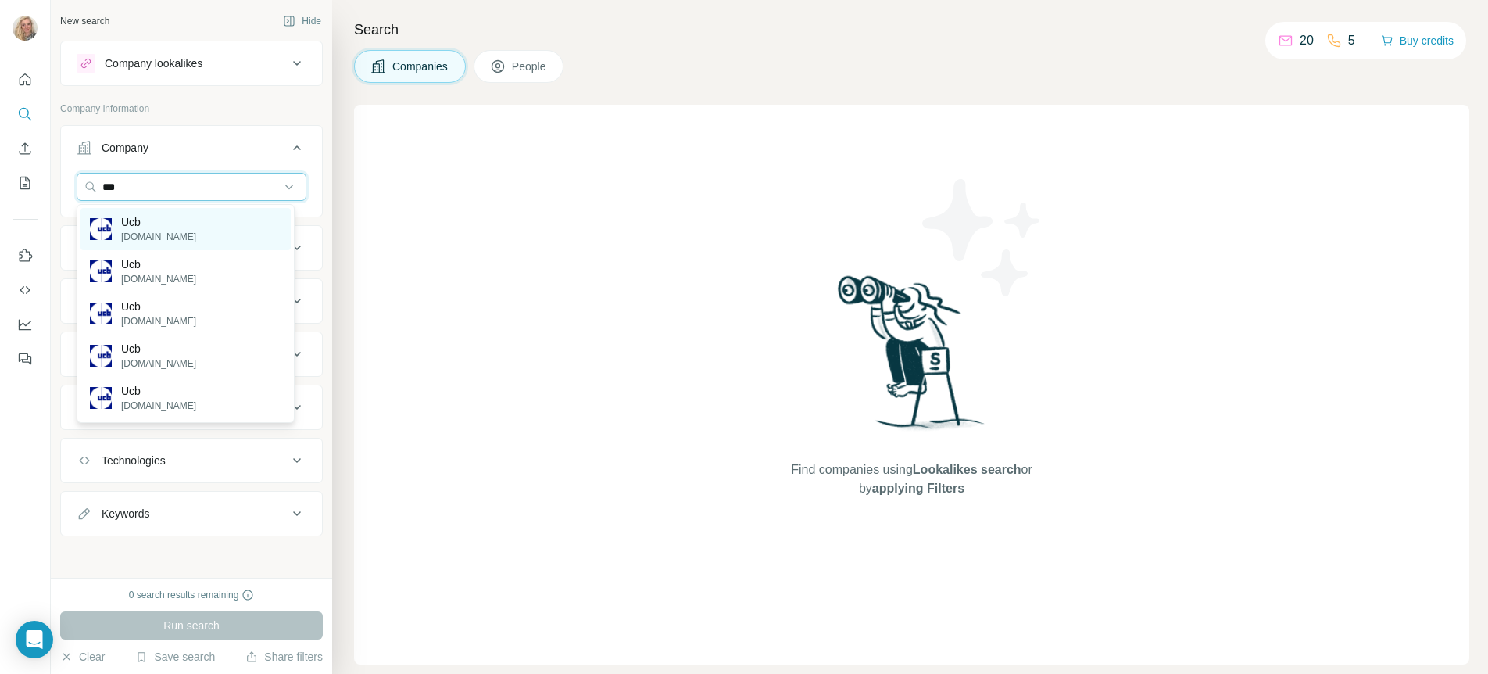
type input "***"
drag, startPoint x: 152, startPoint y: 227, endPoint x: 174, endPoint y: 438, distance: 212.2
click at [152, 227] on p "Ucb" at bounding box center [158, 222] width 75 height 16
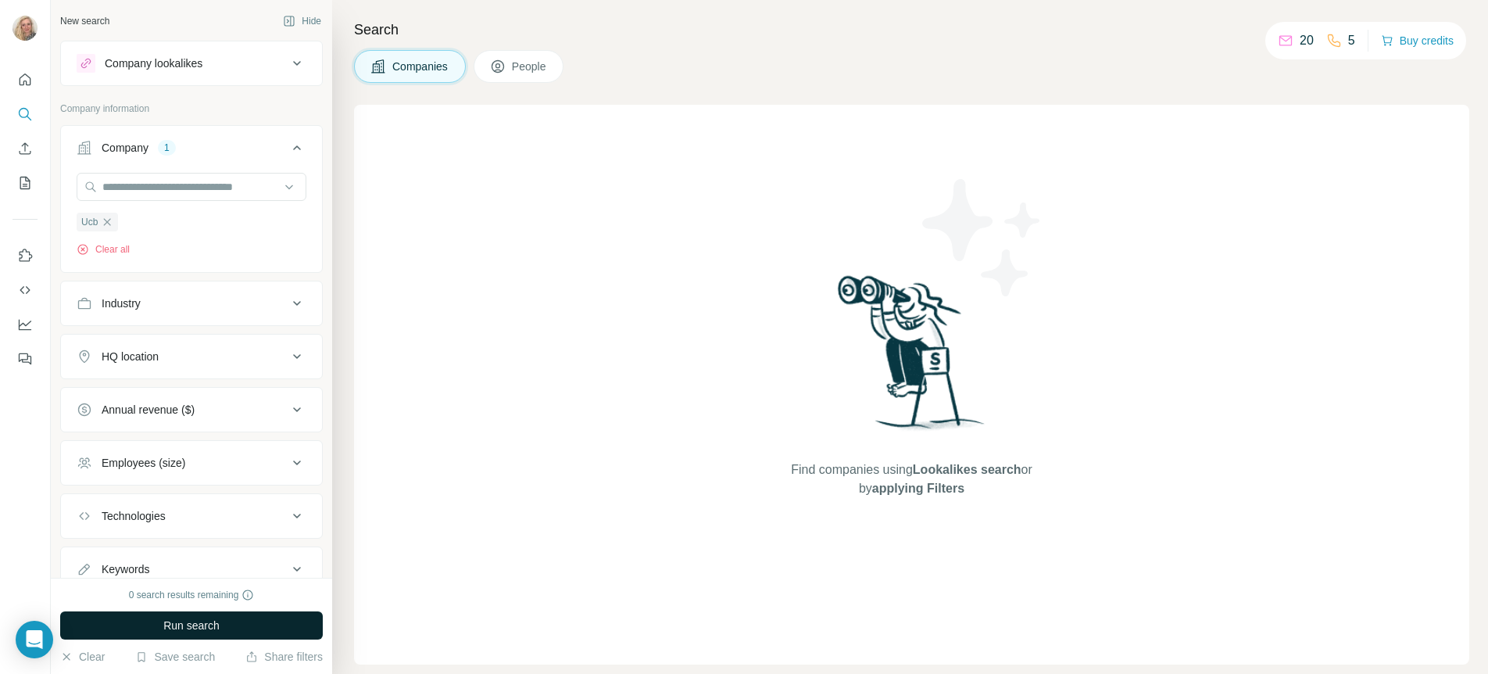
click at [267, 619] on button "Run search" at bounding box center [191, 625] width 263 height 28
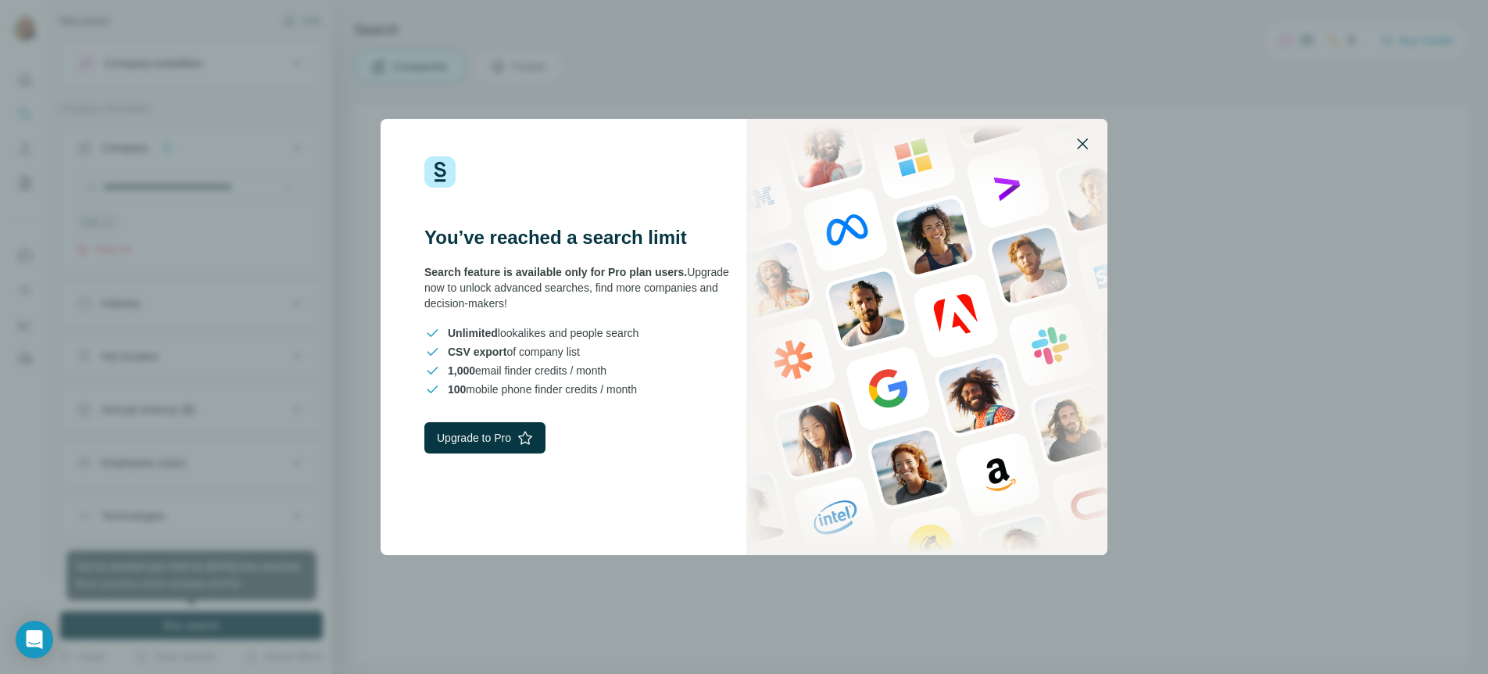
click at [1088, 139] on icon "button" at bounding box center [1082, 143] width 19 height 19
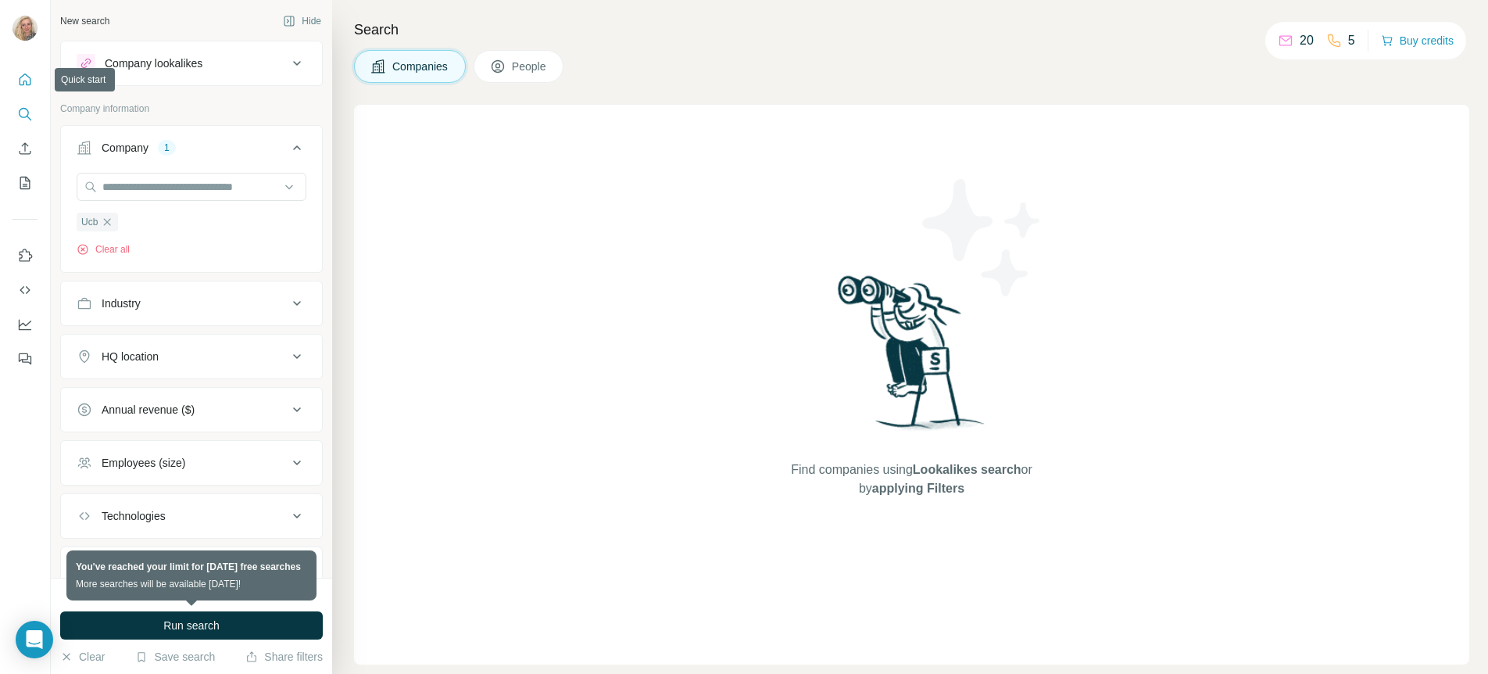
click at [20, 80] on icon "Quick start" at bounding box center [26, 79] width 12 height 12
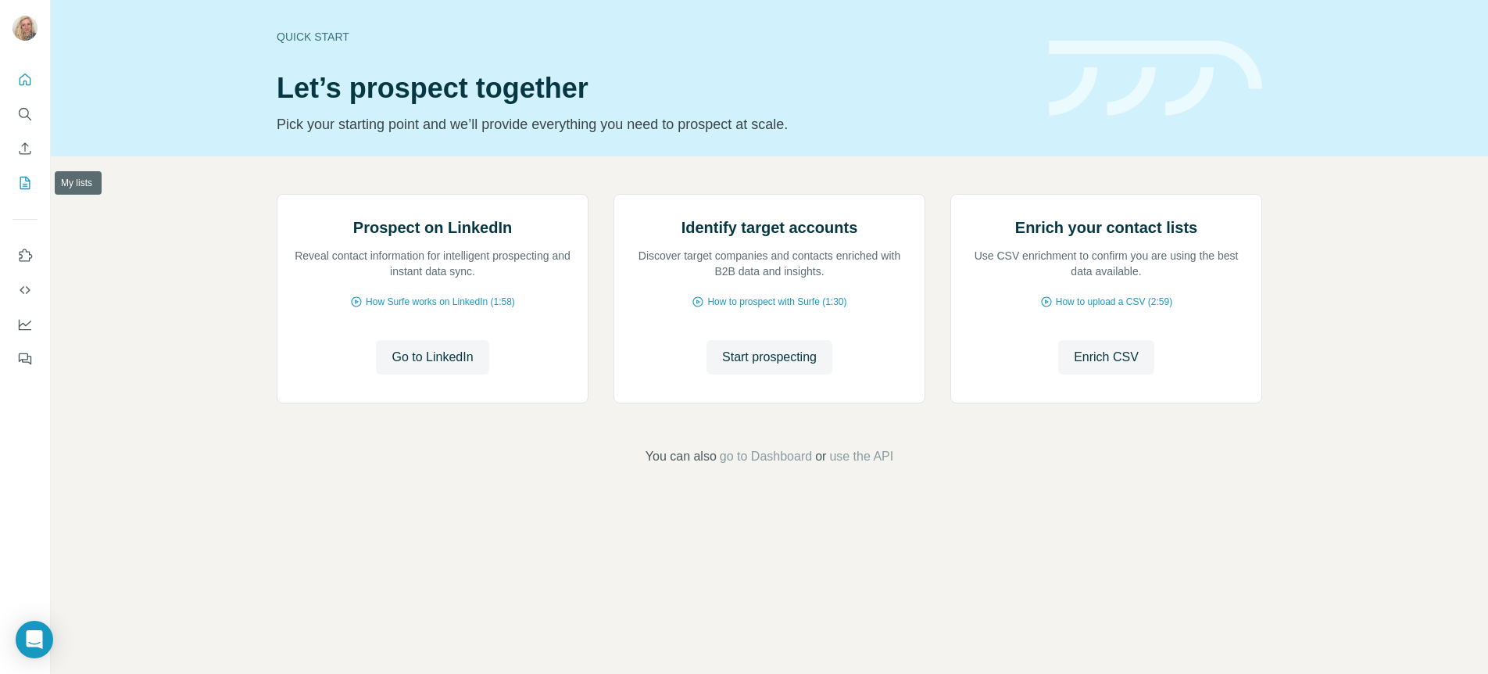
click at [27, 189] on icon "My lists" at bounding box center [25, 183] width 16 height 16
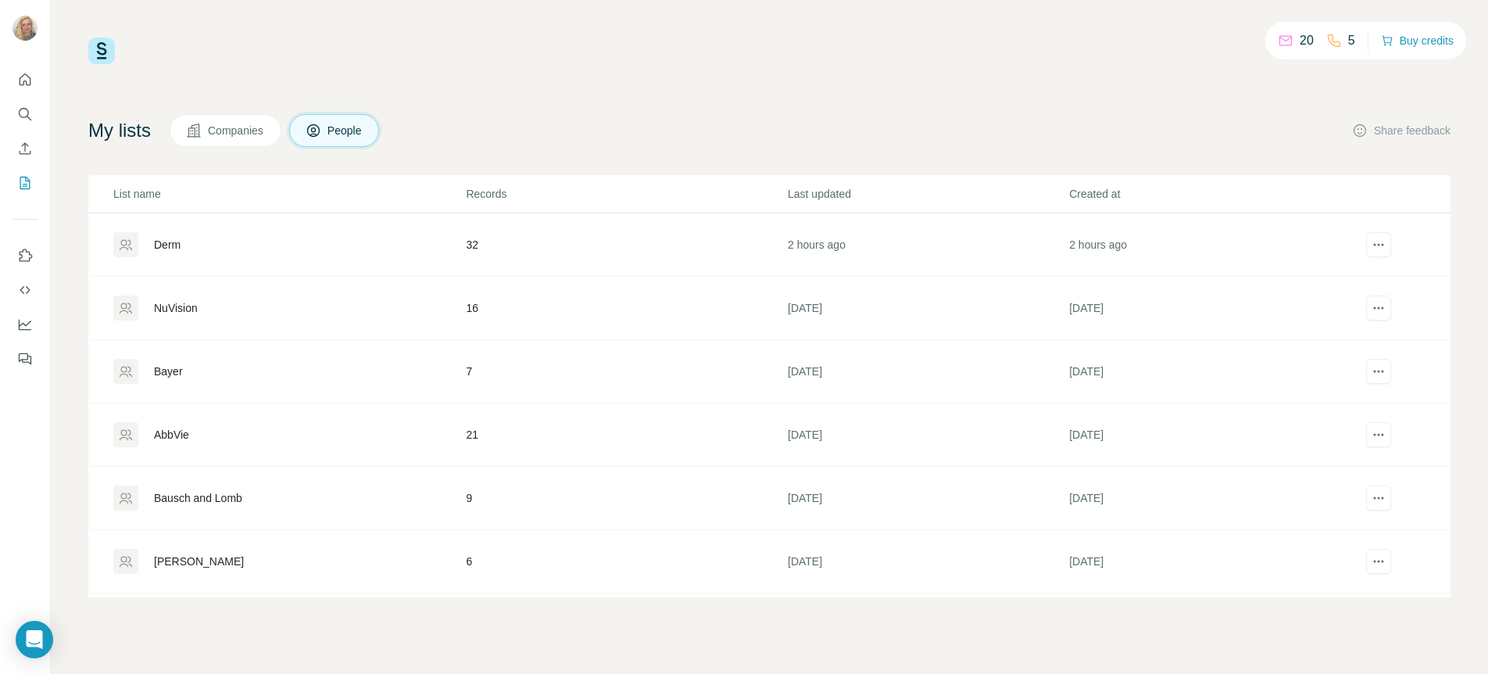
click at [169, 246] on div "Derm" at bounding box center [167, 245] width 27 height 16
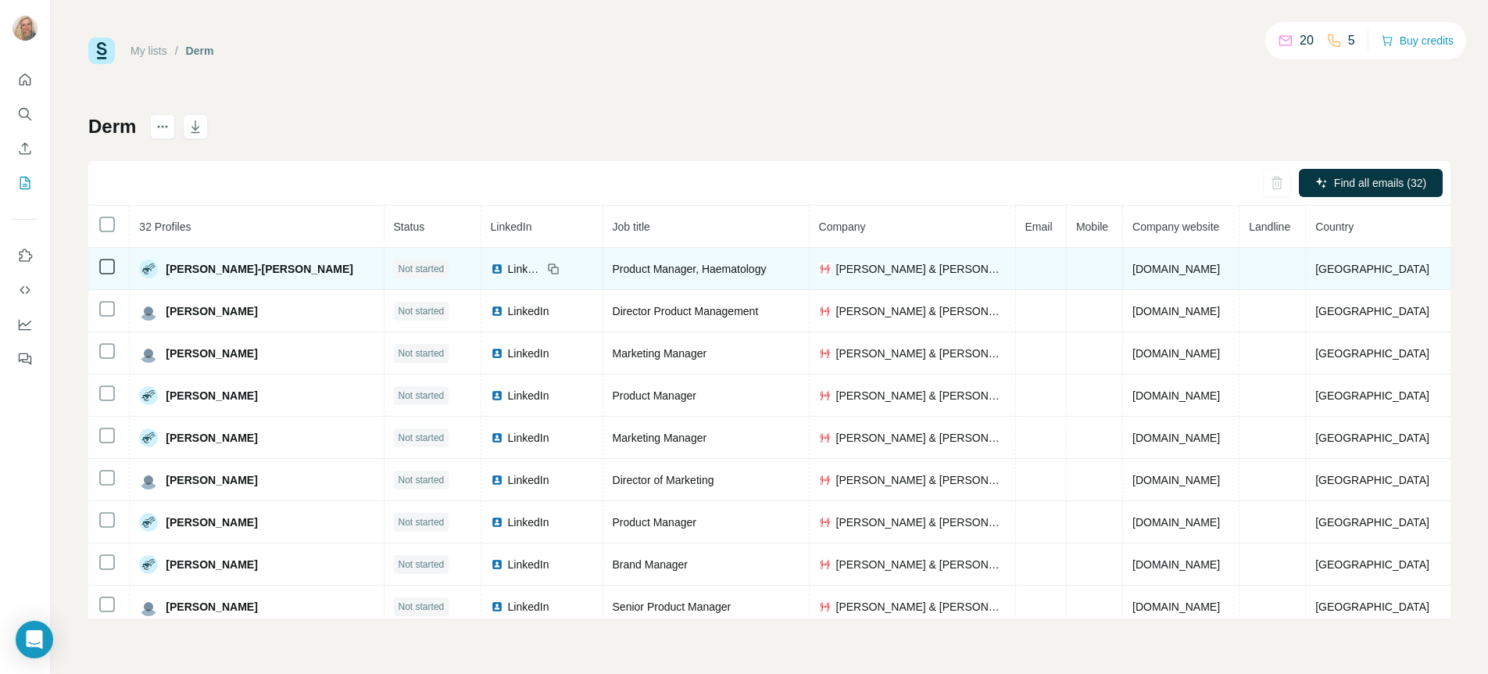
click at [508, 265] on span "LinkedIn" at bounding box center [525, 269] width 34 height 16
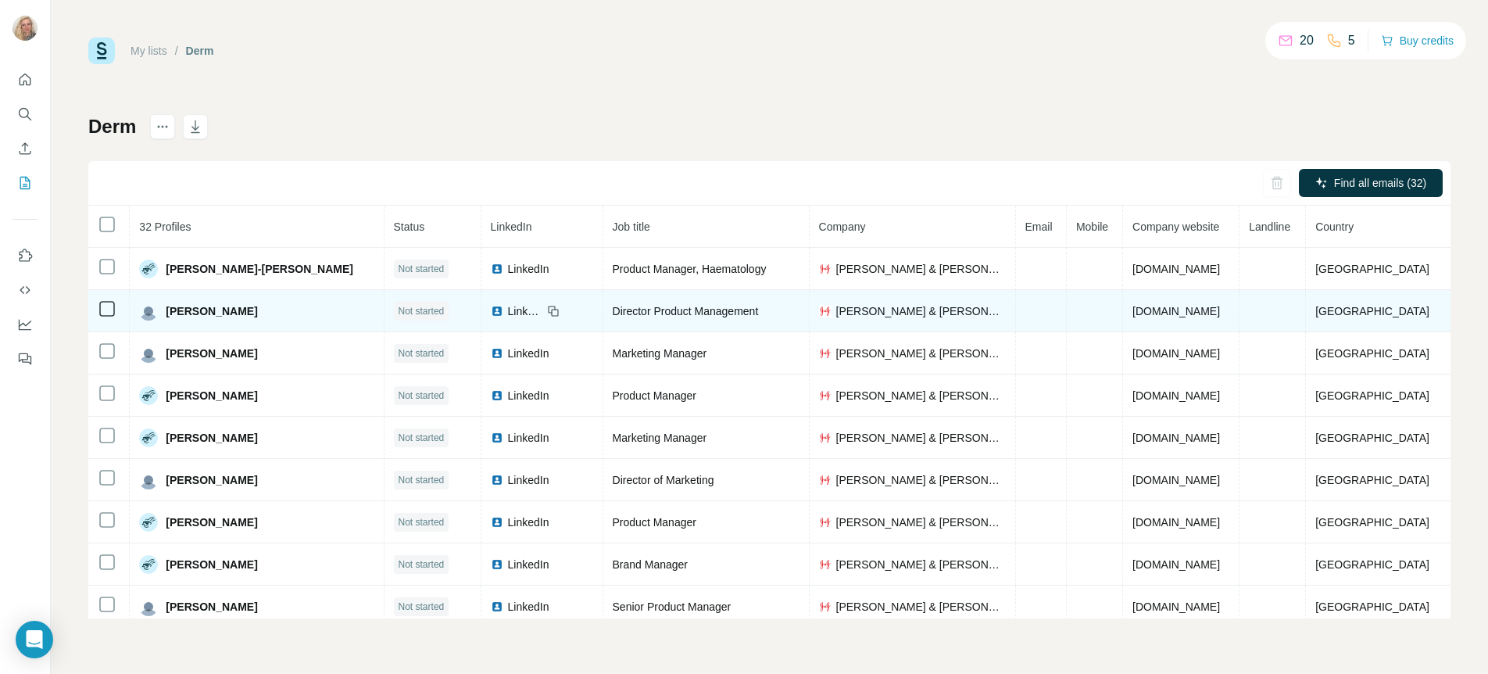
click at [547, 310] on icon at bounding box center [553, 311] width 13 height 13
click at [491, 312] on img at bounding box center [497, 311] width 13 height 13
